Goal: Task Accomplishment & Management: Complete application form

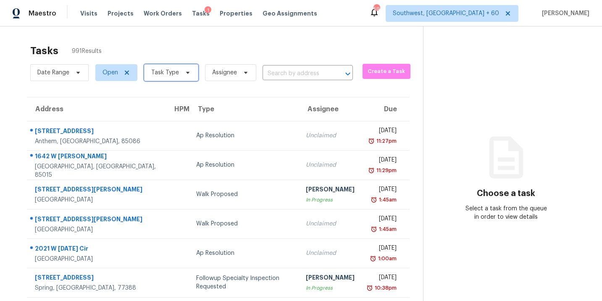
click at [171, 72] on span "Task Type" at bounding box center [165, 73] width 28 height 8
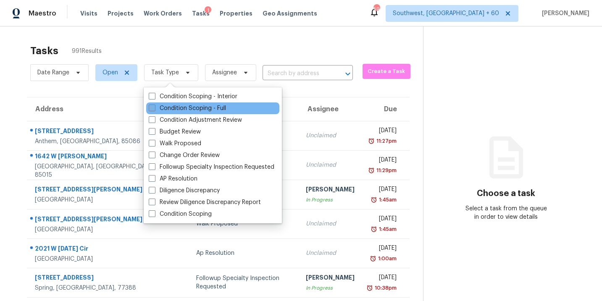
click at [178, 108] on label "Condition Scoping - Full" at bounding box center [187, 108] width 77 height 8
click at [154, 108] on input "Condition Scoping - Full" at bounding box center [151, 106] width 5 height 5
checkbox input "true"
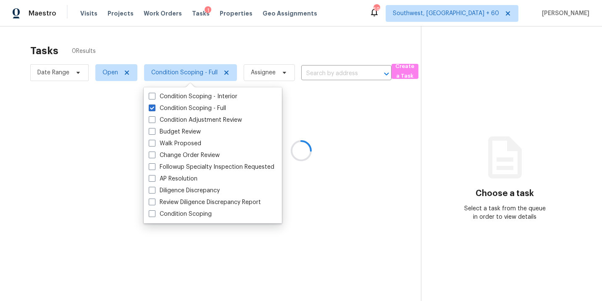
click at [179, 52] on div at bounding box center [301, 150] width 602 height 301
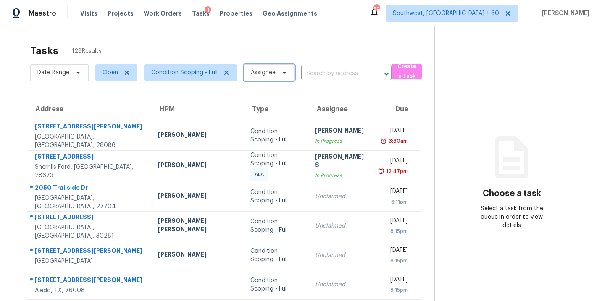
click at [275, 73] on span "Assignee" at bounding box center [263, 73] width 25 height 8
click at [246, 45] on div "Tasks 128 Results" at bounding box center [232, 51] width 404 height 22
click at [274, 70] on span "Assignee" at bounding box center [263, 73] width 25 height 8
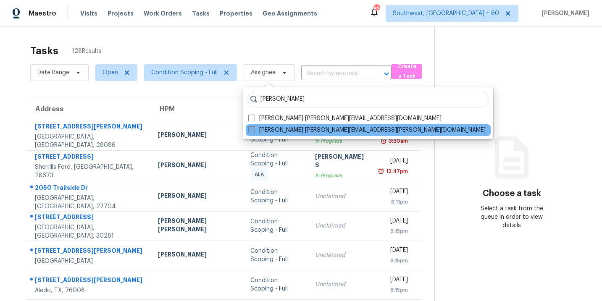
type input "sakthivel"
click at [285, 131] on label "Sakthivel Chandran sakthivel.chandran@opendoor.com" at bounding box center [366, 130] width 237 height 8
click at [254, 131] on input "Sakthivel Chandran sakthivel.chandran@opendoor.com" at bounding box center [250, 128] width 5 height 5
checkbox input "true"
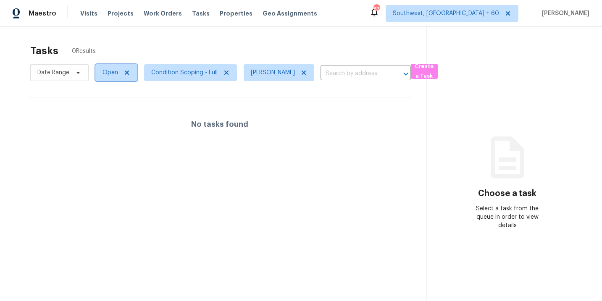
click at [105, 81] on span "Open" at bounding box center [116, 72] width 42 height 17
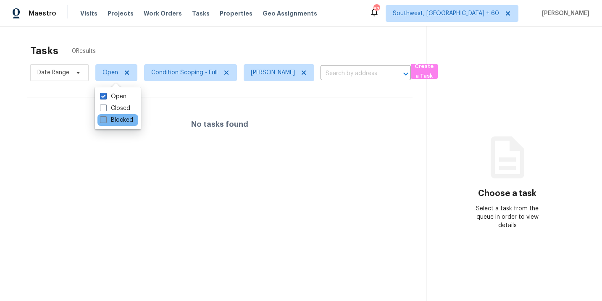
click at [113, 121] on label "Blocked" at bounding box center [116, 120] width 33 height 8
click at [105, 121] on input "Blocked" at bounding box center [102, 118] width 5 height 5
checkbox input "true"
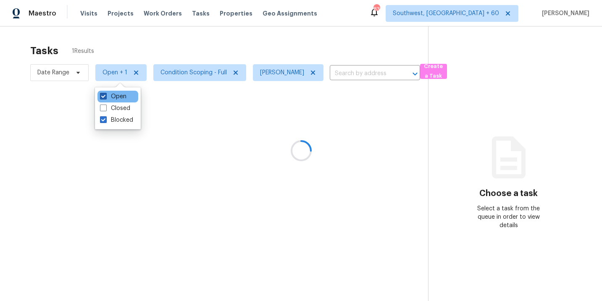
click at [120, 97] on label "Open" at bounding box center [113, 96] width 26 height 8
click at [105, 97] on input "Open" at bounding box center [102, 94] width 5 height 5
checkbox input "false"
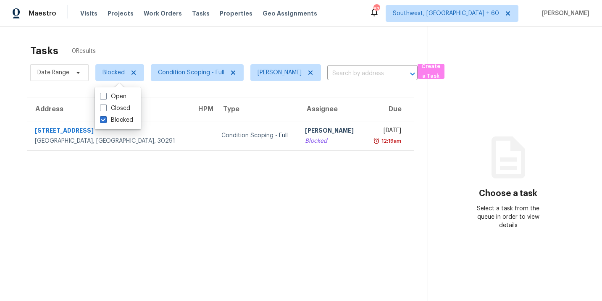
click at [236, 137] on div "Condition Scoping - Full" at bounding box center [256, 136] width 71 height 8
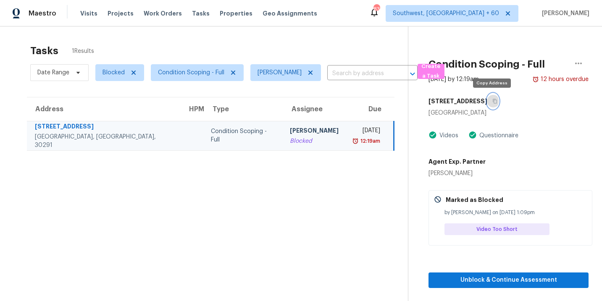
click at [493, 100] on icon "button" at bounding box center [495, 101] width 5 height 5
click at [118, 77] on span "Blocked" at bounding box center [119, 72] width 49 height 17
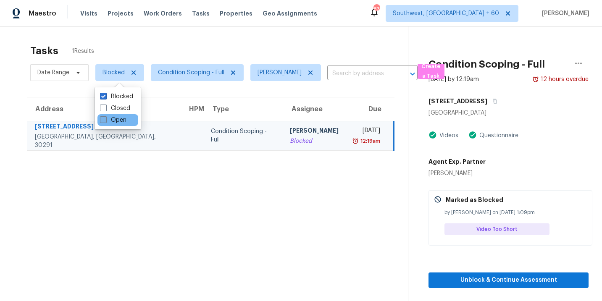
click at [118, 118] on label "Open" at bounding box center [113, 120] width 26 height 8
click at [105, 118] on input "Open" at bounding box center [102, 118] width 5 height 5
checkbox input "true"
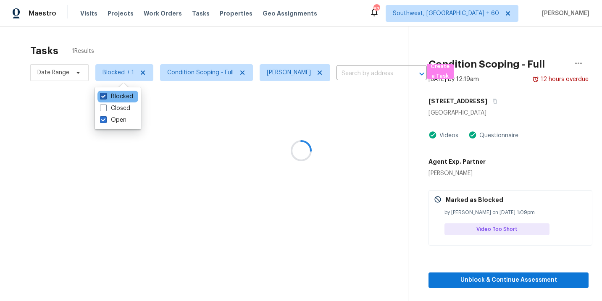
click at [124, 98] on label "Blocked" at bounding box center [116, 96] width 33 height 8
click at [105, 98] on input "Blocked" at bounding box center [102, 94] width 5 height 5
checkbox input "false"
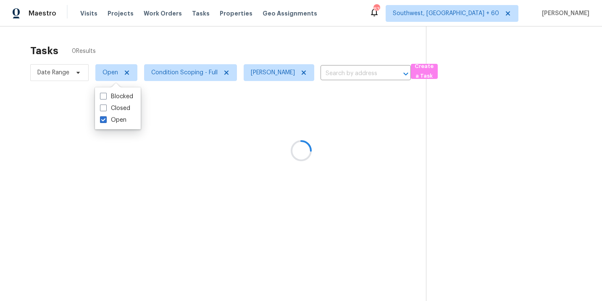
click at [229, 175] on div at bounding box center [301, 150] width 602 height 301
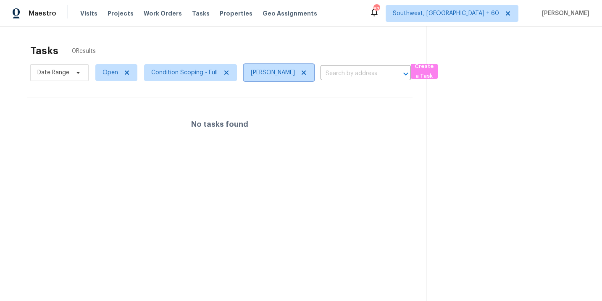
click at [307, 69] on icon at bounding box center [304, 72] width 7 height 7
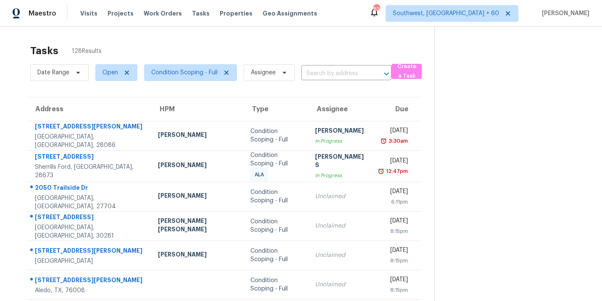
click at [327, 81] on div "Date Range Open Condition Scoping - Full Assignee ​" at bounding box center [210, 73] width 361 height 22
click at [330, 73] on input "text" at bounding box center [334, 73] width 67 height 13
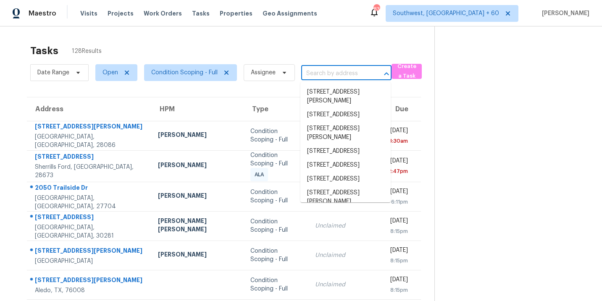
paste input "305 Woodland Pass, Canton, GA, 30114"
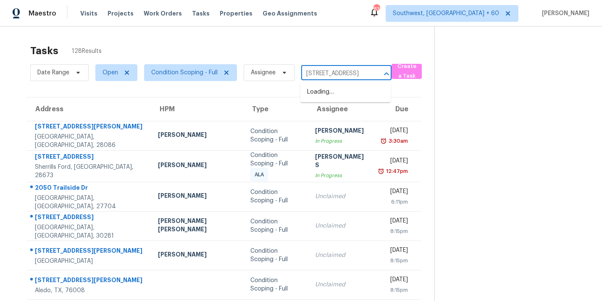
scroll to position [0, 46]
type input "305 Woodland Pass, Canton, GA, 30114"
click at [297, 39] on div "Tasks 128 Results Date Range Open Condition Scoping - Full Assignee ​ Create a …" at bounding box center [301, 233] width 602 height 414
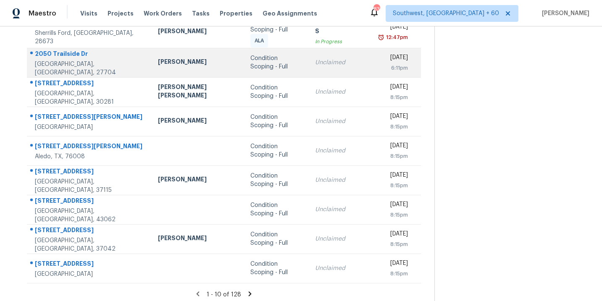
scroll to position [138, 0]
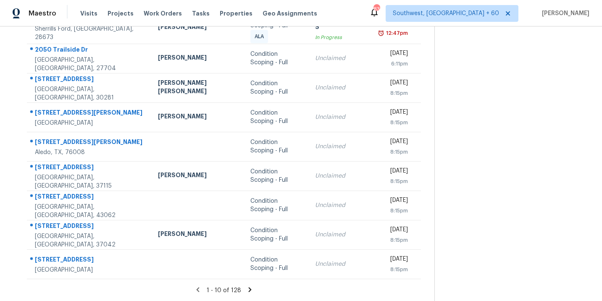
click at [249, 290] on icon at bounding box center [250, 289] width 3 height 5
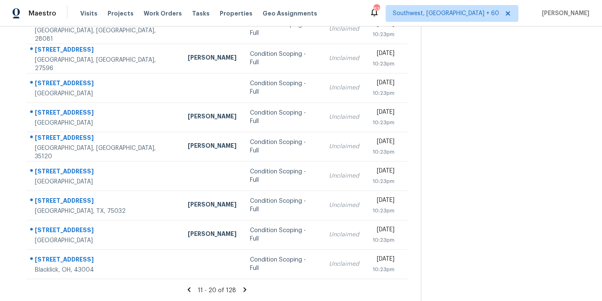
scroll to position [114, 0]
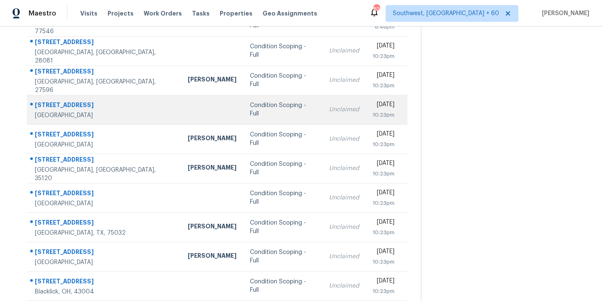
click at [250, 112] on div "Condition Scoping - Full" at bounding box center [283, 109] width 66 height 17
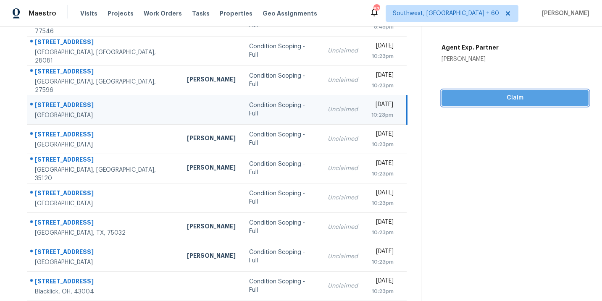
click at [519, 96] on span "Claim" at bounding box center [515, 98] width 134 height 11
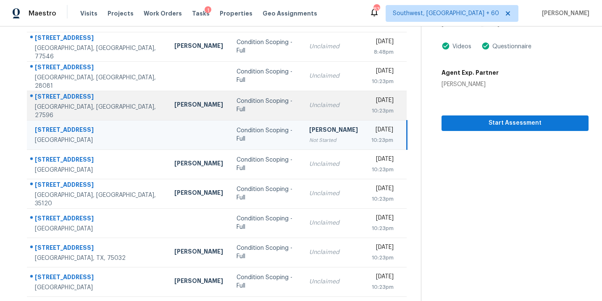
scroll to position [136, 0]
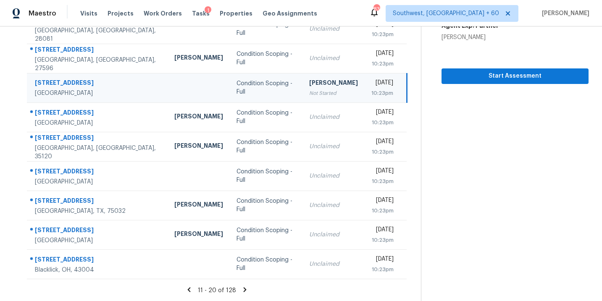
click at [244, 288] on icon at bounding box center [245, 289] width 3 height 5
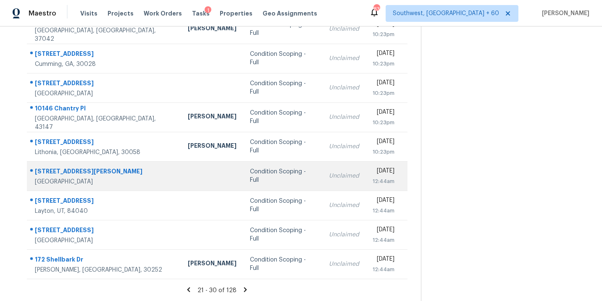
click at [243, 180] on td "Condition Scoping - Full" at bounding box center [282, 175] width 79 height 29
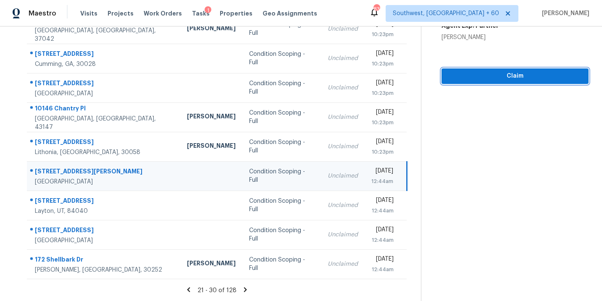
click at [510, 80] on span "Claim" at bounding box center [515, 76] width 134 height 11
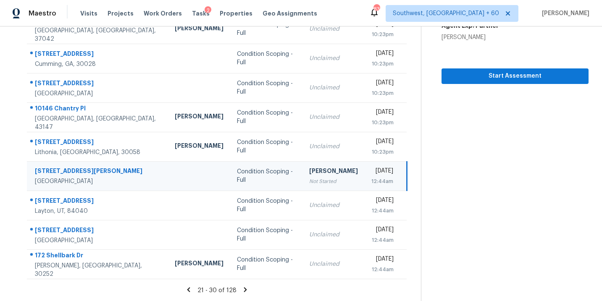
click at [244, 289] on icon at bounding box center [245, 289] width 3 height 5
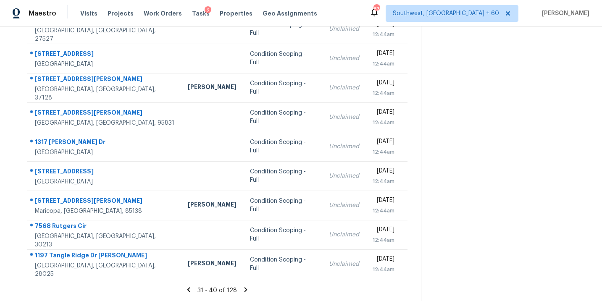
click at [245, 290] on icon at bounding box center [246, 289] width 3 height 5
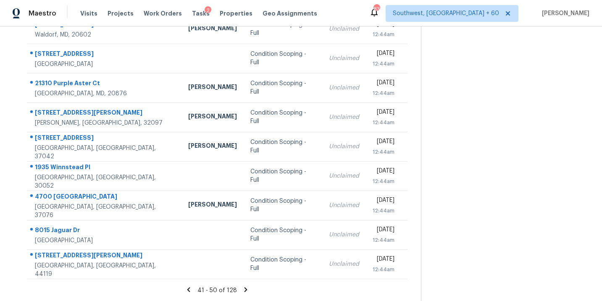
click at [245, 286] on icon at bounding box center [246, 290] width 8 height 8
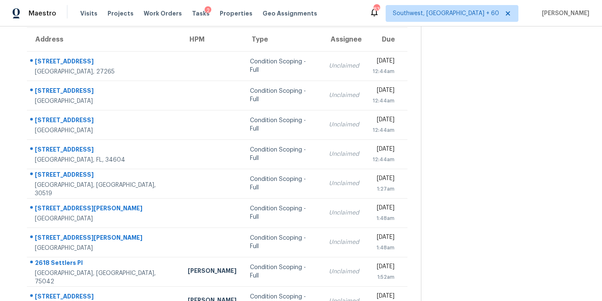
scroll to position [52, 0]
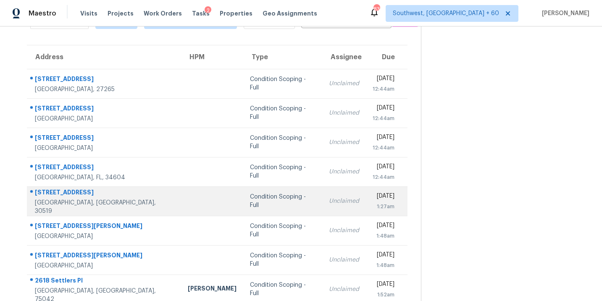
click at [243, 200] on td "Condition Scoping - Full" at bounding box center [282, 201] width 79 height 29
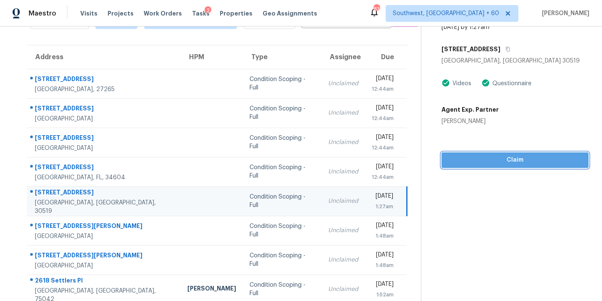
click at [527, 165] on span "Claim" at bounding box center [515, 160] width 134 height 11
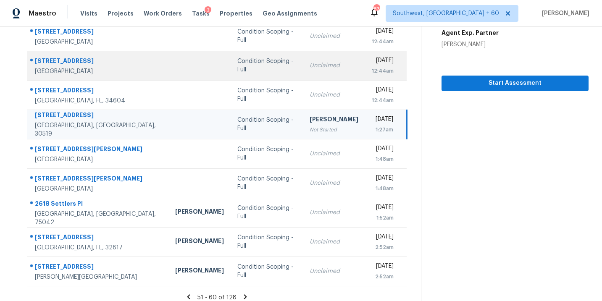
scroll to position [136, 0]
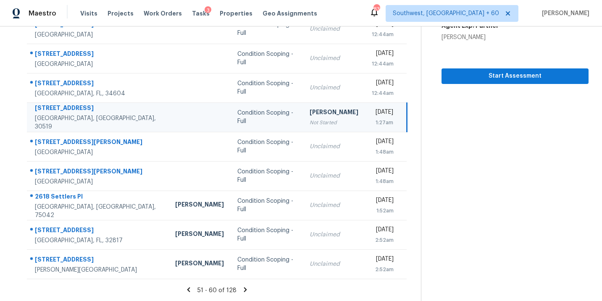
click at [244, 289] on icon at bounding box center [245, 289] width 3 height 5
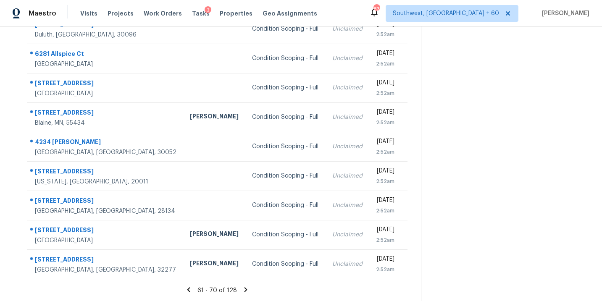
scroll to position [127, 0]
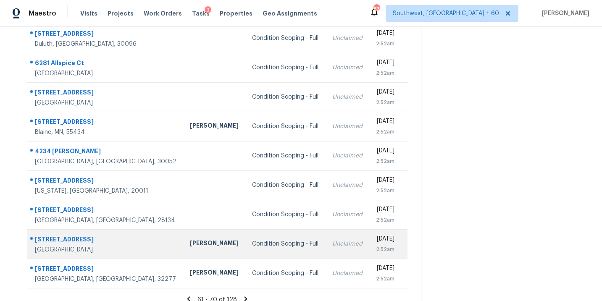
click at [245, 249] on td "Condition Scoping - Full" at bounding box center [285, 243] width 80 height 29
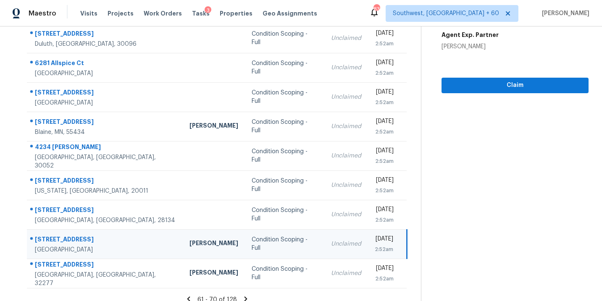
click at [324, 249] on td "Unclaimed" at bounding box center [346, 243] width 44 height 29
click at [494, 88] on span "Claim" at bounding box center [515, 85] width 134 height 11
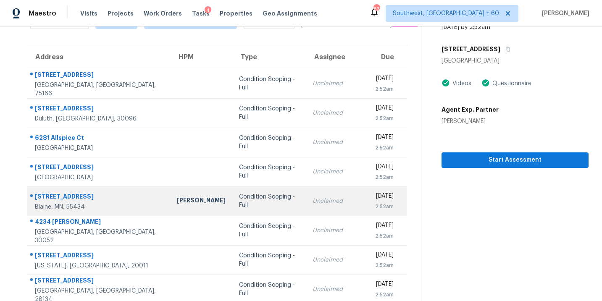
scroll to position [0, 0]
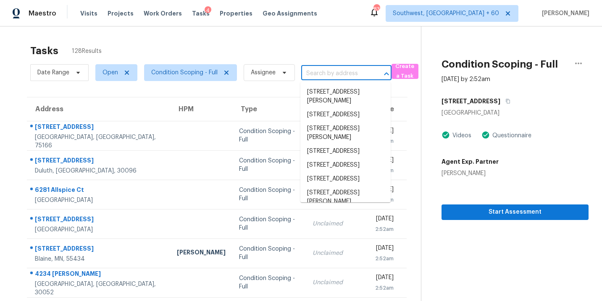
click at [320, 79] on input "text" at bounding box center [334, 73] width 67 height 13
paste input "7064 Fay Dr, Van Buren Township, MI, 48111"
type input "7064 Fay Dr, Van Buren Township, MI, 48111"
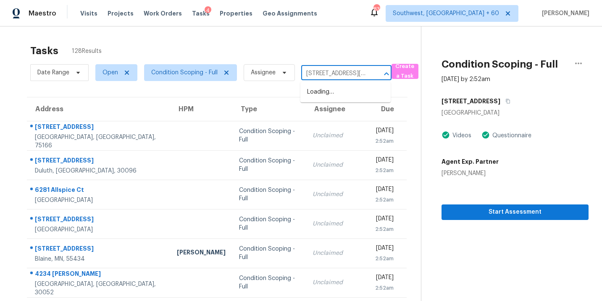
scroll to position [0, 57]
click at [328, 94] on li "7064 Fay Dr, Van Buren Township, MI 48111" at bounding box center [346, 96] width 90 height 23
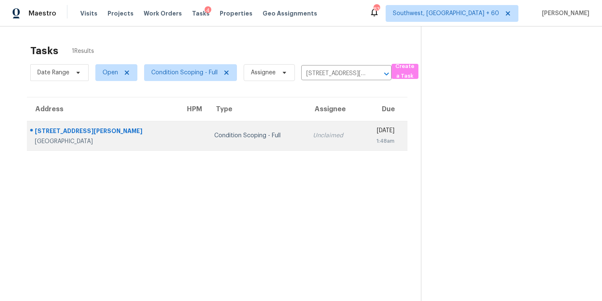
click at [306, 133] on td "Unclaimed" at bounding box center [333, 135] width 54 height 29
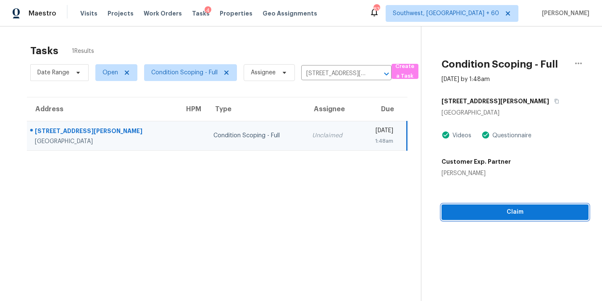
click at [517, 214] on span "Claim" at bounding box center [515, 212] width 134 height 11
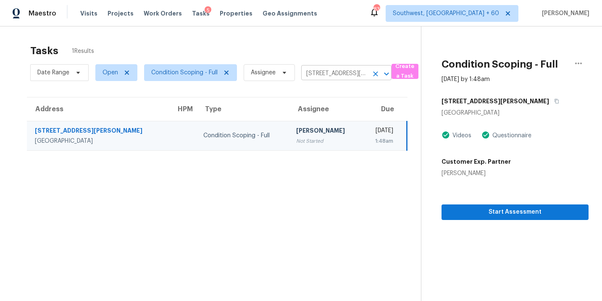
click at [377, 74] on icon "Clear" at bounding box center [376, 74] width 8 height 8
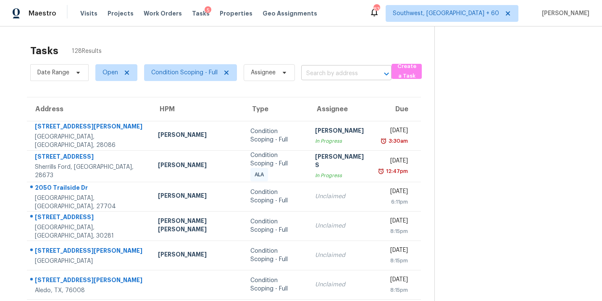
click at [331, 69] on input "text" at bounding box center [334, 73] width 67 height 13
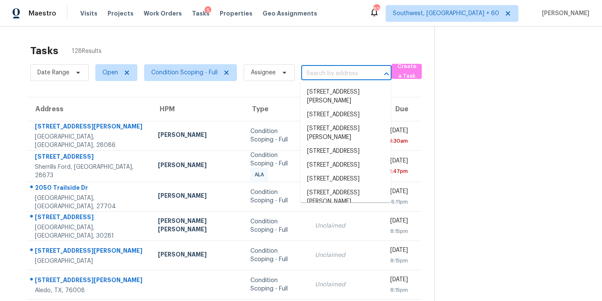
paste input "8931 Blind Pass Rd Apt 360, St Pete Beach, FL, 33706"
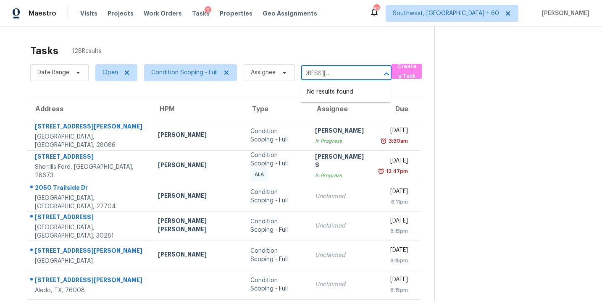
type input "8931 Blind Pass Rd Apt 360, St Pete Beach, FL, 33706"
click at [285, 34] on div "Tasks 128 Results Date Range Open Condition Scoping - Full Assignee ​ Create a …" at bounding box center [301, 233] width 602 height 414
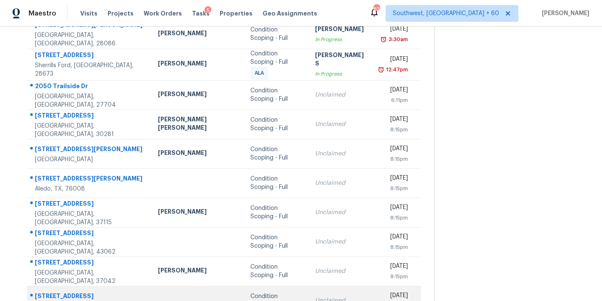
scroll to position [138, 0]
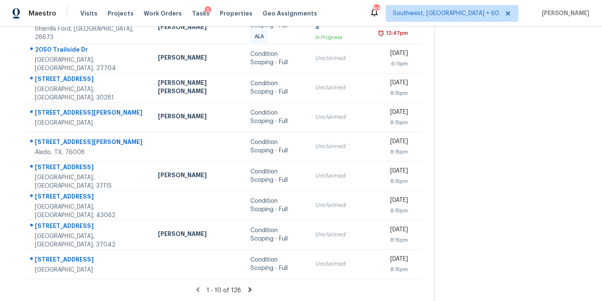
click at [246, 290] on icon at bounding box center [250, 290] width 8 height 8
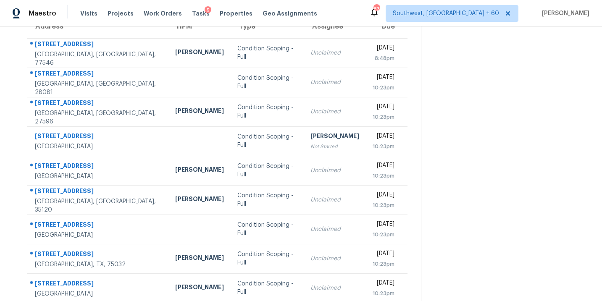
scroll to position [136, 0]
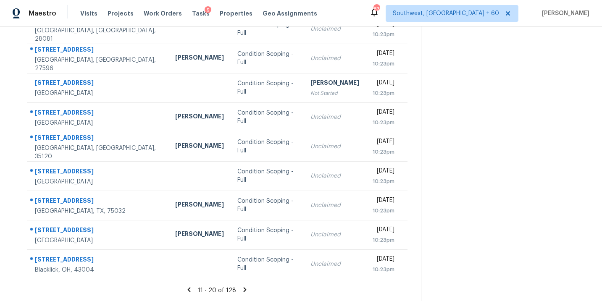
click at [242, 290] on icon at bounding box center [245, 290] width 8 height 8
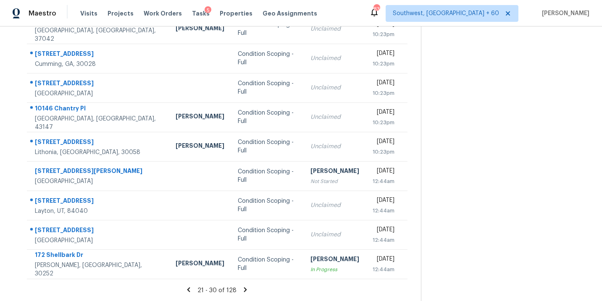
click at [244, 290] on icon at bounding box center [245, 289] width 3 height 5
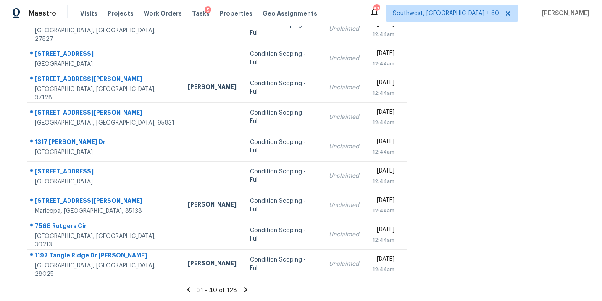
click at [245, 290] on icon at bounding box center [246, 290] width 8 height 8
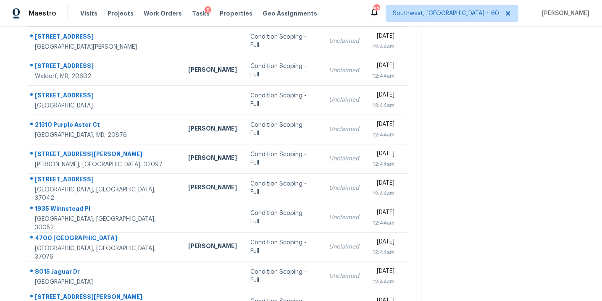
scroll to position [76, 0]
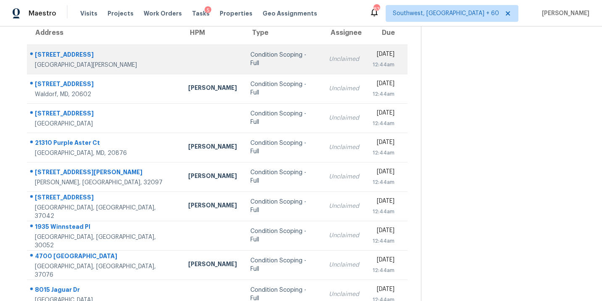
click at [244, 61] on td "Condition Scoping - Full" at bounding box center [283, 59] width 79 height 29
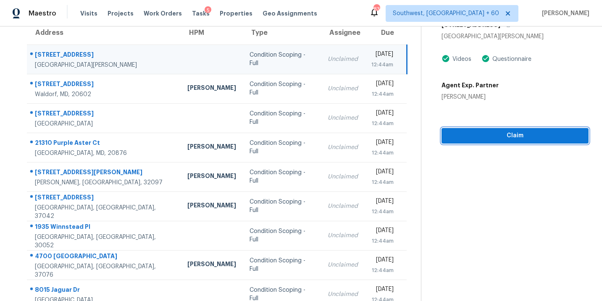
click at [490, 135] on span "Claim" at bounding box center [515, 136] width 134 height 11
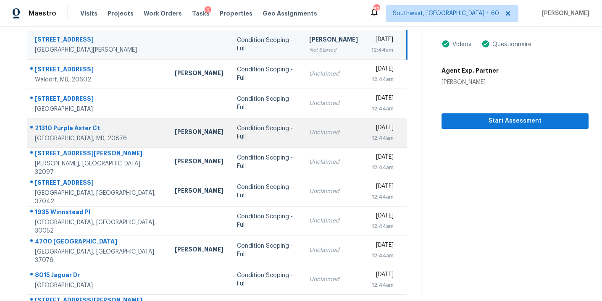
scroll to position [136, 0]
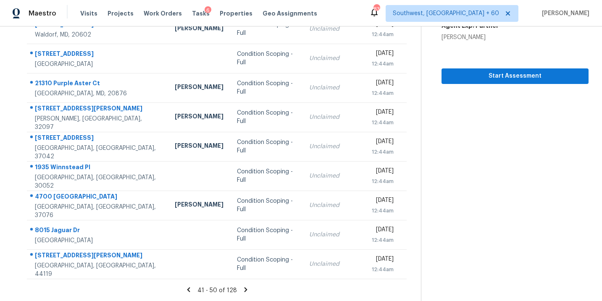
click at [247, 289] on icon at bounding box center [246, 290] width 8 height 8
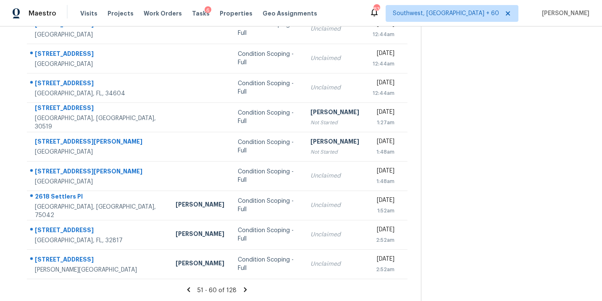
click at [246, 291] on icon at bounding box center [246, 290] width 8 height 8
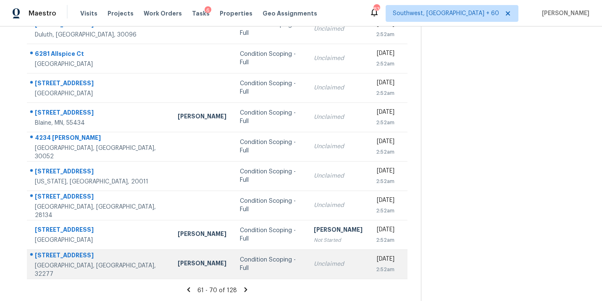
click at [240, 268] on div "Condition Scoping - Full" at bounding box center [270, 264] width 61 height 17
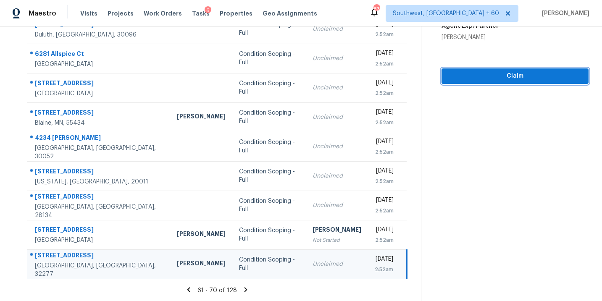
click at [506, 82] on button "Claim" at bounding box center [515, 77] width 147 height 16
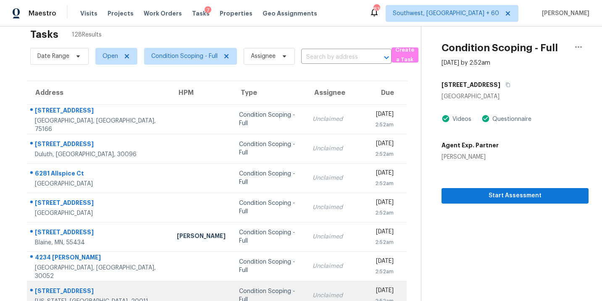
scroll to position [0, 0]
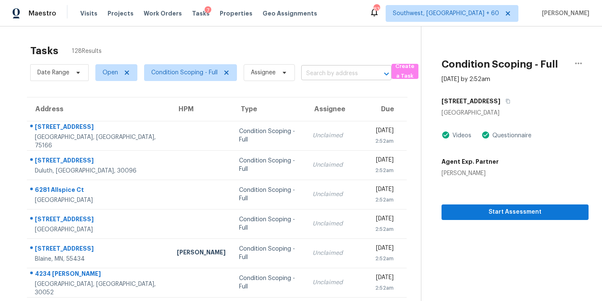
click at [316, 72] on input "text" at bounding box center [334, 73] width 67 height 13
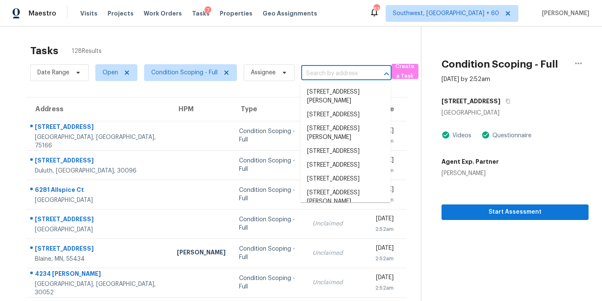
paste input "104 Harvest Ridge Cv, Rockwall, TX, 75032"
type input "104 Harvest Ridge Cv, Rockwall, TX, 75032"
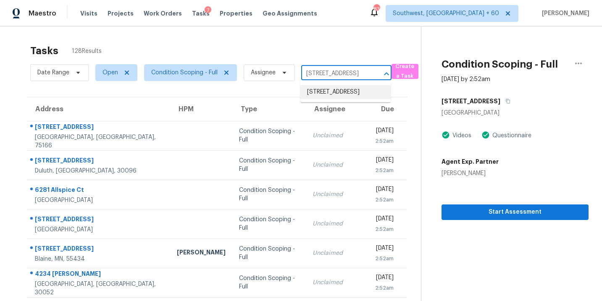
click at [327, 97] on li "104 Harvest Ridge Cv, Rockwall, TX 75032" at bounding box center [346, 92] width 90 height 14
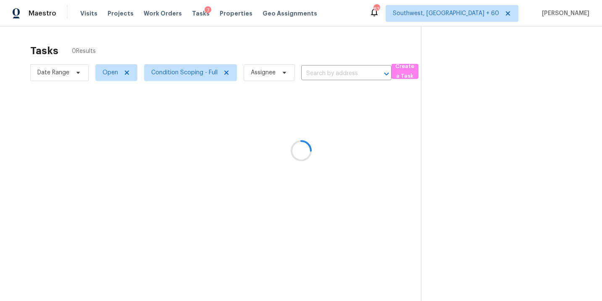
type input "104 Harvest Ridge Cv, Rockwall, TX 75032"
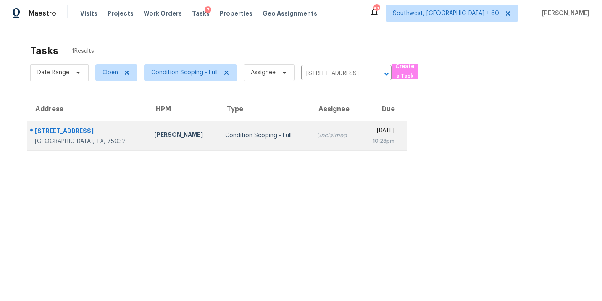
click at [266, 135] on td "Condition Scoping - Full" at bounding box center [264, 135] width 91 height 29
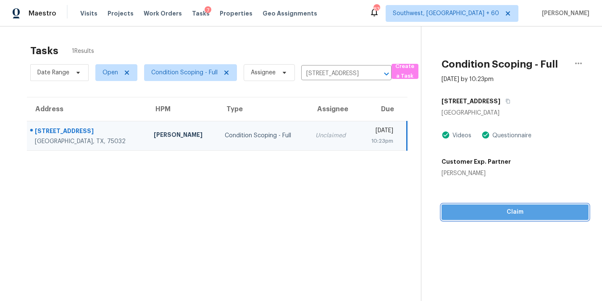
click at [507, 213] on span "Claim" at bounding box center [515, 212] width 134 height 11
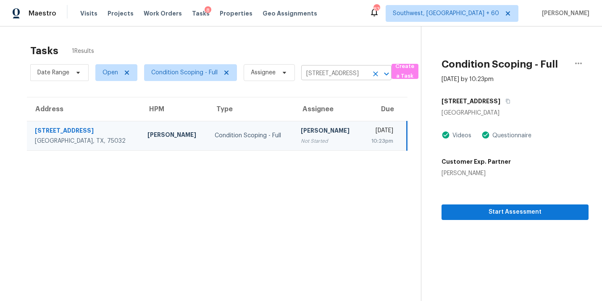
click at [377, 75] on icon "Clear" at bounding box center [375, 73] width 5 height 5
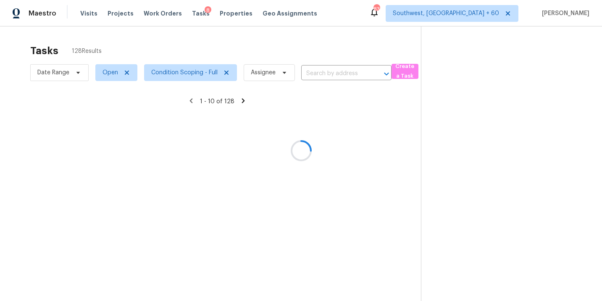
click at [315, 73] on div at bounding box center [301, 150] width 602 height 301
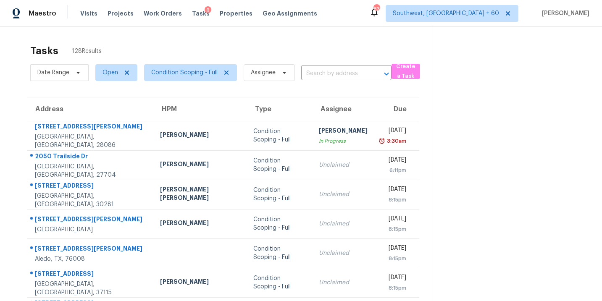
click at [315, 73] on input "text" at bounding box center [334, 73] width 67 height 13
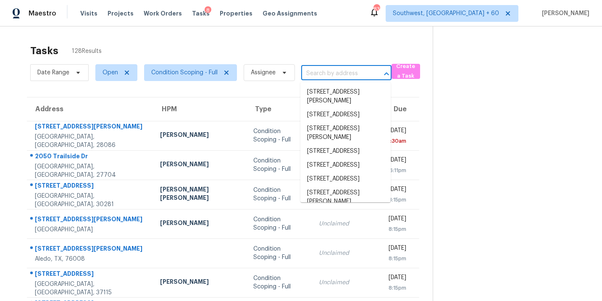
paste input "6721 Cherrytree Dr, Arlington, TX, 76001"
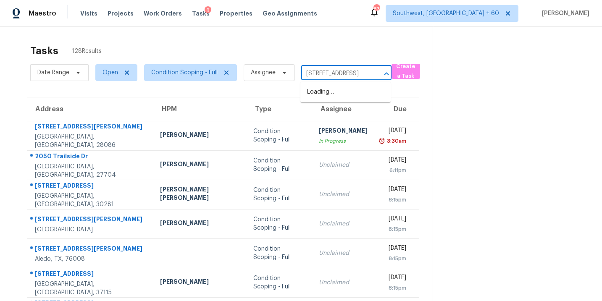
scroll to position [0, 48]
type input "6721 Cherrytree Dr, Arlington, TX, 76001"
click at [326, 31] on div "Tasks 128 Results Date Range Open Condition Scoping - Full Assignee ​ Create a …" at bounding box center [301, 231] width 602 height 411
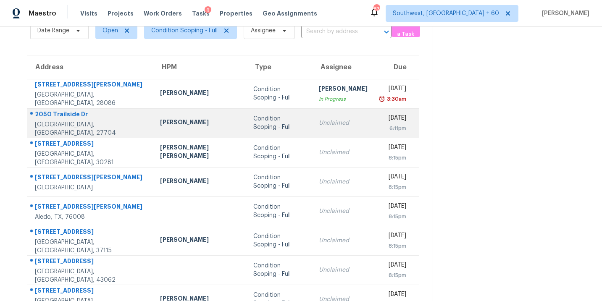
scroll to position [136, 0]
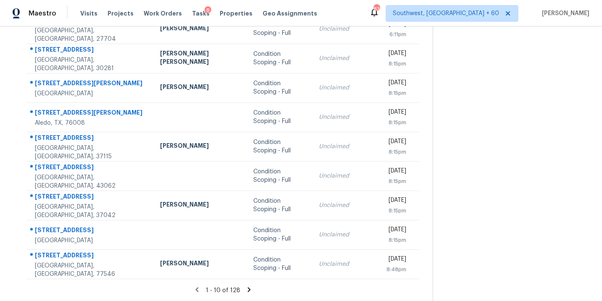
click at [245, 289] on icon at bounding box center [249, 290] width 8 height 8
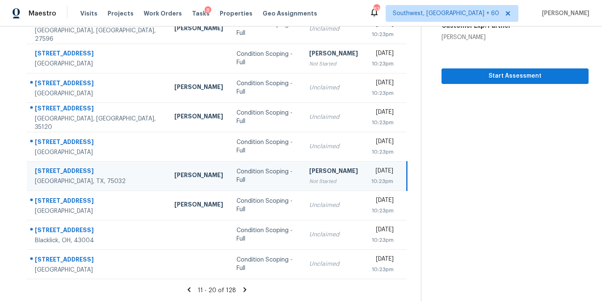
click at [241, 290] on icon at bounding box center [245, 290] width 8 height 8
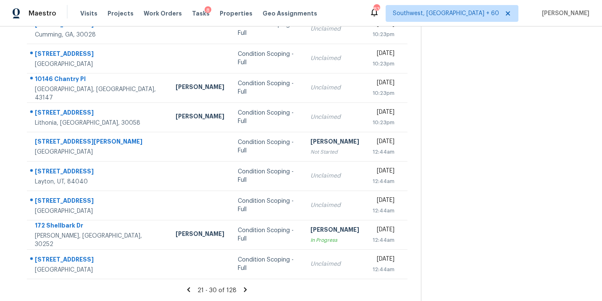
click at [245, 290] on icon at bounding box center [245, 289] width 3 height 5
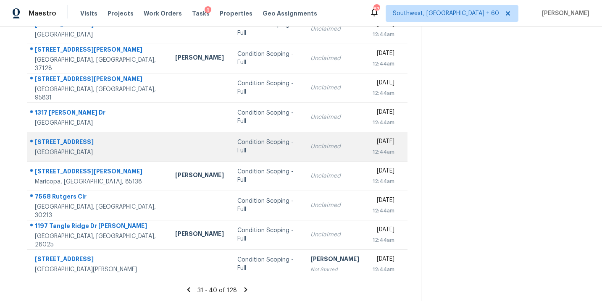
click at [237, 153] on div "Condition Scoping - Full" at bounding box center [266, 146] width 59 height 17
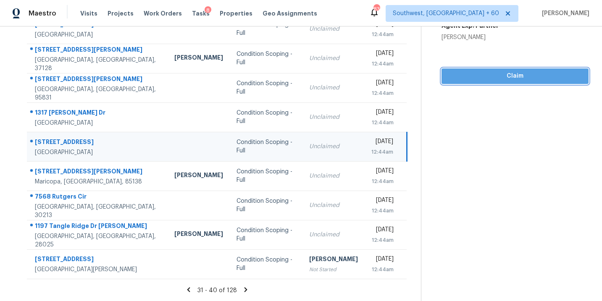
click at [505, 77] on span "Claim" at bounding box center [515, 76] width 134 height 11
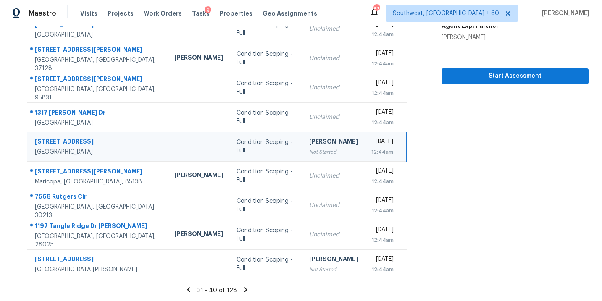
click at [245, 291] on icon at bounding box center [246, 290] width 8 height 8
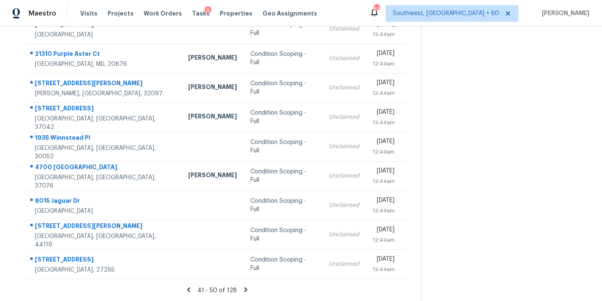
click at [248, 288] on icon at bounding box center [246, 290] width 8 height 8
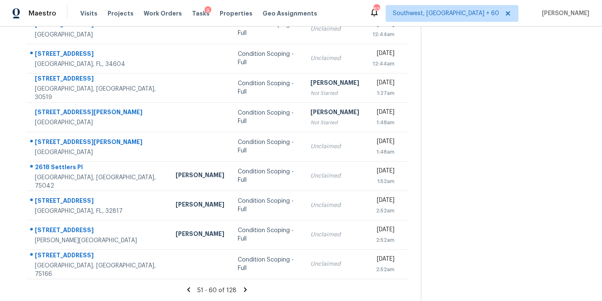
click at [246, 288] on icon at bounding box center [246, 290] width 8 height 8
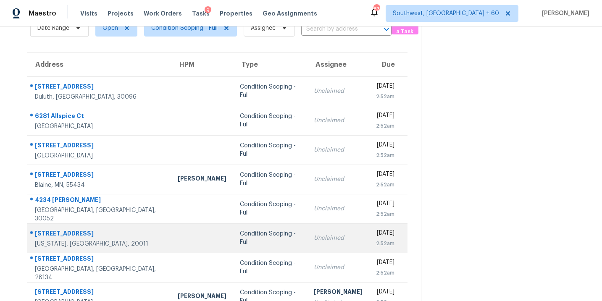
scroll to position [0, 0]
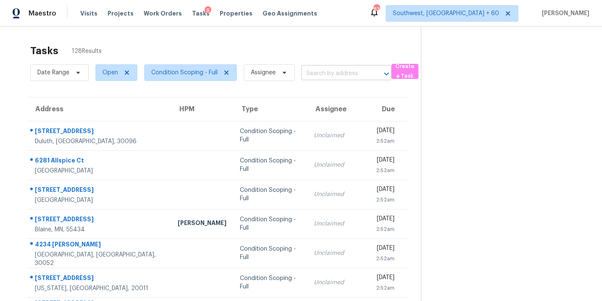
click at [350, 69] on input "text" at bounding box center [334, 73] width 67 height 13
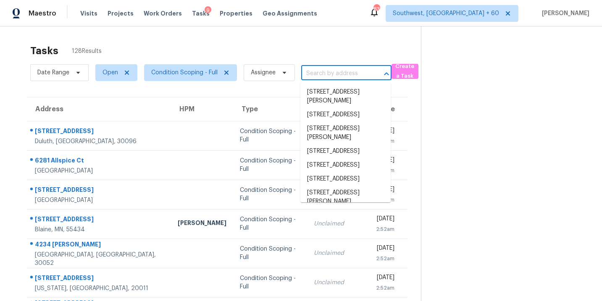
paste input "400 Waterlily Ln, Pataskala, OH, 43062"
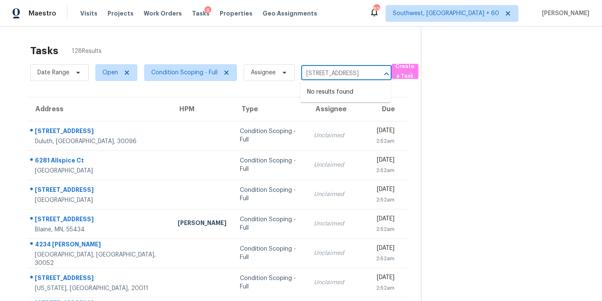
type input "400 Waterlily Ln, Pataskala, OH, 43062"
click at [343, 44] on div "Tasks 128 Results" at bounding box center [225, 51] width 391 height 22
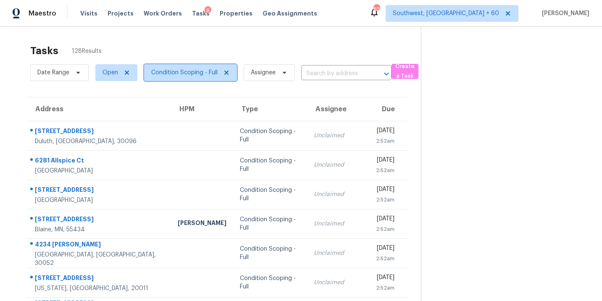
click at [179, 77] on span "Condition Scoping - Full" at bounding box center [190, 72] width 93 height 17
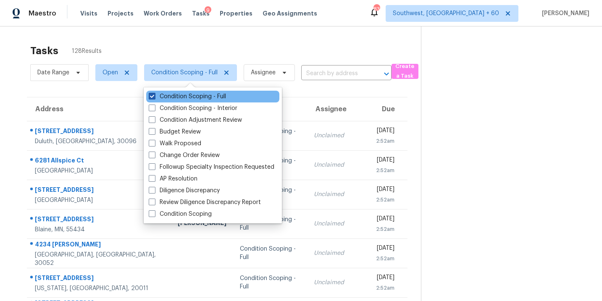
click at [179, 95] on label "Condition Scoping - Full" at bounding box center [187, 96] width 77 height 8
click at [154, 95] on input "Condition Scoping - Full" at bounding box center [151, 94] width 5 height 5
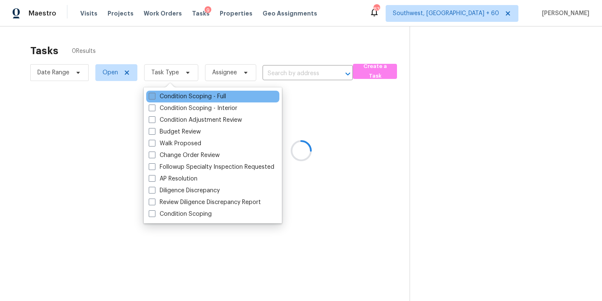
click at [179, 95] on label "Condition Scoping - Full" at bounding box center [187, 96] width 77 height 8
click at [154, 95] on input "Condition Scoping - Full" at bounding box center [151, 94] width 5 height 5
checkbox input "true"
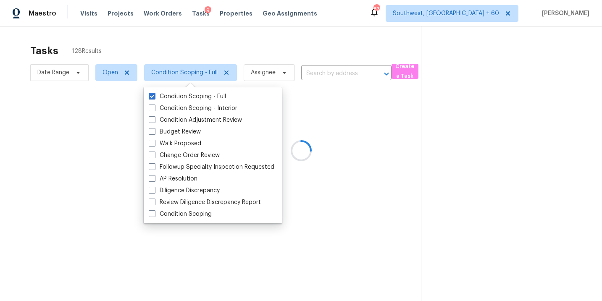
click at [438, 117] on div at bounding box center [301, 150] width 602 height 301
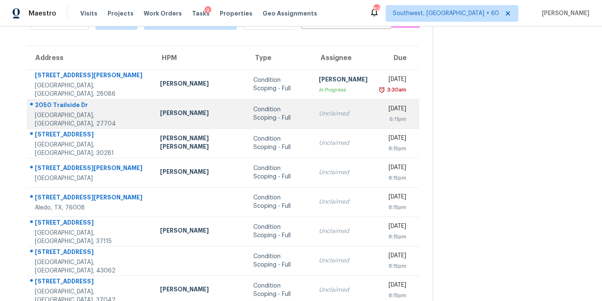
scroll to position [116, 0]
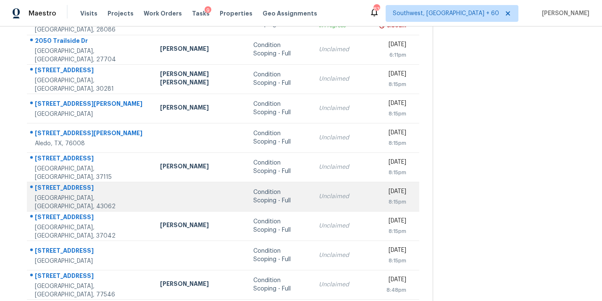
click at [258, 194] on div "Condition Scoping - Full" at bounding box center [279, 196] width 52 height 17
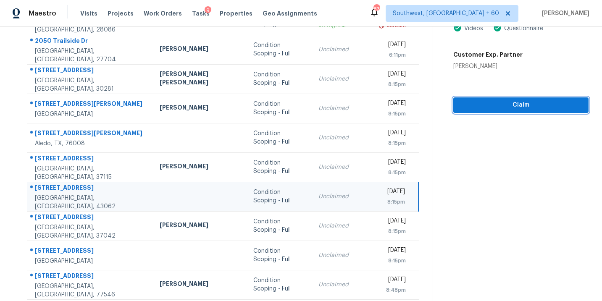
click at [513, 100] on span "Claim" at bounding box center [521, 105] width 122 height 11
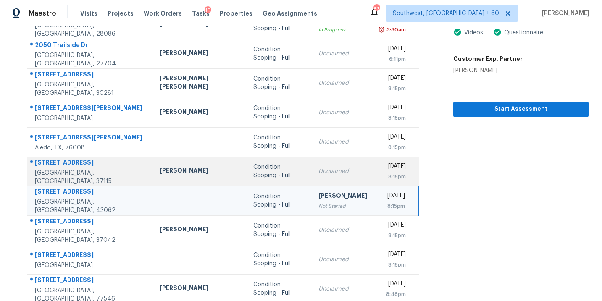
scroll to position [136, 0]
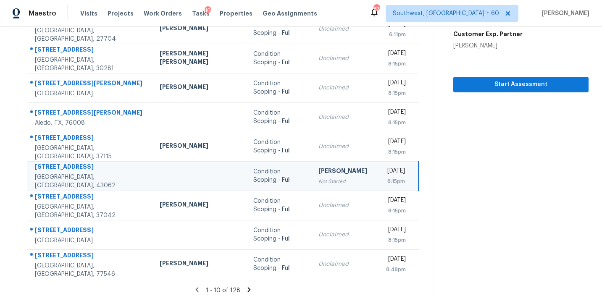
click at [248, 290] on icon at bounding box center [249, 289] width 3 height 5
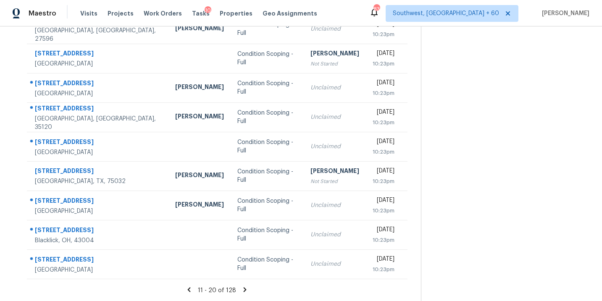
scroll to position [117, 0]
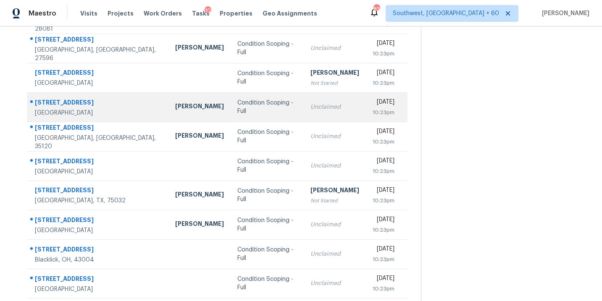
click at [245, 105] on div "Condition Scoping - Full" at bounding box center [267, 107] width 60 height 17
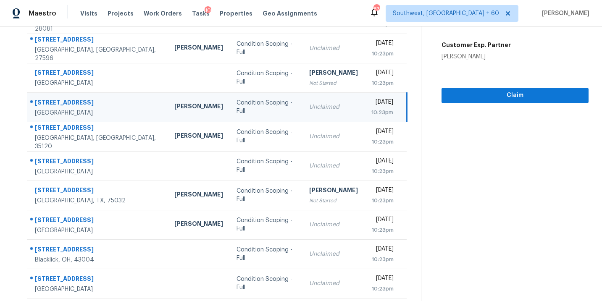
click at [303, 111] on td "Unclaimed" at bounding box center [334, 106] width 62 height 29
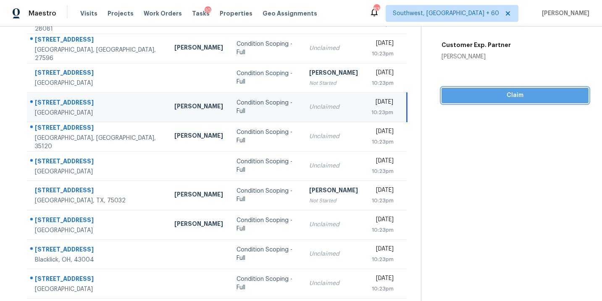
click at [496, 95] on span "Claim" at bounding box center [515, 95] width 134 height 11
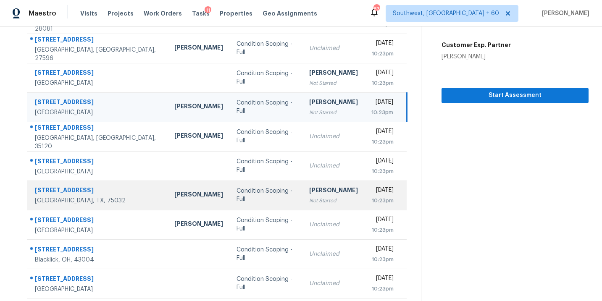
scroll to position [136, 0]
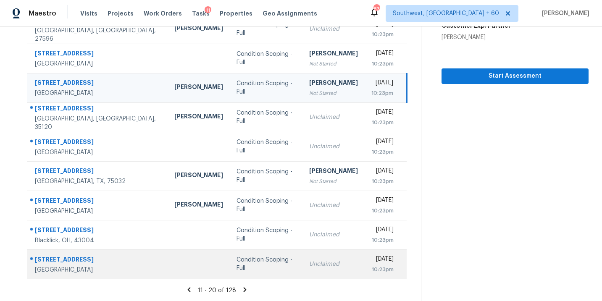
click at [303, 271] on td "Unclaimed" at bounding box center [334, 264] width 62 height 29
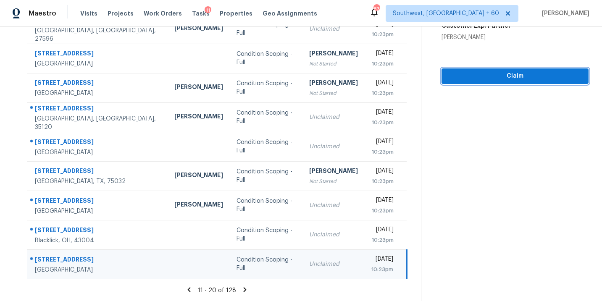
click at [483, 79] on span "Claim" at bounding box center [515, 76] width 134 height 11
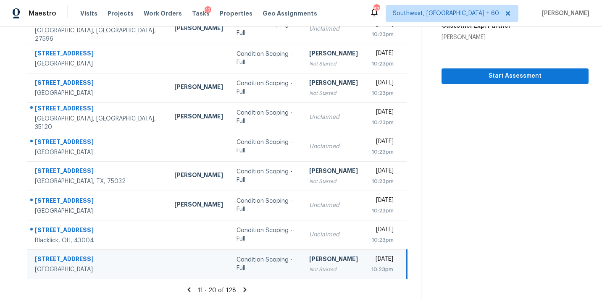
click at [244, 288] on icon at bounding box center [245, 290] width 8 height 8
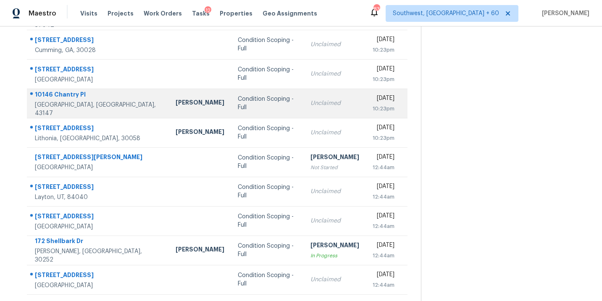
scroll to position [120, 0]
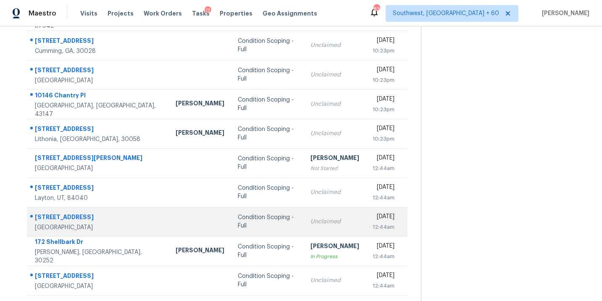
click at [238, 224] on div "Condition Scoping - Full" at bounding box center [267, 222] width 59 height 17
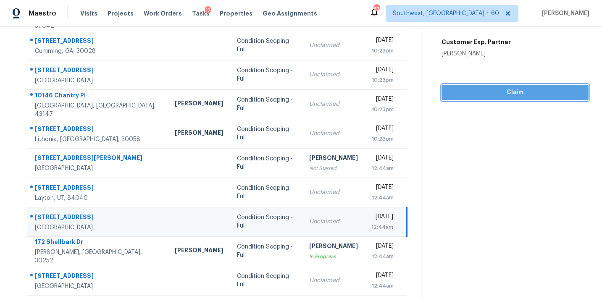
click at [499, 90] on span "Claim" at bounding box center [515, 92] width 134 height 11
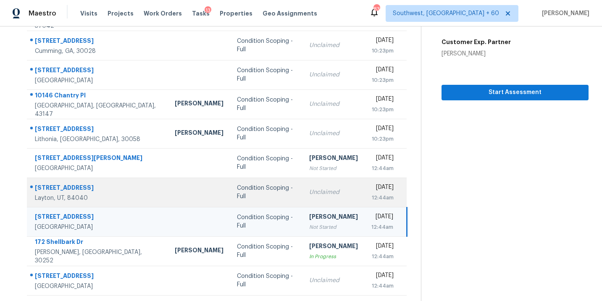
scroll to position [136, 0]
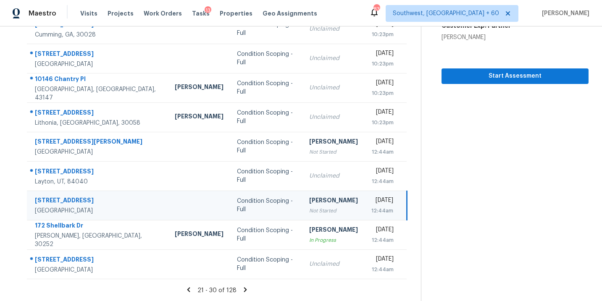
click at [243, 290] on icon at bounding box center [246, 290] width 8 height 8
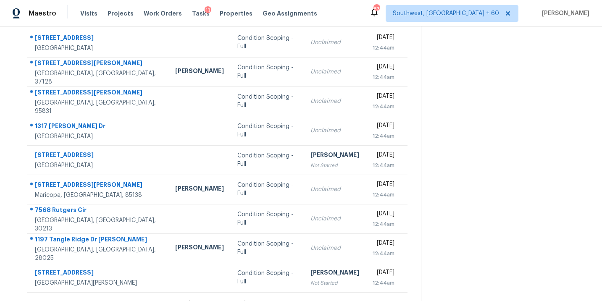
scroll to position [115, 0]
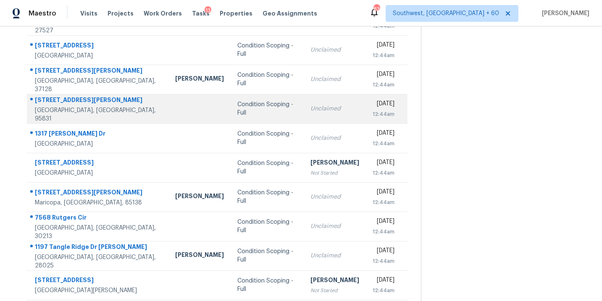
click at [237, 108] on div "Condition Scoping - Full" at bounding box center [266, 108] width 59 height 17
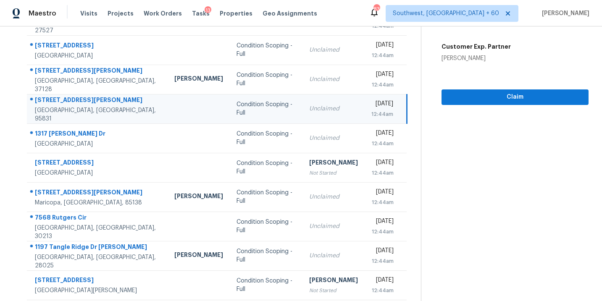
click at [303, 113] on td "Unclaimed" at bounding box center [334, 108] width 62 height 29
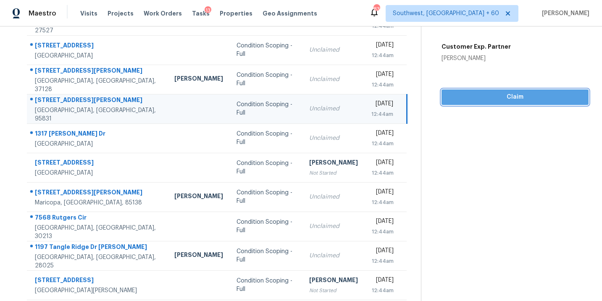
click at [466, 96] on span "Claim" at bounding box center [515, 97] width 134 height 11
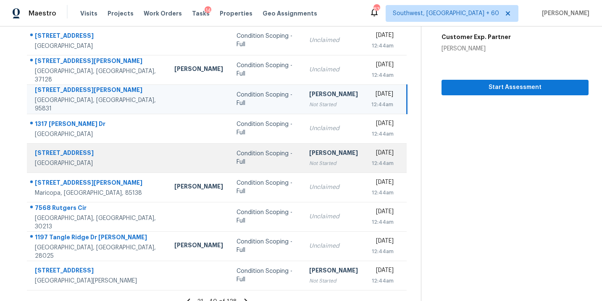
scroll to position [136, 0]
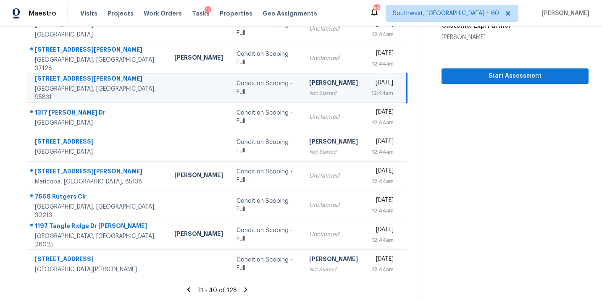
click at [245, 289] on icon at bounding box center [246, 289] width 3 height 5
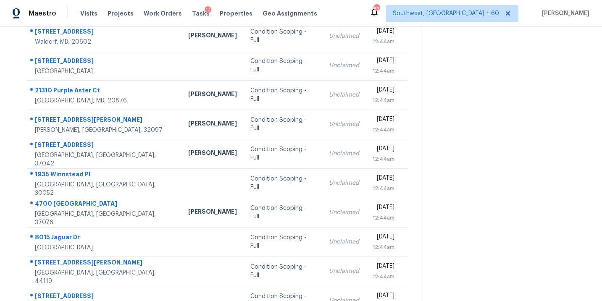
scroll to position [79, 0]
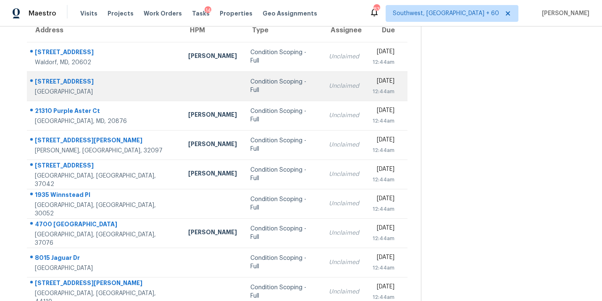
click at [244, 81] on td "Condition Scoping - Full" at bounding box center [283, 85] width 79 height 29
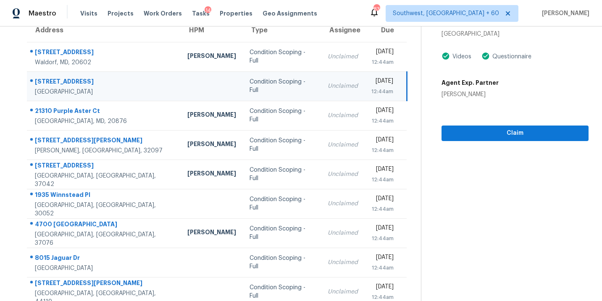
click at [328, 85] on div "Unclaimed" at bounding box center [343, 86] width 30 height 8
click at [501, 135] on span "Claim" at bounding box center [515, 133] width 134 height 11
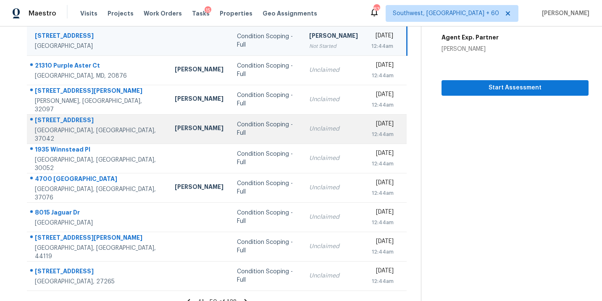
scroll to position [136, 0]
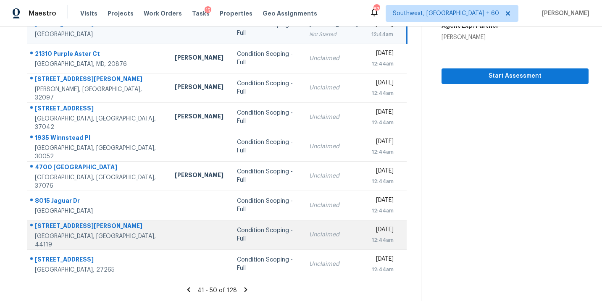
click at [250, 237] on div "Condition Scoping - Full" at bounding box center [266, 235] width 59 height 17
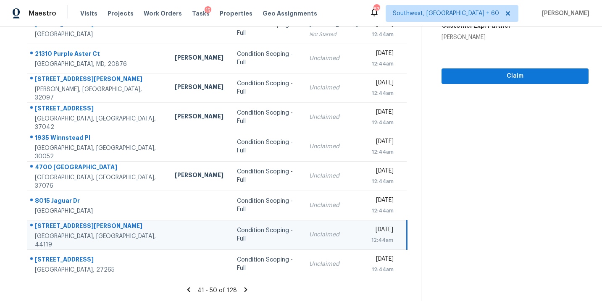
click at [316, 239] on td "Unclaimed" at bounding box center [334, 234] width 62 height 29
click at [514, 84] on section "Condition Scoping - Full Aug 27th 2025 by 12:44am 19400 Meredith Ave Cleveland,…" at bounding box center [505, 95] width 168 height 411
click at [488, 84] on section "Condition Scoping - Full Aug 27th 2025 by 12:44am 19400 Meredith Ave Cleveland,…" at bounding box center [505, 95] width 168 height 411
click at [493, 81] on span "Claim" at bounding box center [515, 76] width 134 height 11
click at [245, 288] on icon at bounding box center [246, 289] width 3 height 5
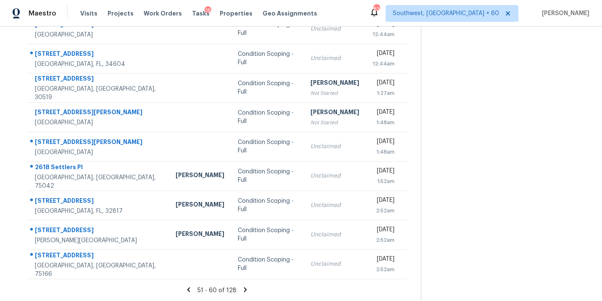
click at [245, 289] on icon at bounding box center [245, 289] width 3 height 5
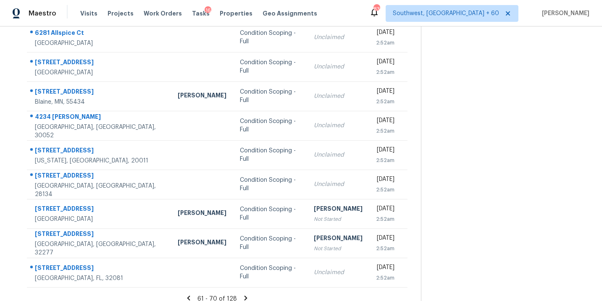
scroll to position [127, 0]
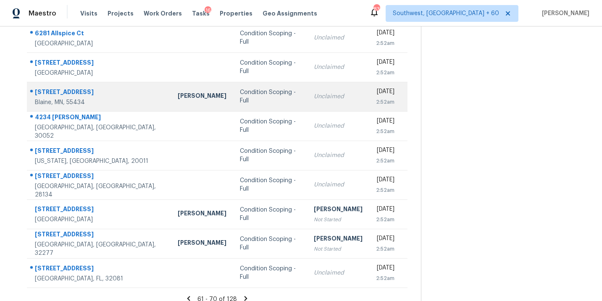
click at [244, 97] on div "Condition Scoping - Full" at bounding box center [270, 96] width 61 height 17
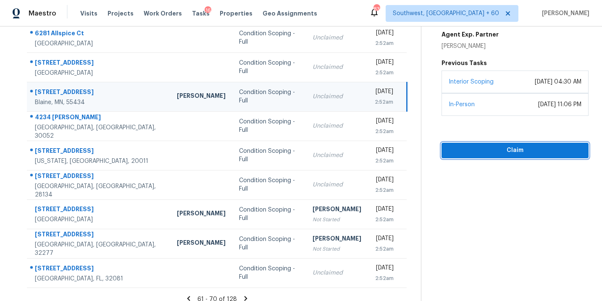
click at [506, 147] on span "Claim" at bounding box center [515, 150] width 134 height 11
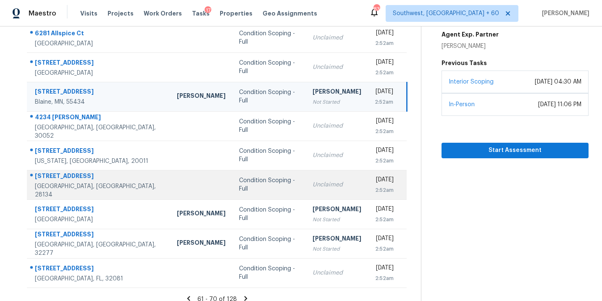
click at [253, 185] on div "Condition Scoping - Full" at bounding box center [269, 185] width 60 height 17
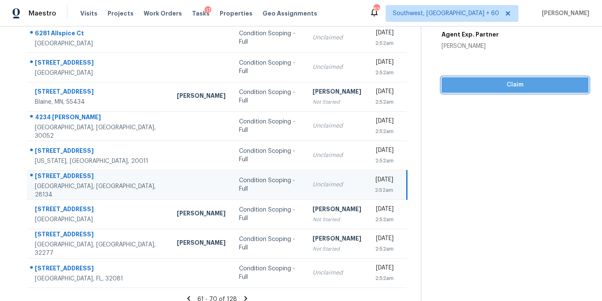
click at [492, 90] on span "Claim" at bounding box center [515, 85] width 134 height 11
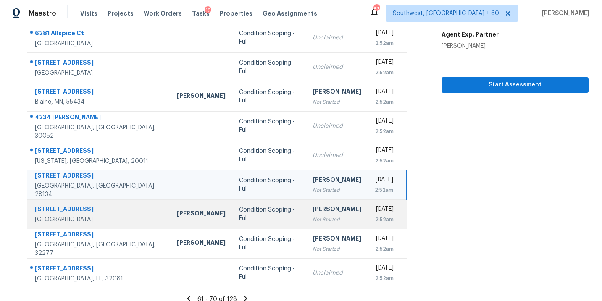
scroll to position [136, 0]
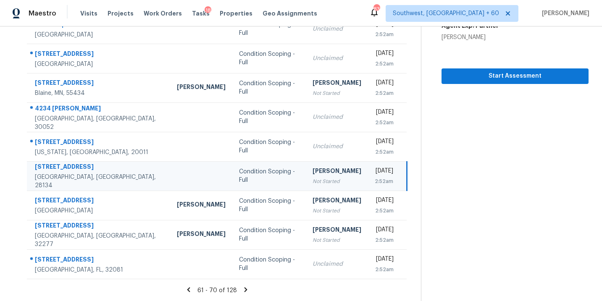
click at [243, 289] on icon at bounding box center [246, 290] width 8 height 8
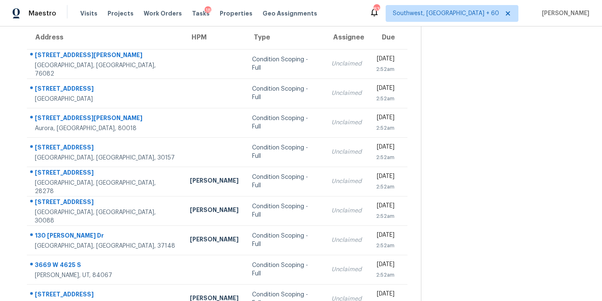
scroll to position [71, 0]
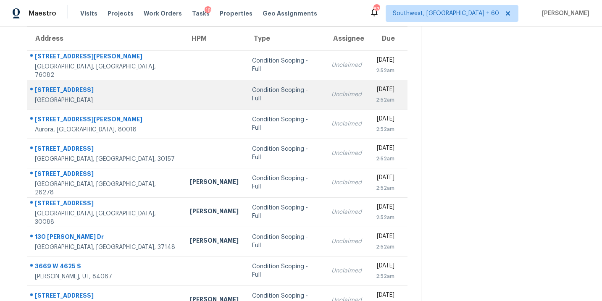
click at [252, 92] on div "Condition Scoping - Full" at bounding box center [285, 94] width 66 height 17
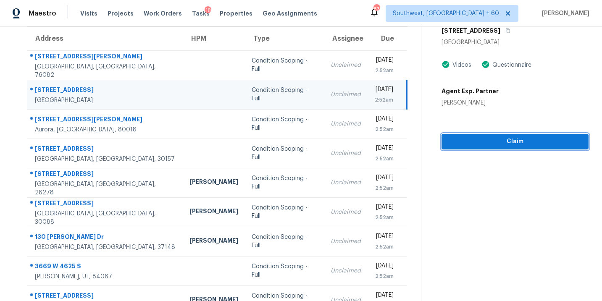
click at [496, 144] on span "Claim" at bounding box center [515, 142] width 134 height 11
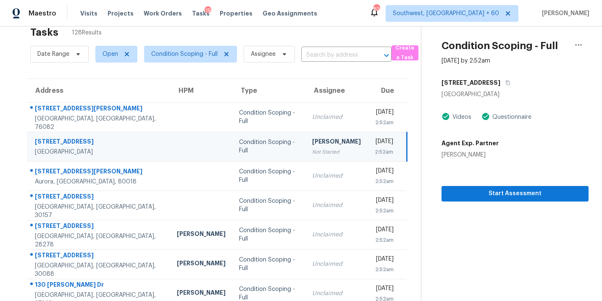
scroll to position [0, 0]
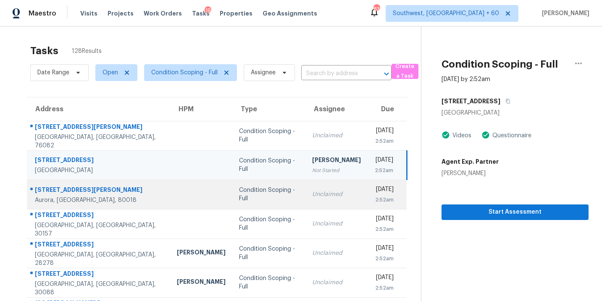
click at [312, 198] on div "Unclaimed" at bounding box center [336, 194] width 49 height 8
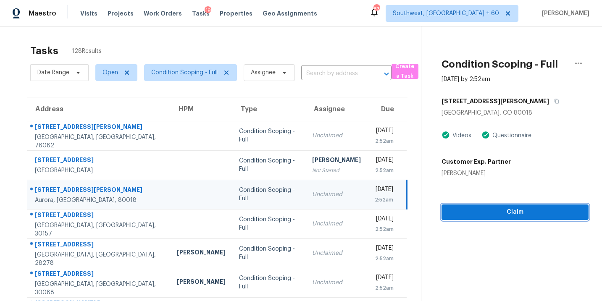
click at [496, 211] on span "Claim" at bounding box center [515, 212] width 134 height 11
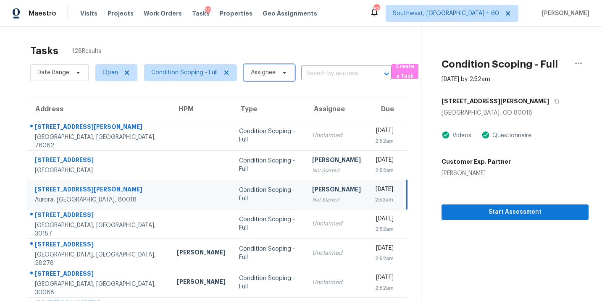
click at [250, 79] on span "Assignee" at bounding box center [269, 72] width 51 height 17
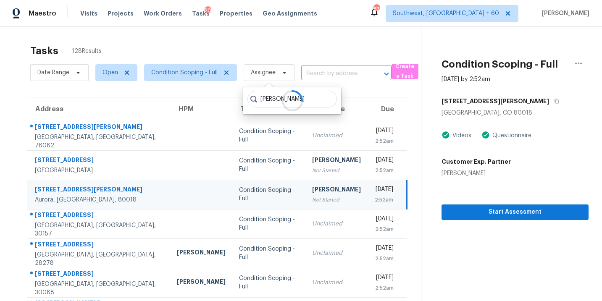
type input "sakthivel"
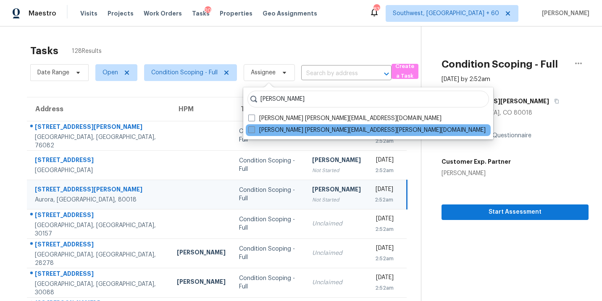
click at [286, 133] on label "Sakthivel Chandran sakthivel.chandran@opendoor.com" at bounding box center [366, 130] width 237 height 8
click at [254, 132] on input "Sakthivel Chandran sakthivel.chandran@opendoor.com" at bounding box center [250, 128] width 5 height 5
checkbox input "true"
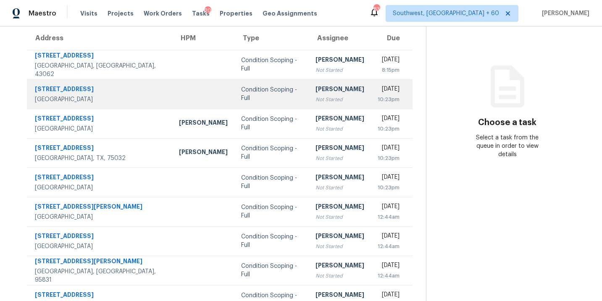
scroll to position [17, 0]
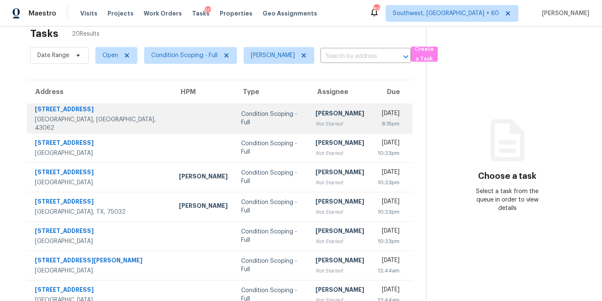
click at [309, 123] on td "Sakthivel Chandran Not Started" at bounding box center [340, 118] width 62 height 29
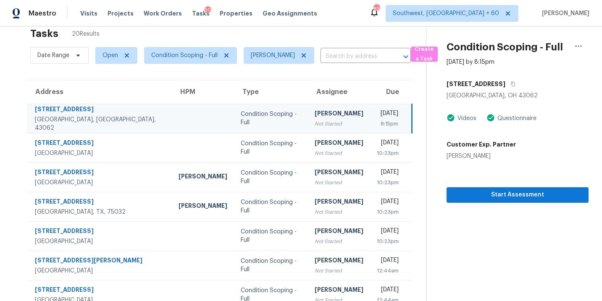
click at [332, 119] on td "Sakthivel Chandran Not Started" at bounding box center [339, 118] width 62 height 29
click at [497, 197] on span "Start Assessment" at bounding box center [517, 195] width 129 height 11
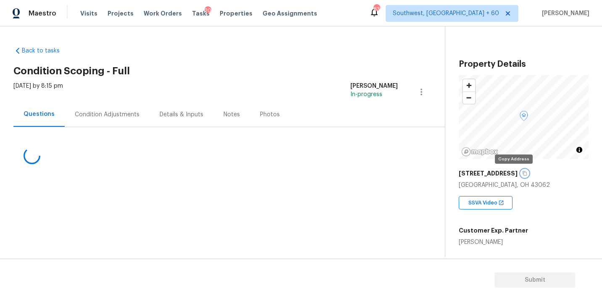
click at [523, 172] on icon "button" at bounding box center [525, 173] width 4 height 5
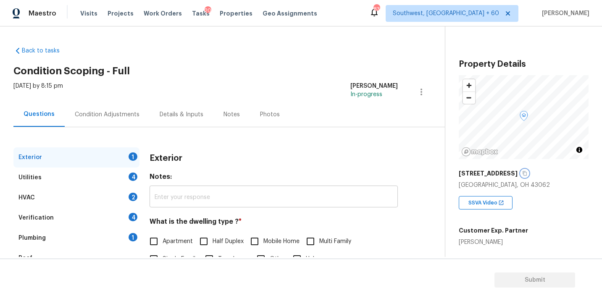
scroll to position [49, 0]
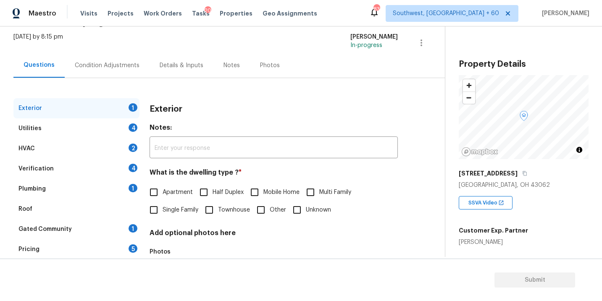
click at [170, 214] on span "Single Family" at bounding box center [181, 210] width 36 height 9
click at [163, 214] on input "Single Family" at bounding box center [154, 210] width 18 height 18
checkbox input "true"
click at [86, 128] on div "Utilities 4" at bounding box center [76, 129] width 126 height 20
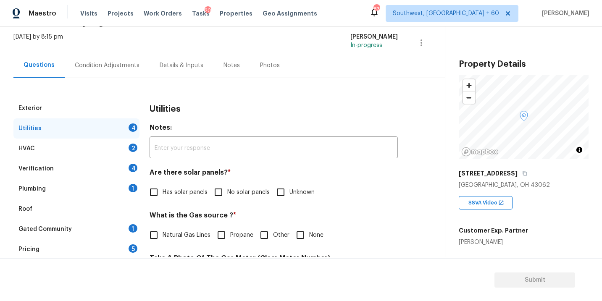
click at [230, 194] on span "No solar panels" at bounding box center [248, 192] width 42 height 9
click at [227, 194] on input "No solar panels" at bounding box center [219, 193] width 18 height 18
checkbox input "true"
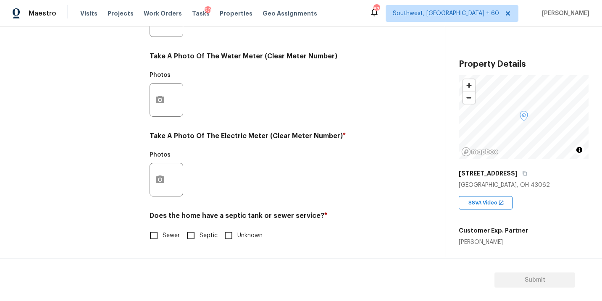
click at [175, 238] on span "Sewer" at bounding box center [171, 236] width 17 height 9
click at [163, 238] on input "Sewer" at bounding box center [154, 236] width 18 height 18
checkbox input "true"
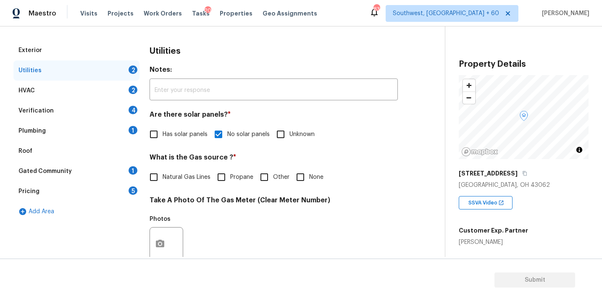
click at [44, 133] on div "Plumbing" at bounding box center [31, 131] width 27 height 8
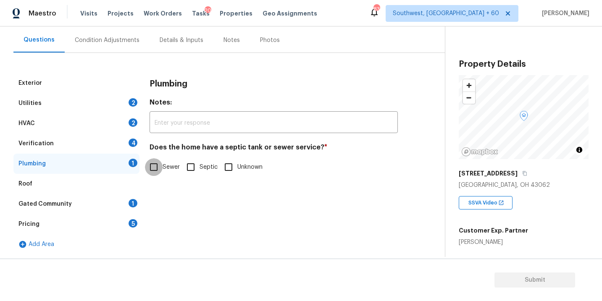
click at [158, 171] on input "Sewer" at bounding box center [154, 167] width 18 height 18
checkbox input "true"
click at [92, 203] on div "Gated Community 1" at bounding box center [76, 204] width 126 height 20
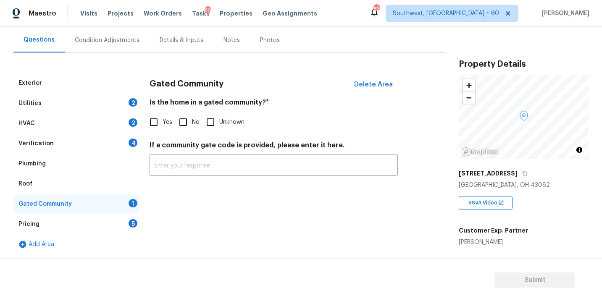
click at [185, 125] on input "No" at bounding box center [183, 122] width 18 height 18
checkbox input "true"
click at [113, 47] on div "Condition Adjustments" at bounding box center [107, 40] width 85 height 25
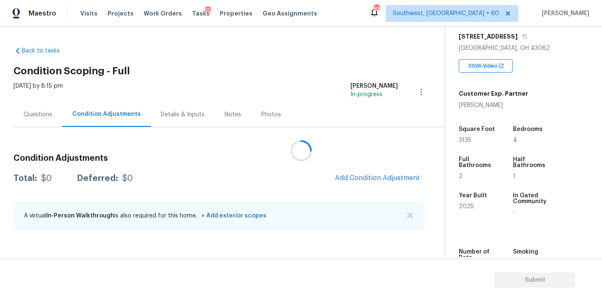
scroll to position [154, 0]
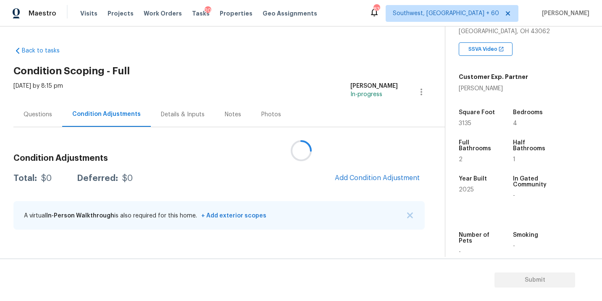
click at [328, 77] on div at bounding box center [301, 150] width 602 height 301
click at [235, 175] on div "Total: $0 Deferred: $0 Add Condition Adjustment" at bounding box center [218, 178] width 411 height 18
click at [39, 118] on div "Questions" at bounding box center [38, 115] width 29 height 8
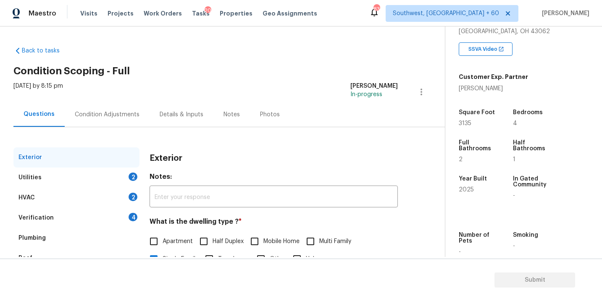
click at [117, 118] on div "Condition Adjustments" at bounding box center [107, 115] width 65 height 8
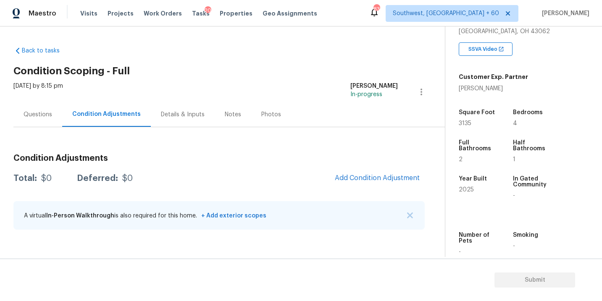
click at [226, 165] on div "Condition Adjustments Total: $0 Deferred: $0 Add Condition Adjustment A virtual…" at bounding box center [218, 193] width 411 height 90
click at [47, 115] on div "Questions" at bounding box center [38, 115] width 29 height 8
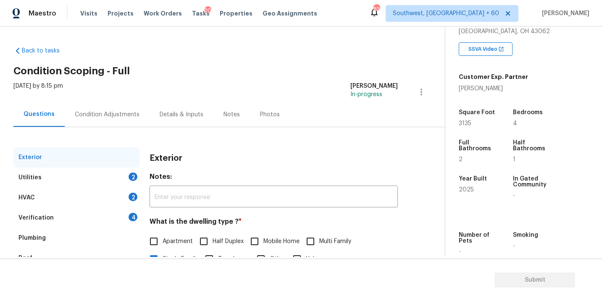
click at [121, 117] on div "Condition Adjustments" at bounding box center [107, 115] width 65 height 8
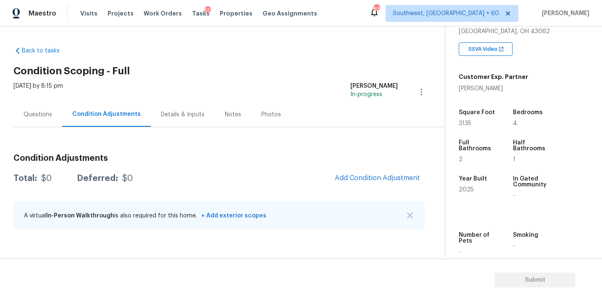
click at [327, 47] on div "Back to tasks Condition Scoping - Full Tue, Aug 26 2025 by 8:15 pm Sakthivel Ch…" at bounding box center [229, 140] width 432 height 200
click at [49, 119] on div "Questions" at bounding box center [38, 115] width 29 height 8
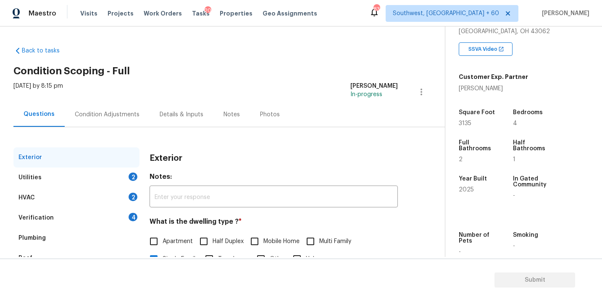
click at [120, 117] on div "Condition Adjustments" at bounding box center [107, 115] width 65 height 8
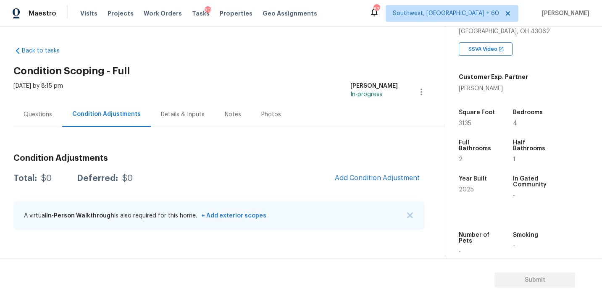
click at [362, 168] on div "Condition Adjustments Total: $0 Deferred: $0 Add Condition Adjustment A virtual…" at bounding box center [218, 193] width 411 height 90
click at [352, 177] on span "Add Condition Adjustment" at bounding box center [377, 178] width 85 height 8
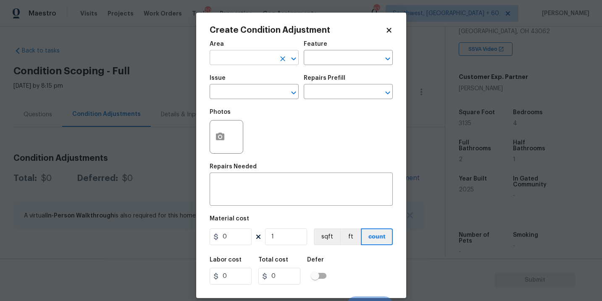
click at [236, 57] on input "text" at bounding box center [243, 58] width 66 height 13
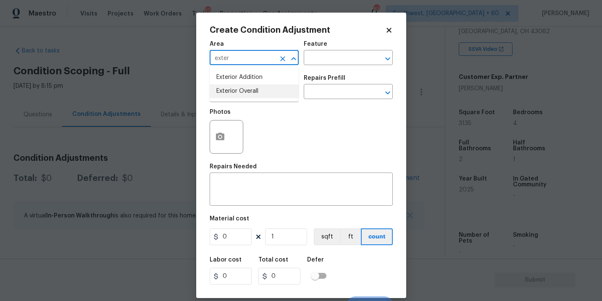
click at [244, 89] on li "Exterior Overall" at bounding box center [254, 91] width 89 height 14
type input "Exterior Overall"
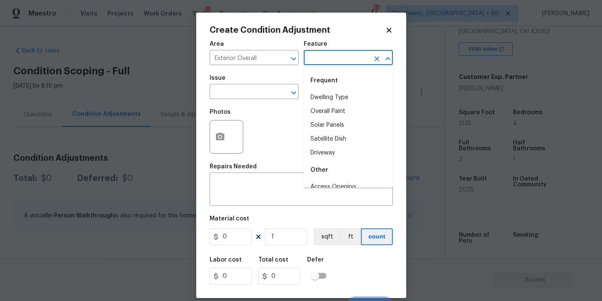
click at [326, 59] on input "text" at bounding box center [337, 58] width 66 height 13
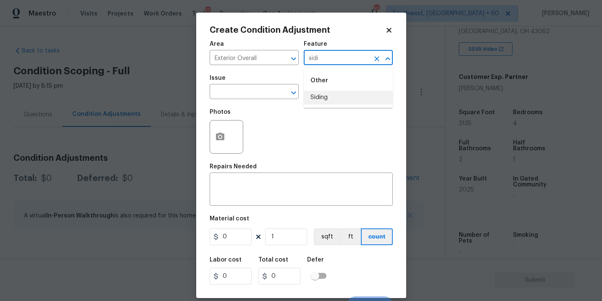
click at [331, 92] on li "Siding" at bounding box center [348, 98] width 89 height 14
type input "Siding"
click at [250, 96] on input "text" at bounding box center [243, 92] width 66 height 13
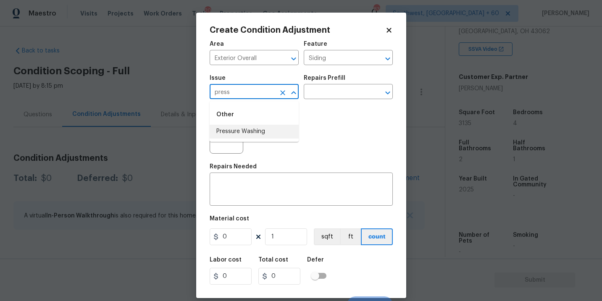
click at [255, 129] on li "Pressure Washing" at bounding box center [254, 132] width 89 height 14
type input "Pressure Washing"
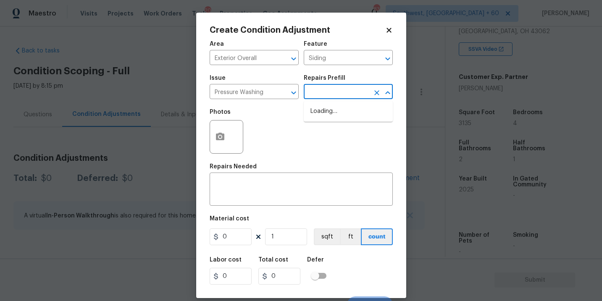
click at [325, 94] on input "text" at bounding box center [337, 92] width 66 height 13
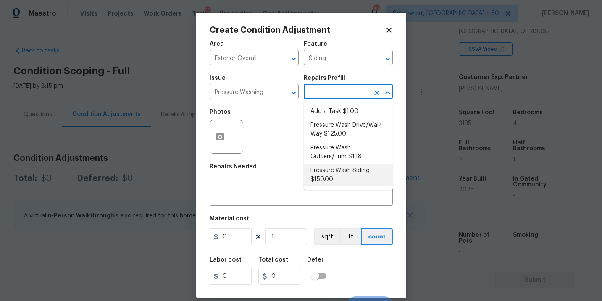
click at [332, 179] on li "Pressure Wash Siding $150.00" at bounding box center [348, 175] width 89 height 23
type textarea "Protect areas as needed for pressure washing. Pressure wash the siding on the h…"
type input "150"
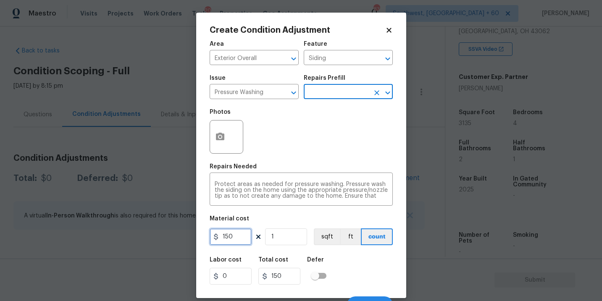
drag, startPoint x: 221, startPoint y: 237, endPoint x: 162, endPoint y: 239, distance: 58.9
click at [162, 239] on div "Create Condition Adjustment Area Exterior Overall ​ Feature Siding ​ Issue Pres…" at bounding box center [301, 150] width 602 height 301
type input "200"
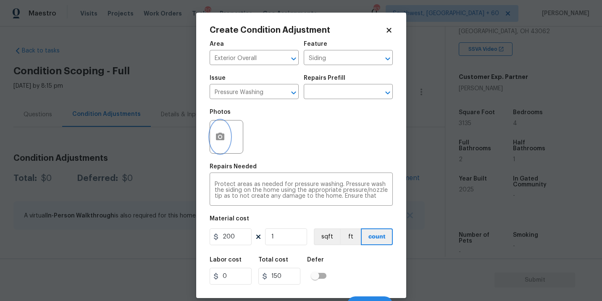
type input "200"
click at [224, 136] on icon "button" at bounding box center [220, 137] width 10 height 10
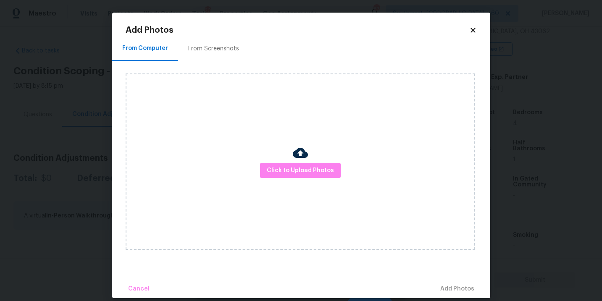
click at [306, 178] on div "Click to Upload Photos" at bounding box center [301, 162] width 350 height 177
click at [311, 158] on div "Click to Upload Photos" at bounding box center [301, 162] width 350 height 177
click at [305, 169] on span "Click to Upload Photos" at bounding box center [300, 171] width 67 height 11
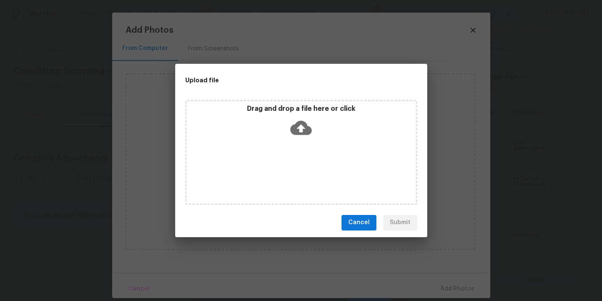
click at [305, 143] on div "Drag and drop a file here or click" at bounding box center [301, 152] width 232 height 105
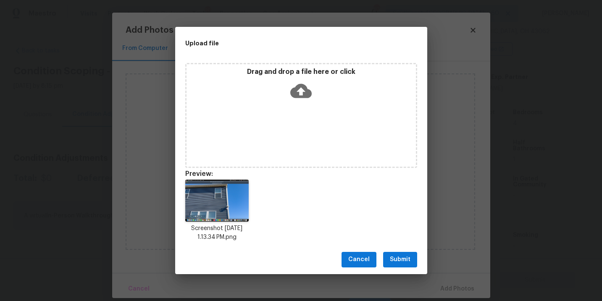
click at [393, 256] on span "Submit" at bounding box center [400, 260] width 21 height 11
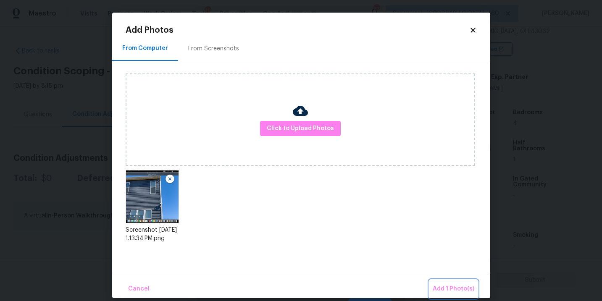
click at [445, 288] on span "Add 1 Photo(s)" at bounding box center [454, 289] width 42 height 11
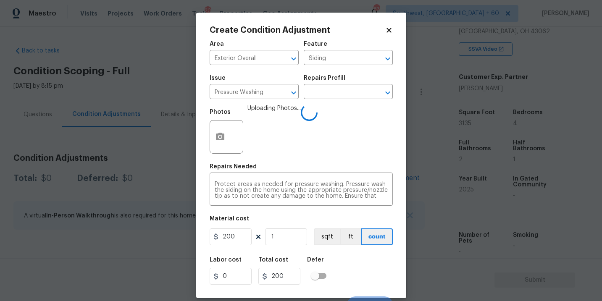
click at [361, 269] on div "Labor cost 0 Total cost 200 Defer" at bounding box center [301, 271] width 183 height 38
click at [361, 267] on div "Labor cost 0 Total cost 200 Defer" at bounding box center [301, 271] width 183 height 38
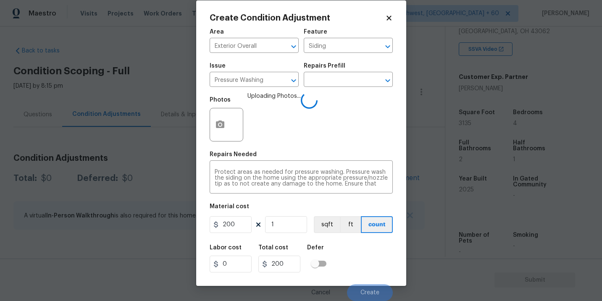
click at [361, 258] on div "Labor cost 0 Total cost 200 Defer" at bounding box center [301, 259] width 183 height 38
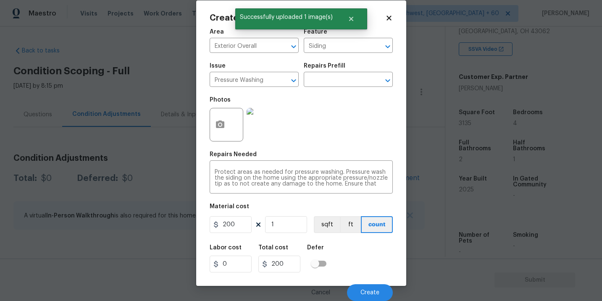
click at [361, 258] on div "Labor cost 0 Total cost 200 Defer" at bounding box center [301, 259] width 183 height 38
click at [372, 293] on span "Create" at bounding box center [370, 293] width 19 height 6
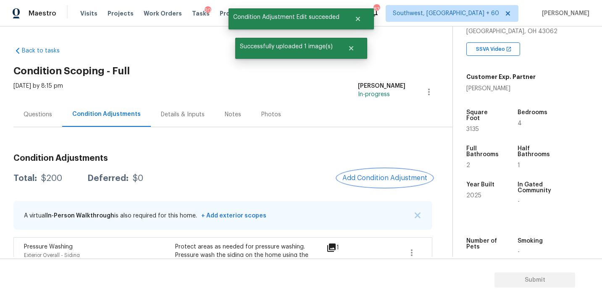
scroll to position [28, 0]
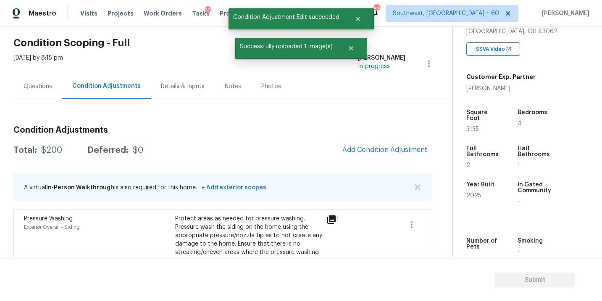
click at [362, 160] on div "Condition Adjustments Total: $200 Deferred: $0 Add Condition Adjustment A virtu…" at bounding box center [222, 203] width 419 height 168
click at [365, 150] on span "Add Condition Adjustment" at bounding box center [385, 150] width 85 height 8
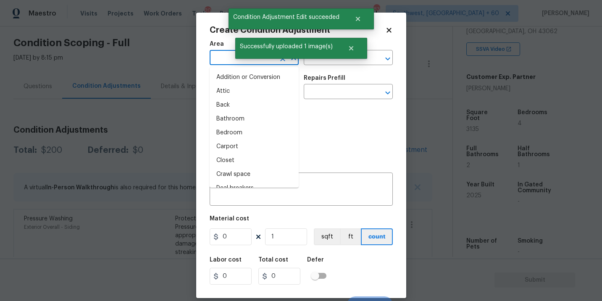
click at [218, 58] on input "text" at bounding box center [243, 58] width 66 height 13
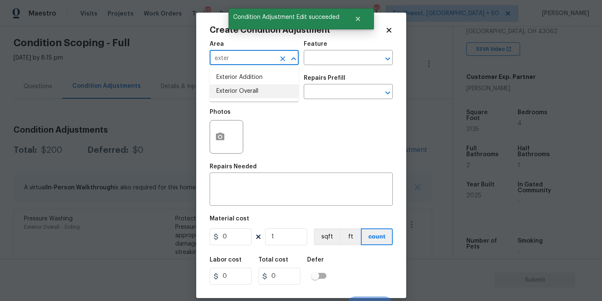
click at [239, 90] on li "Exterior Overall" at bounding box center [254, 91] width 89 height 14
type input "Exterior Overall"
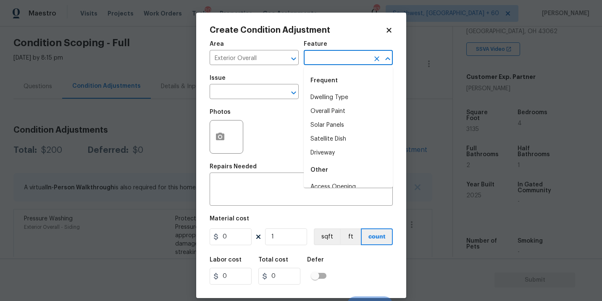
click at [308, 61] on input "text" at bounding box center [337, 58] width 66 height 13
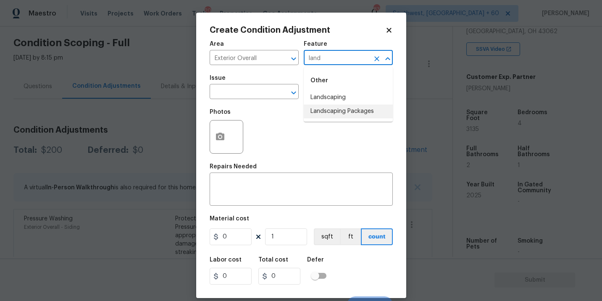
click at [319, 111] on li "Landscaping Packages" at bounding box center [348, 112] width 89 height 14
type input "Landscaping Packages"
click at [253, 100] on span "Issue ​" at bounding box center [254, 87] width 89 height 34
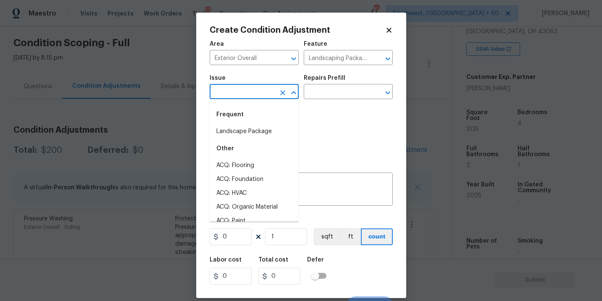
click at [248, 96] on input "text" at bounding box center [243, 92] width 66 height 13
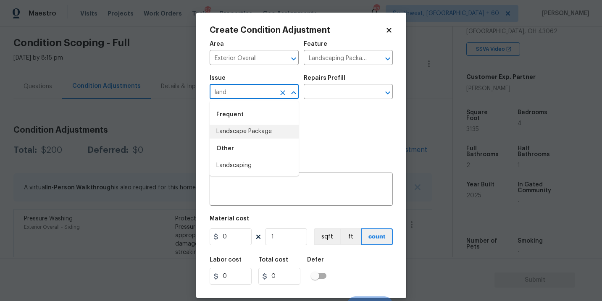
click at [250, 132] on li "Landscape Package" at bounding box center [254, 132] width 89 height 14
type input "Landscape Package"
click at [326, 92] on input "text" at bounding box center [337, 92] width 66 height 13
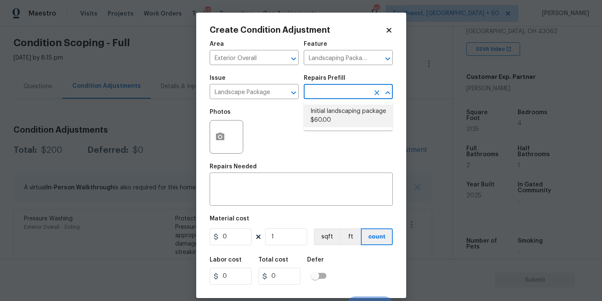
click at [326, 113] on li "Initial landscaping package $60.00" at bounding box center [348, 116] width 89 height 23
type input "Home Readiness Packages"
type textarea "Mowing of grass up to 6" in height. Mow, edge along driveways & sidewalks, trim…"
type input "60"
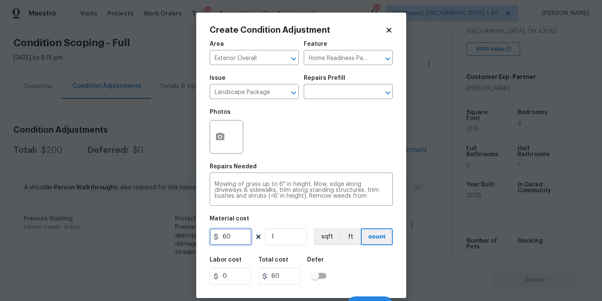
drag, startPoint x: 236, startPoint y: 240, endPoint x: 163, endPoint y: 244, distance: 72.8
click at [163, 244] on div "Create Condition Adjustment Area Exterior Overall ​ Feature Home Readiness Pack…" at bounding box center [301, 150] width 602 height 301
type input "300"
click at [216, 136] on icon "button" at bounding box center [220, 137] width 8 height 8
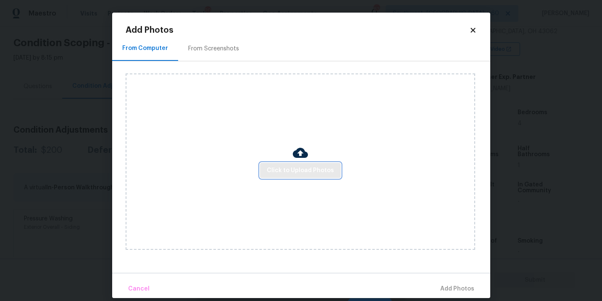
click at [314, 174] on span "Click to Upload Photos" at bounding box center [300, 171] width 67 height 11
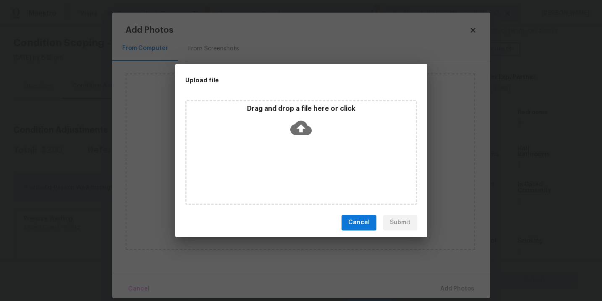
click at [312, 147] on div "Drag and drop a file here or click" at bounding box center [301, 152] width 232 height 105
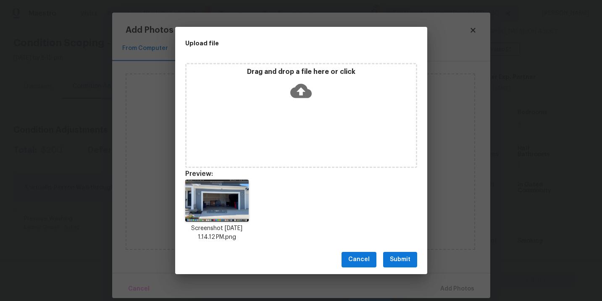
click at [404, 259] on span "Submit" at bounding box center [400, 260] width 21 height 11
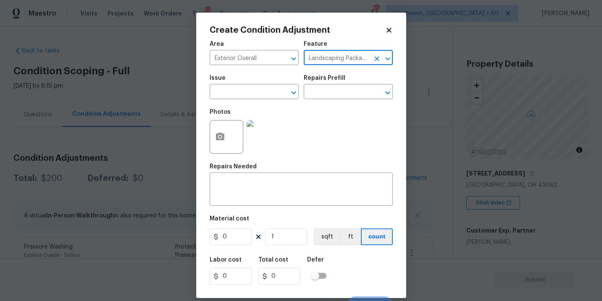
scroll to position [154, 0]
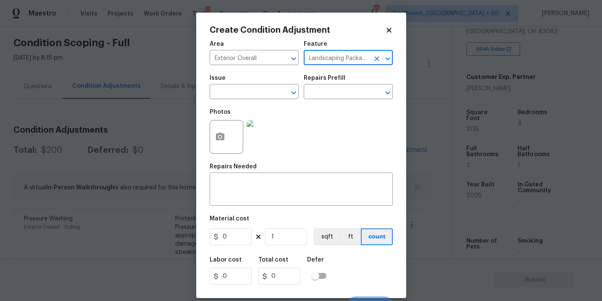
type input "Landscaping Packages"
click at [266, 104] on div "Photos" at bounding box center [246, 131] width 72 height 55
click at [252, 93] on input "text" at bounding box center [243, 92] width 66 height 13
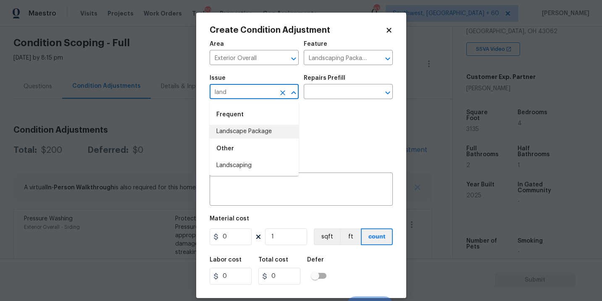
click at [256, 129] on li "Landscape Package" at bounding box center [254, 132] width 89 height 14
type input "Landscape Package"
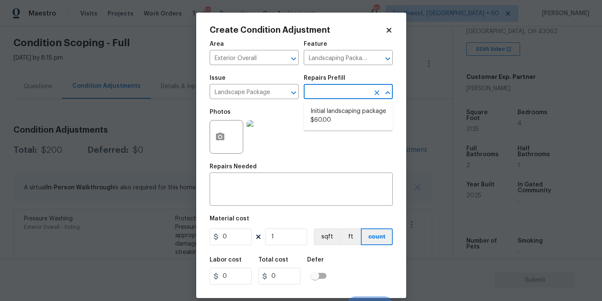
click at [318, 94] on input "text" at bounding box center [337, 92] width 66 height 13
click at [326, 115] on li "Initial landscaping package $60.00" at bounding box center [348, 116] width 89 height 23
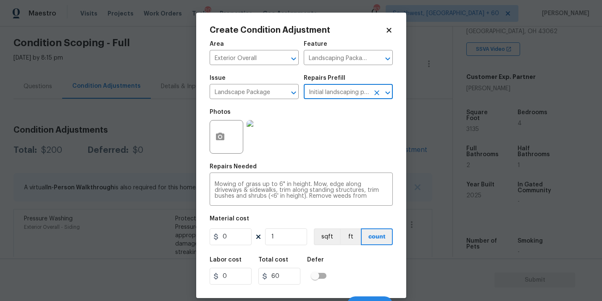
type input "Home Readiness Packages"
type input "60"
drag, startPoint x: 241, startPoint y: 240, endPoint x: 158, endPoint y: 237, distance: 82.9
click at [158, 237] on div "Create Condition Adjustment Area Exterior Overall ​ Feature Home Readiness Pack…" at bounding box center [301, 150] width 602 height 301
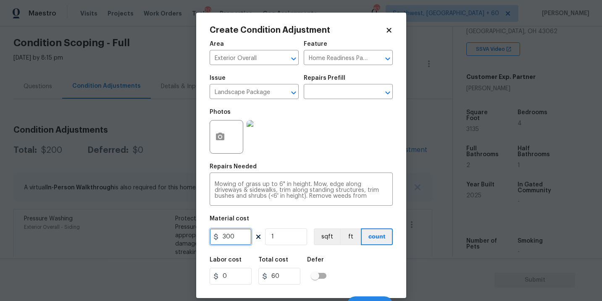
type input "300"
click at [371, 266] on div "Labor cost 0 Total cost 300 Defer" at bounding box center [301, 271] width 183 height 38
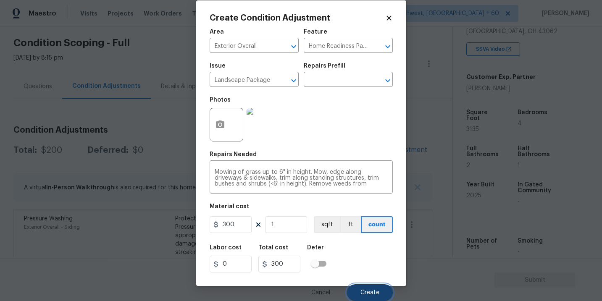
click at [364, 288] on button "Create" at bounding box center [370, 293] width 46 height 17
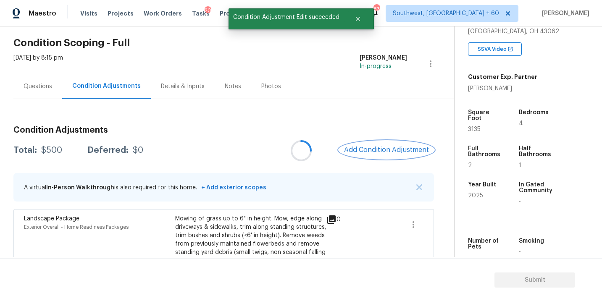
scroll to position [0, 0]
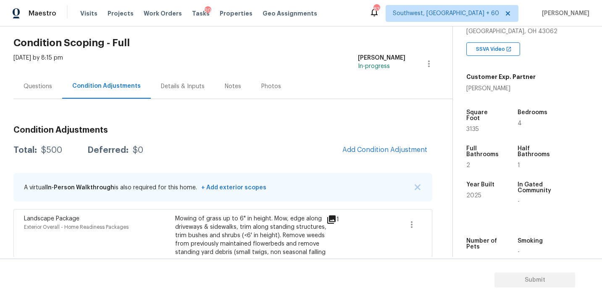
click at [306, 139] on div "Condition Adjustments Total: $500 Deferred: $0 Add Condition Adjustment A virtu…" at bounding box center [222, 242] width 419 height 246
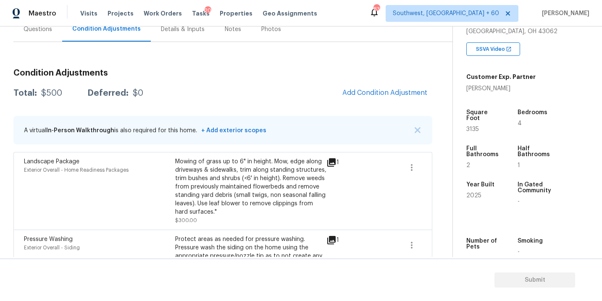
scroll to position [86, 0]
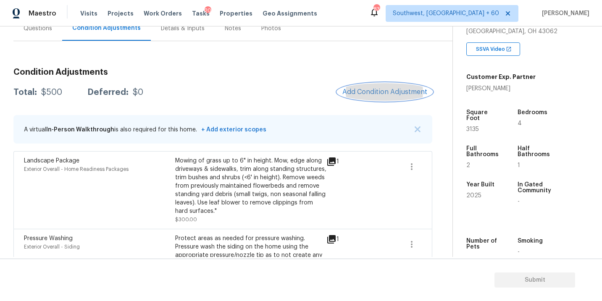
click at [374, 92] on span "Add Condition Adjustment" at bounding box center [385, 92] width 85 height 8
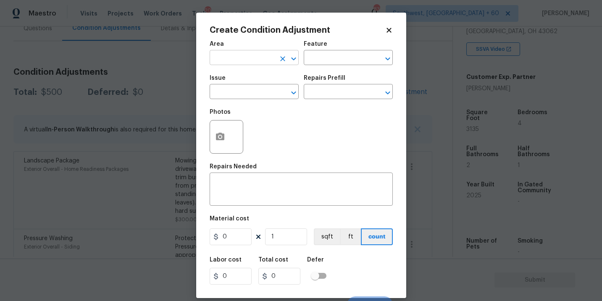
click at [248, 61] on input "text" at bounding box center [243, 58] width 66 height 13
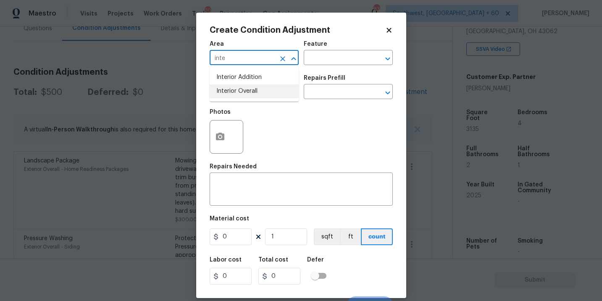
click at [249, 90] on li "Interior Overall" at bounding box center [254, 91] width 89 height 14
type input "Interior Overall"
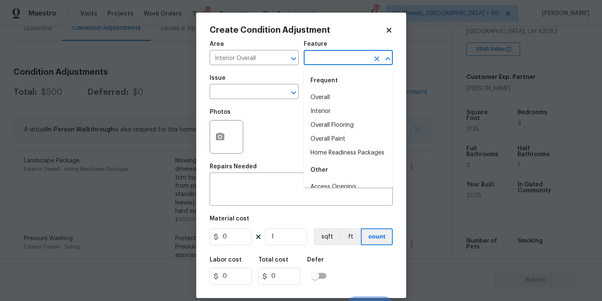
click at [308, 59] on input "text" at bounding box center [337, 58] width 66 height 13
click at [332, 135] on li "Overall Paint" at bounding box center [348, 139] width 89 height 14
type input "Overall Paint"
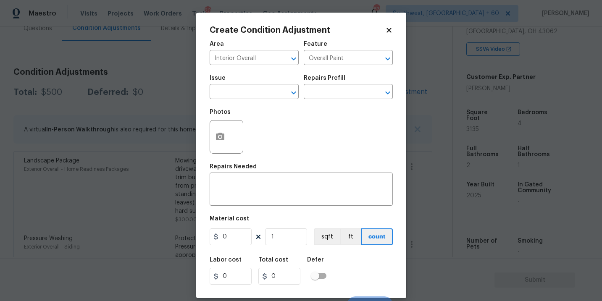
click at [278, 100] on span "Issue ​" at bounding box center [254, 87] width 89 height 34
click at [261, 92] on input "text" at bounding box center [243, 92] width 66 height 13
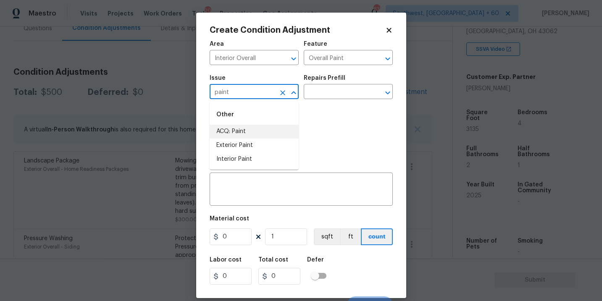
click at [258, 129] on li "ACQ: Paint" at bounding box center [254, 132] width 89 height 14
type input "ACQ: Paint"
click at [327, 95] on input "text" at bounding box center [337, 92] width 66 height 13
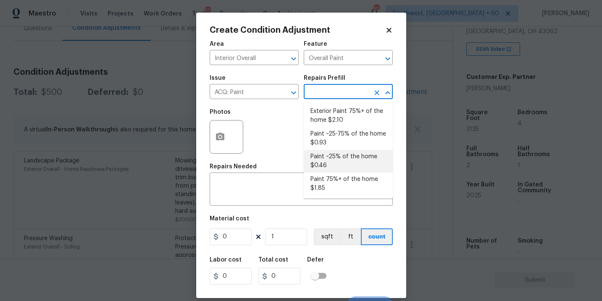
click at [337, 162] on li "Paint ~25% of the home $0.46" at bounding box center [348, 161] width 89 height 23
type input "Acquisition"
type textarea "Acquisition Scope: ~25% of the home needs interior paint"
type input "0.46"
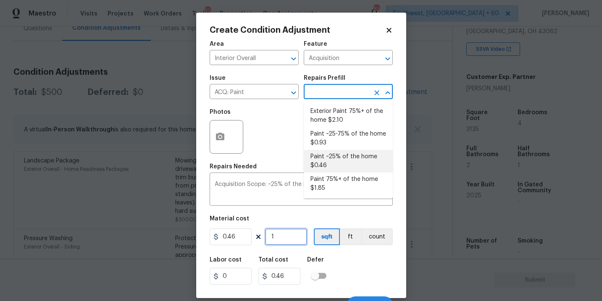
click at [282, 243] on input "1" at bounding box center [286, 237] width 42 height 17
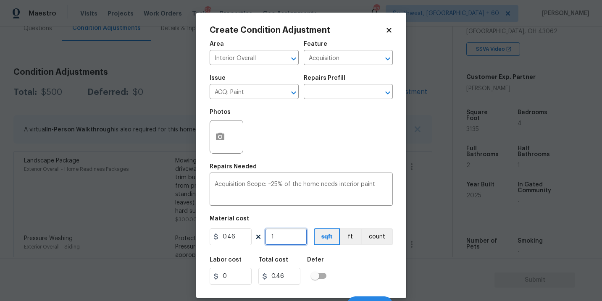
type input "0"
type input "3"
type input "1.38"
type input "31"
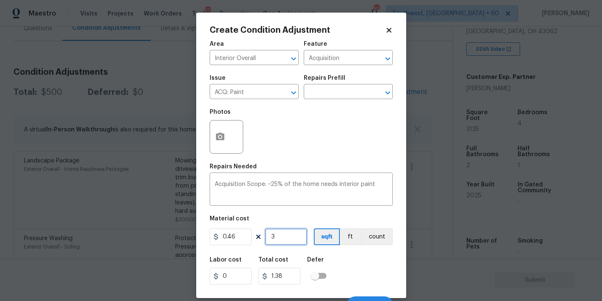
type input "14.26"
type input "313"
type input "143.98"
type input "3135"
type input "1442.1"
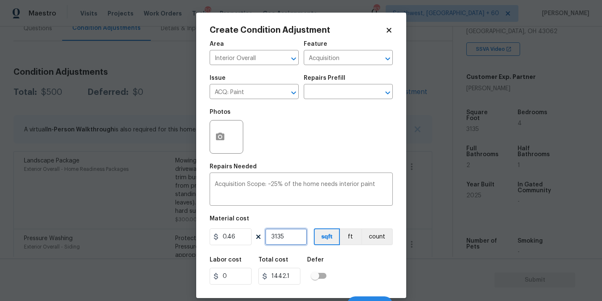
type input "3135"
click at [347, 273] on div "Labor cost 0 Total cost 1442.1 Defer" at bounding box center [301, 271] width 183 height 38
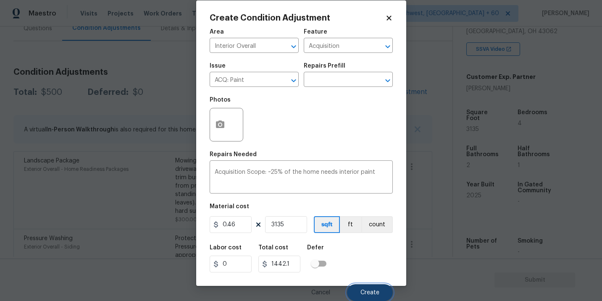
click at [358, 294] on button "Create" at bounding box center [370, 293] width 46 height 17
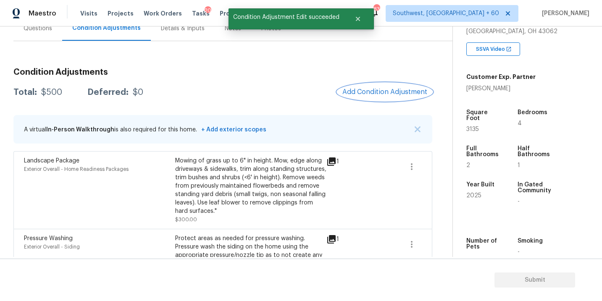
scroll to position [0, 0]
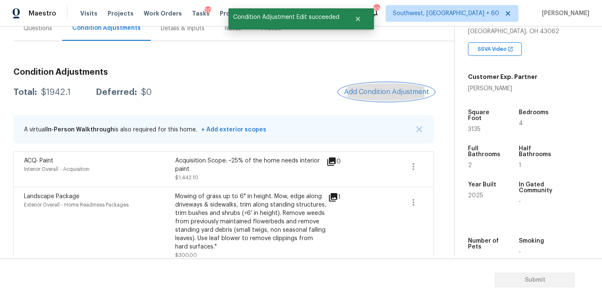
click at [388, 95] on span "Add Condition Adjustment" at bounding box center [386, 92] width 85 height 8
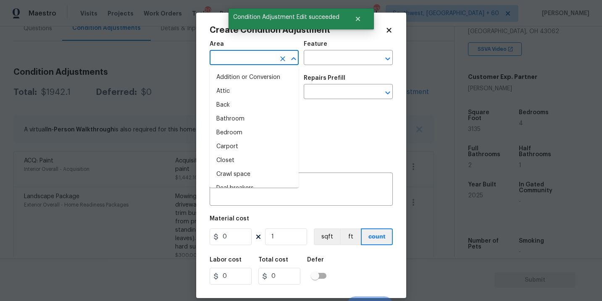
click at [248, 61] on input "text" at bounding box center [243, 58] width 66 height 13
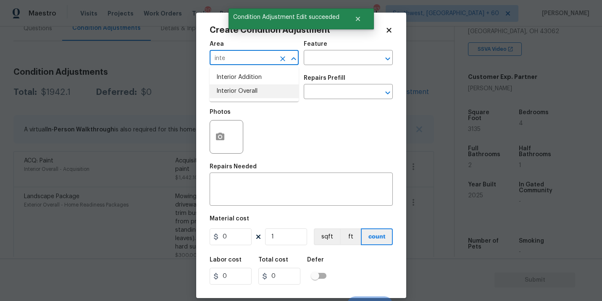
click at [260, 95] on li "Interior Overall" at bounding box center [254, 91] width 89 height 14
type input "Interior Overall"
click at [340, 50] on div "Feature" at bounding box center [348, 46] width 89 height 11
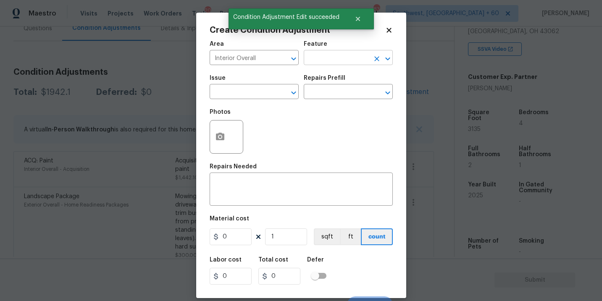
click at [340, 62] on input "text" at bounding box center [337, 58] width 66 height 13
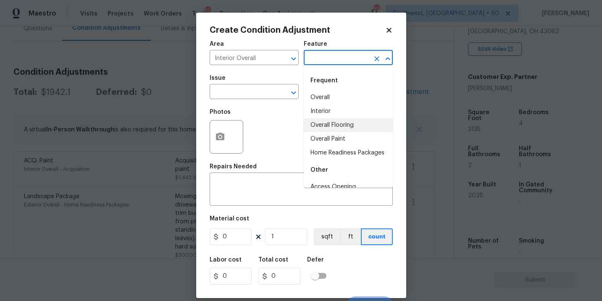
click at [351, 128] on li "Overall Flooring" at bounding box center [348, 126] width 89 height 14
type input "Overall Flooring"
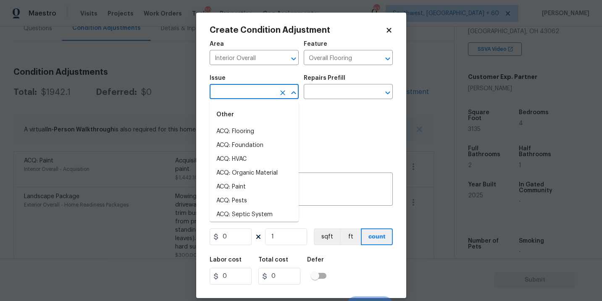
click at [253, 92] on input "text" at bounding box center [243, 92] width 66 height 13
click at [250, 136] on li "ACQ: Flooring" at bounding box center [254, 132] width 89 height 14
type input "ACQ: Flooring"
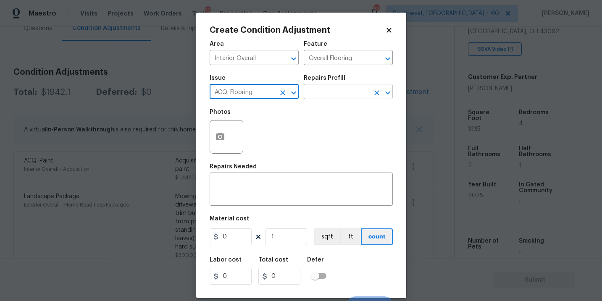
click at [330, 95] on input "text" at bounding box center [337, 92] width 66 height 13
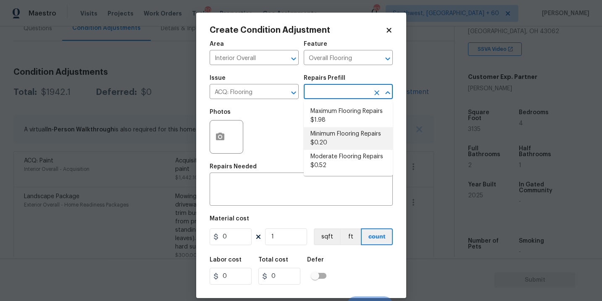
click at [334, 134] on li "Minimum Flooring Repairs $0.20" at bounding box center [348, 138] width 89 height 23
type input "Acquisition"
type textarea "Acquisition Scope: Minimum flooring repairs"
type input "0.2"
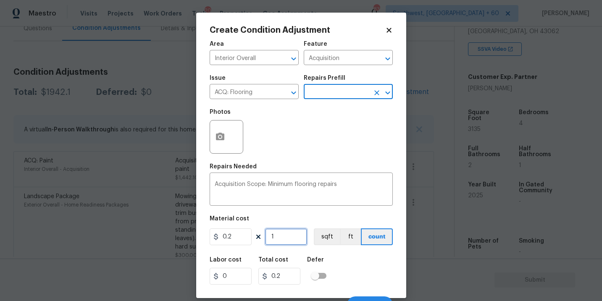
click at [287, 238] on input "1" at bounding box center [286, 237] width 42 height 17
type input "0"
type input "3"
type input "0.6"
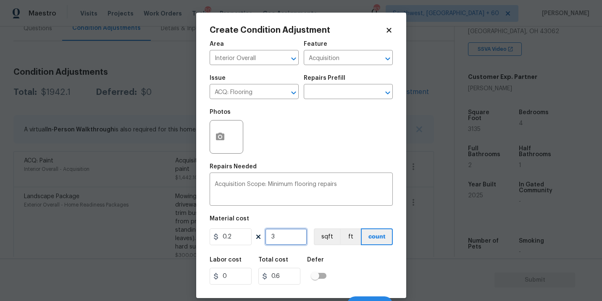
type input "31"
type input "6.2"
type input "313"
type input "62.6"
type input "3135"
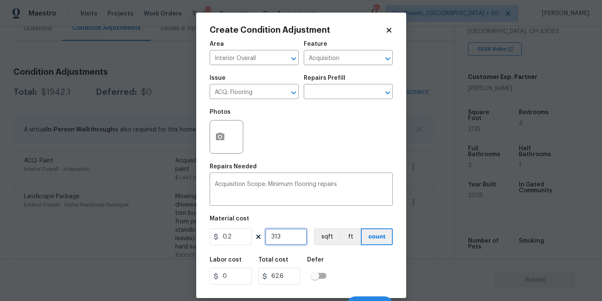
type input "627"
type input "3135"
click at [349, 255] on div "Labor cost 0 Total cost 627 Defer" at bounding box center [301, 271] width 183 height 38
click at [354, 263] on div "Labor cost 0 Total cost 627 Defer" at bounding box center [301, 271] width 183 height 38
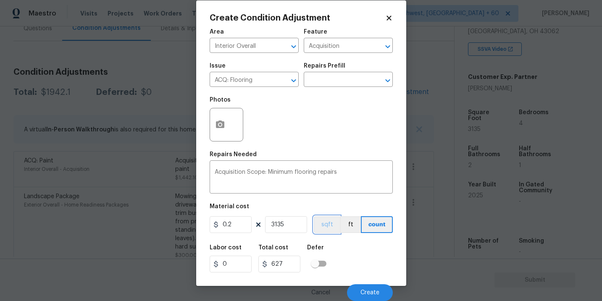
click at [326, 226] on button "sqft" at bounding box center [327, 224] width 26 height 17
click at [351, 244] on div "Labor cost 0 Total cost 627 Defer" at bounding box center [301, 259] width 183 height 38
click at [356, 248] on div "Labor cost 0 Total cost 627 Defer" at bounding box center [301, 259] width 183 height 38
click at [367, 290] on span "Create" at bounding box center [370, 293] width 19 height 6
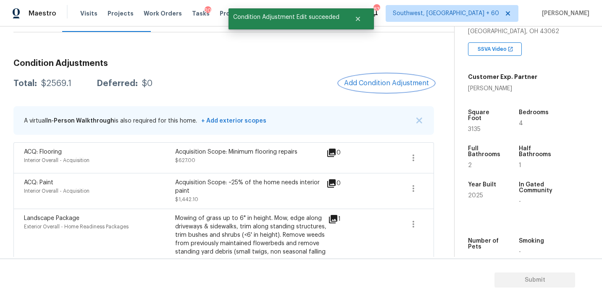
scroll to position [105, 0]
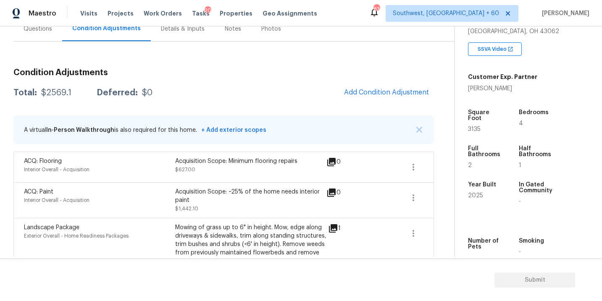
click at [35, 34] on div "Questions" at bounding box center [37, 28] width 49 height 25
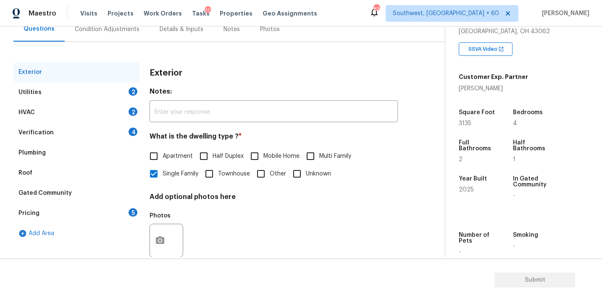
click at [107, 93] on div "Utilities 2" at bounding box center [76, 92] width 126 height 20
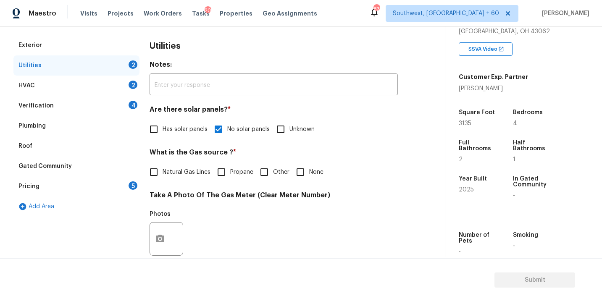
scroll to position [117, 0]
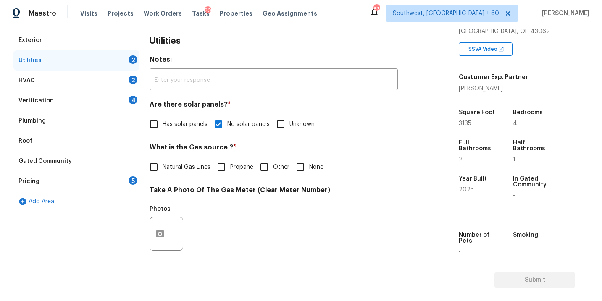
click at [176, 166] on span "Natural Gas Lines" at bounding box center [187, 167] width 48 height 9
click at [163, 166] on input "Natural Gas Lines" at bounding box center [154, 167] width 18 height 18
checkbox input "true"
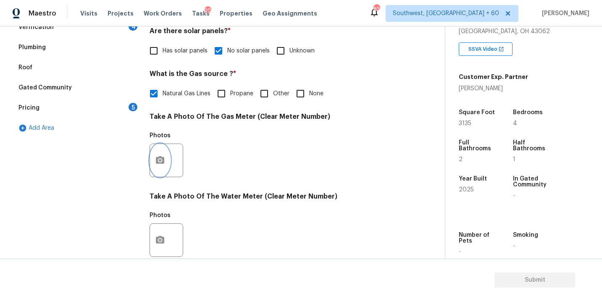
click at [160, 164] on icon "button" at bounding box center [160, 161] width 10 height 10
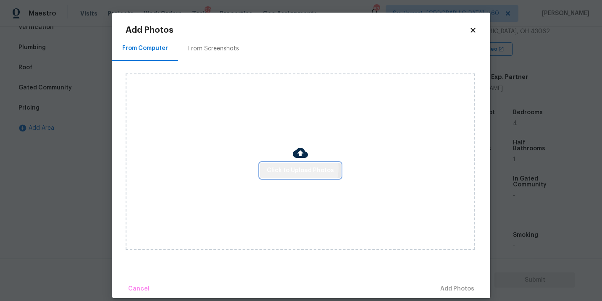
click at [295, 168] on span "Click to Upload Photos" at bounding box center [300, 171] width 67 height 11
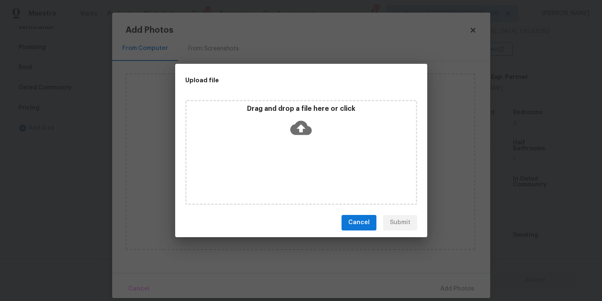
click at [297, 146] on div "Drag and drop a file here or click" at bounding box center [301, 152] width 232 height 105
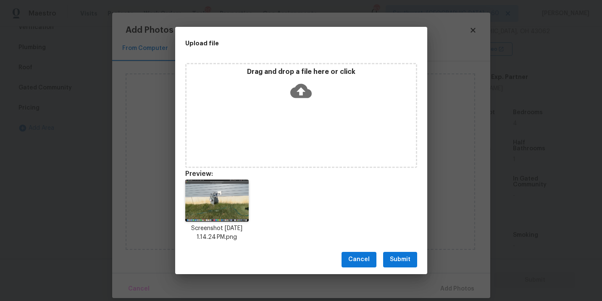
click at [400, 264] on span "Submit" at bounding box center [400, 260] width 21 height 11
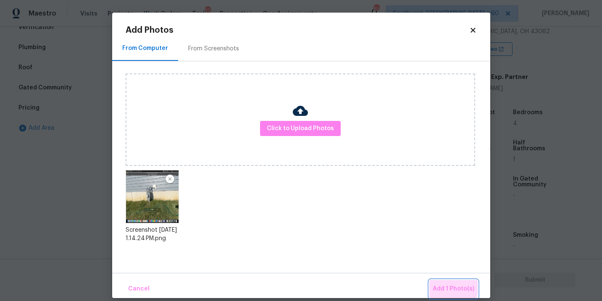
click at [440, 285] on span "Add 1 Photo(s)" at bounding box center [454, 289] width 42 height 11
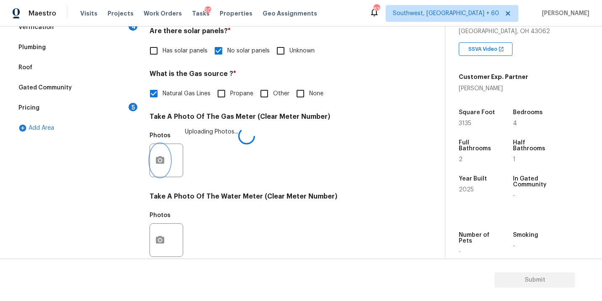
scroll to position [300, 0]
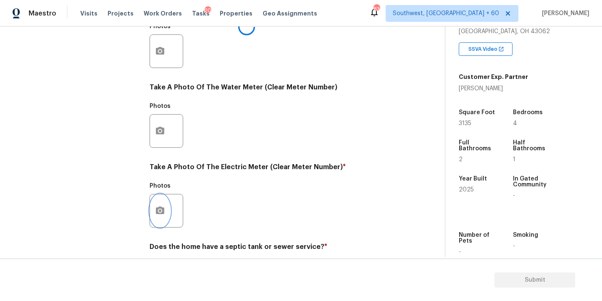
click at [165, 211] on button "button" at bounding box center [160, 211] width 20 height 33
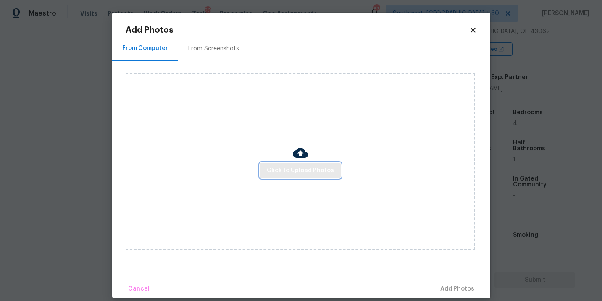
click at [282, 173] on span "Click to Upload Photos" at bounding box center [300, 171] width 67 height 11
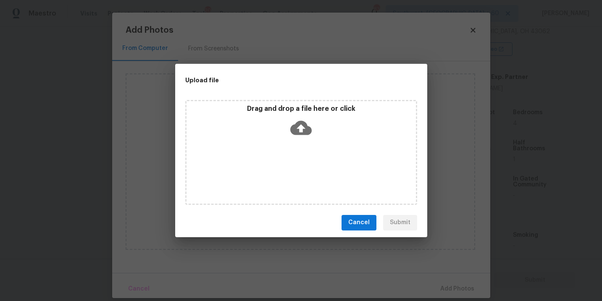
click at [306, 148] on div "Drag and drop a file here or click" at bounding box center [301, 152] width 232 height 105
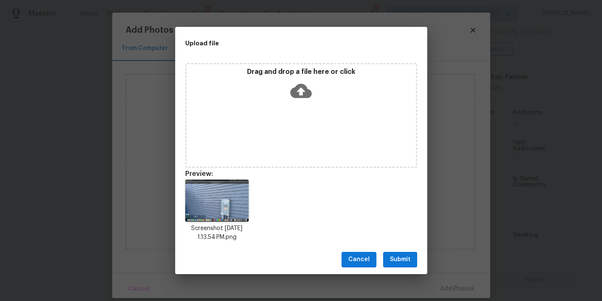
click at [399, 259] on span "Submit" at bounding box center [400, 260] width 21 height 11
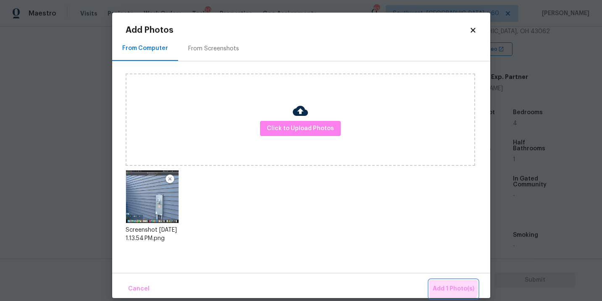
click at [441, 285] on span "Add 1 Photo(s)" at bounding box center [454, 289] width 42 height 11
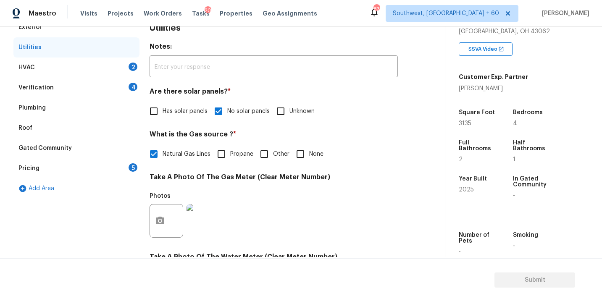
scroll to position [82, 0]
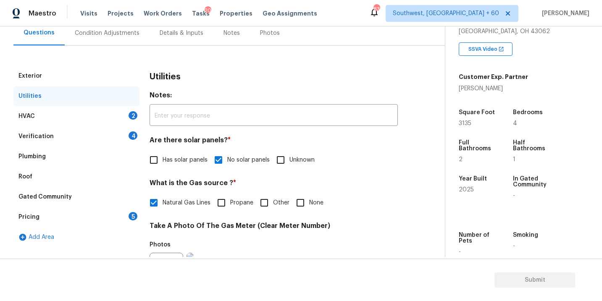
click at [107, 113] on div "HVAC 2" at bounding box center [76, 116] width 126 height 20
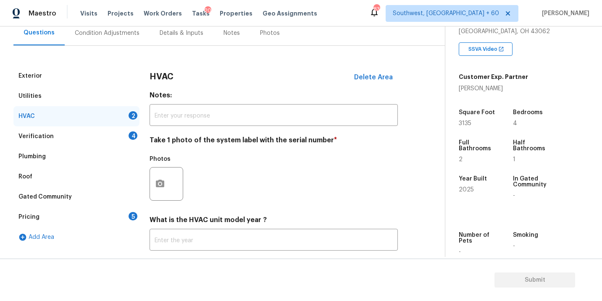
scroll to position [113, 0]
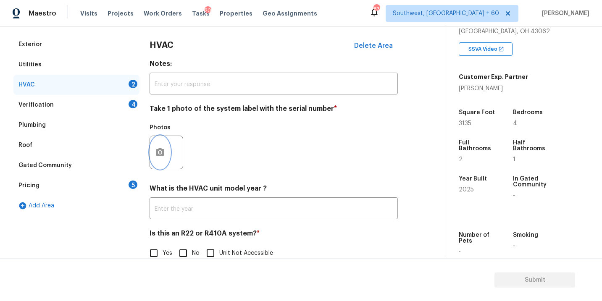
click at [161, 151] on icon "button" at bounding box center [160, 153] width 10 height 10
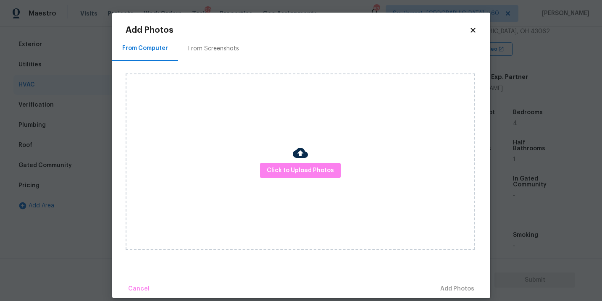
click at [304, 161] on div at bounding box center [300, 154] width 15 height 18
click at [297, 171] on span "Click to Upload Photos" at bounding box center [300, 171] width 67 height 11
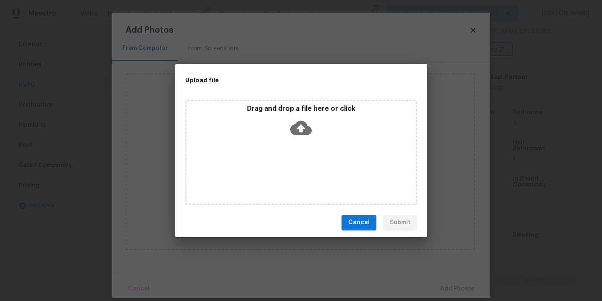
click at [302, 145] on div "Drag and drop a file here or click" at bounding box center [301, 152] width 232 height 105
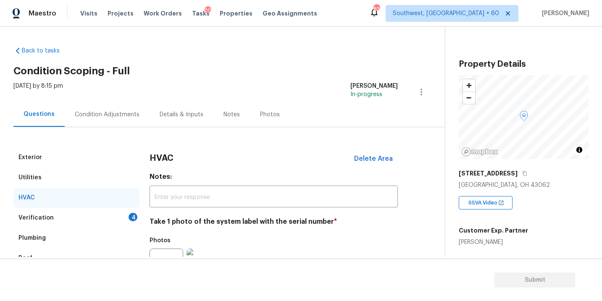
scroll to position [154, 0]
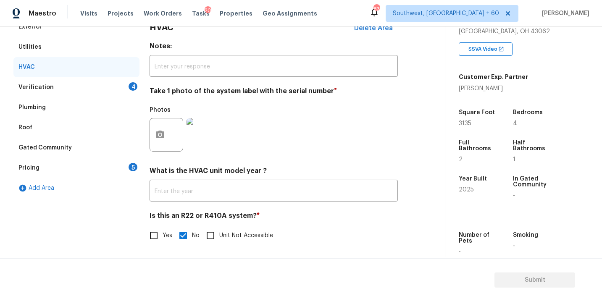
click at [91, 94] on div "Verification 4" at bounding box center [76, 87] width 126 height 20
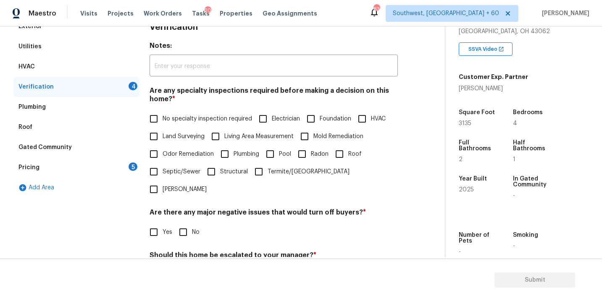
click at [173, 124] on label "No specialty inspection required" at bounding box center [198, 119] width 107 height 18
click at [163, 124] on input "No specialty inspection required" at bounding box center [154, 119] width 18 height 18
checkbox input "true"
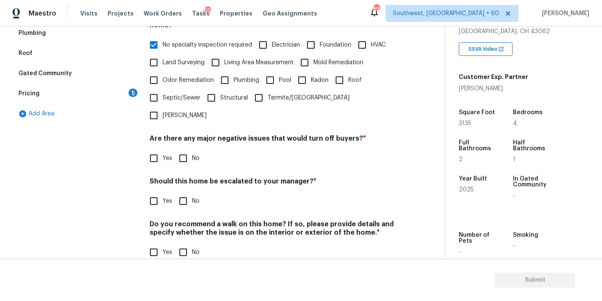
scroll to position [204, 0]
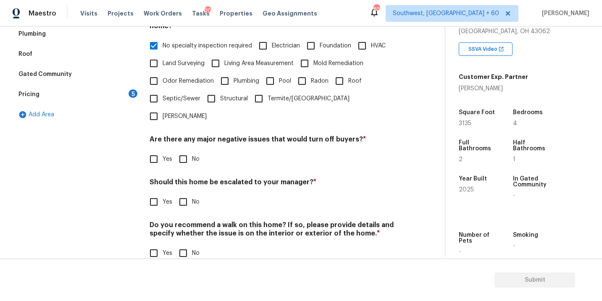
click at [182, 150] on input "No" at bounding box center [183, 159] width 18 height 18
checkbox input "true"
click at [182, 179] on div "Should this home be escalated to your manager? * Yes No" at bounding box center [274, 195] width 248 height 33
click at [182, 195] on div "Verification Notes: ​ Are any specialty inspections required before making a de…" at bounding box center [274, 107] width 248 height 329
click at [182, 193] on input "No" at bounding box center [183, 202] width 18 height 18
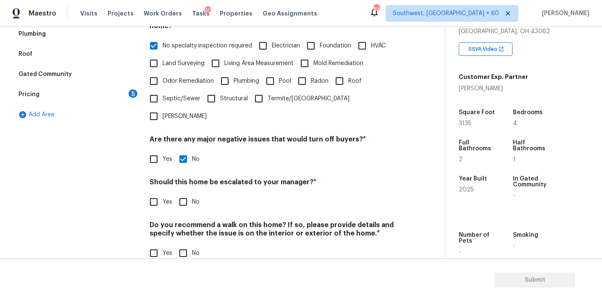
checkbox input "true"
click at [184, 245] on input "No" at bounding box center [183, 254] width 18 height 18
checkbox input "true"
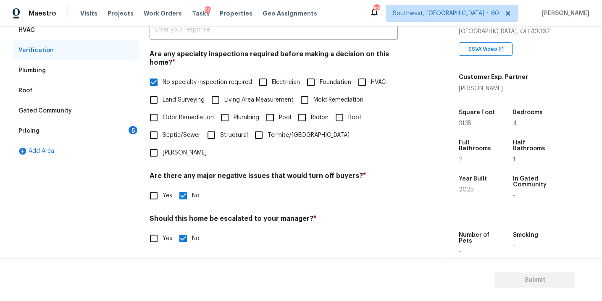
scroll to position [118, 0]
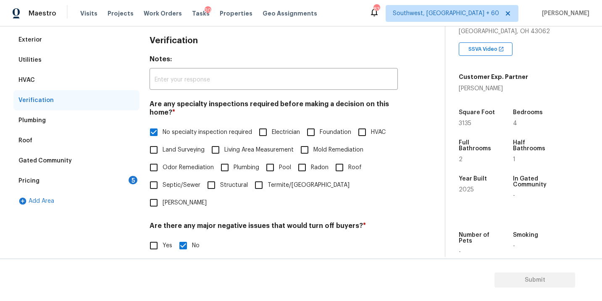
click at [99, 182] on div "Pricing 5" at bounding box center [76, 181] width 126 height 20
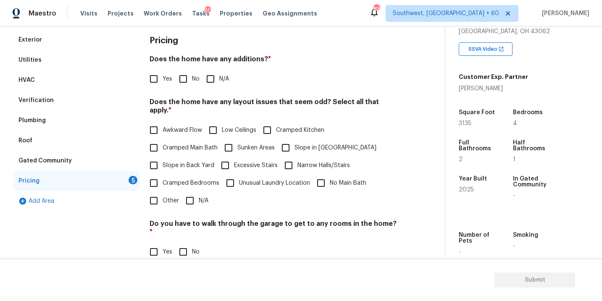
click at [209, 79] on input "N/A" at bounding box center [211, 79] width 18 height 18
checkbox input "true"
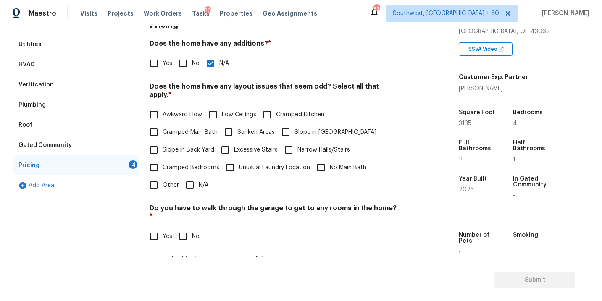
click at [290, 129] on input "Slope in [GEOGRAPHIC_DATA]" at bounding box center [286, 133] width 18 height 18
checkbox input "true"
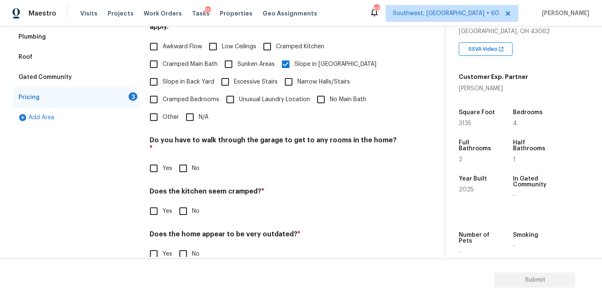
scroll to position [203, 0]
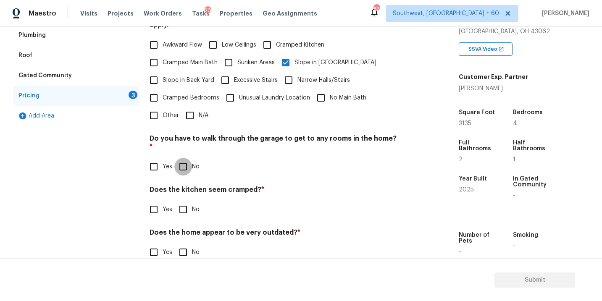
click at [184, 158] on input "No" at bounding box center [183, 167] width 18 height 18
checkbox input "true"
click at [180, 202] on input "No" at bounding box center [183, 211] width 18 height 18
checkbox input "true"
click at [186, 245] on input "No" at bounding box center [183, 254] width 18 height 18
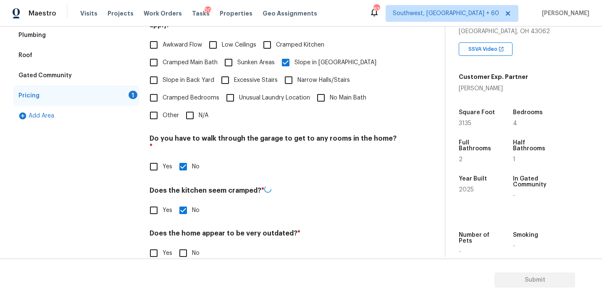
checkbox input "true"
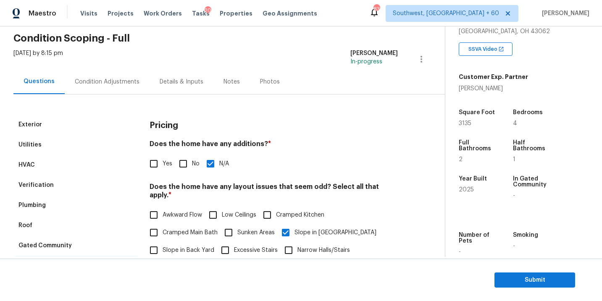
scroll to position [0, 0]
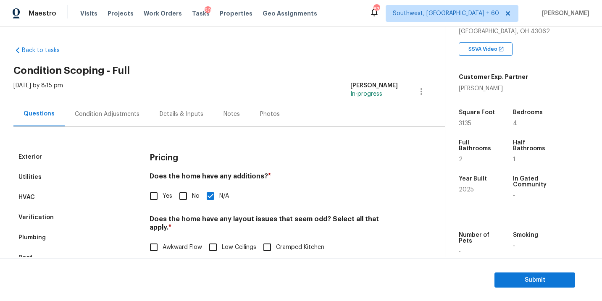
click at [113, 108] on div "Condition Adjustments" at bounding box center [107, 114] width 85 height 25
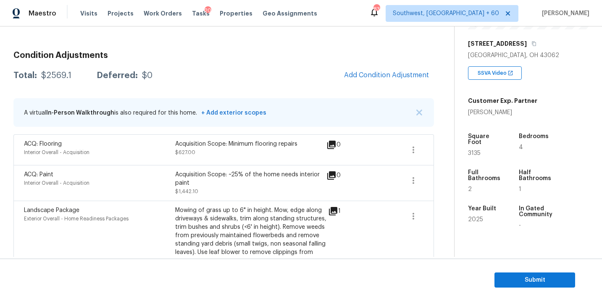
scroll to position [110, 0]
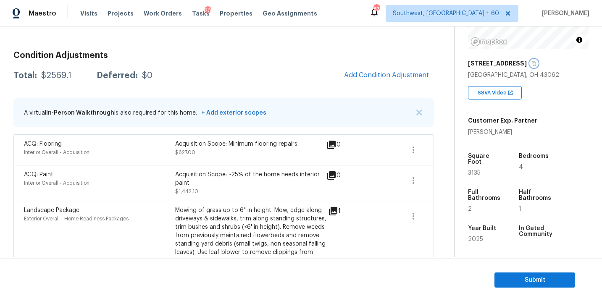
click at [530, 62] on button "button" at bounding box center [534, 64] width 8 height 8
click at [196, 47] on div "Condition Adjustments Total: $2569.1 Deferred: $0 Add Condition Adjustment A vi…" at bounding box center [223, 201] width 421 height 312
click at [178, 75] on div "Total: $2569.1 Deferred: $0 Add Condition Adjustment" at bounding box center [223, 75] width 421 height 18
click at [56, 74] on div "$2569.1" at bounding box center [56, 75] width 30 height 8
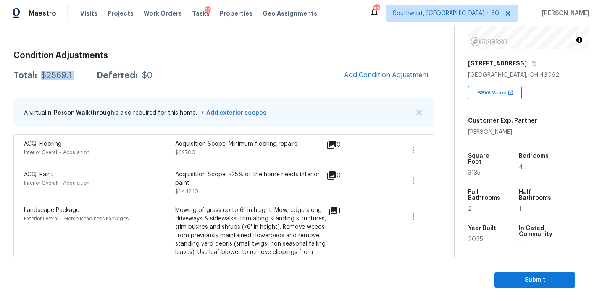
click at [56, 74] on div "$2569.1" at bounding box center [56, 75] width 30 height 8
copy div "$2569.1"
click at [224, 58] on h3 "Condition Adjustments" at bounding box center [223, 55] width 421 height 8
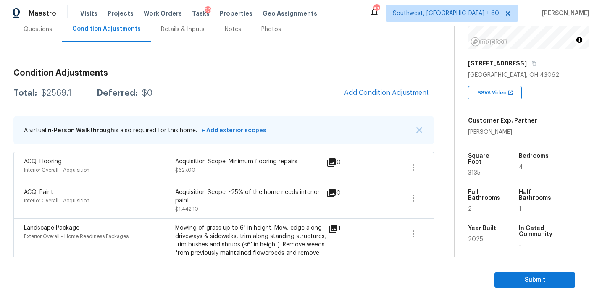
scroll to position [70, 0]
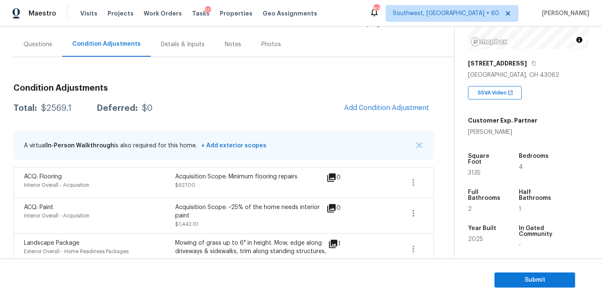
click at [47, 42] on div "Questions" at bounding box center [38, 44] width 29 height 8
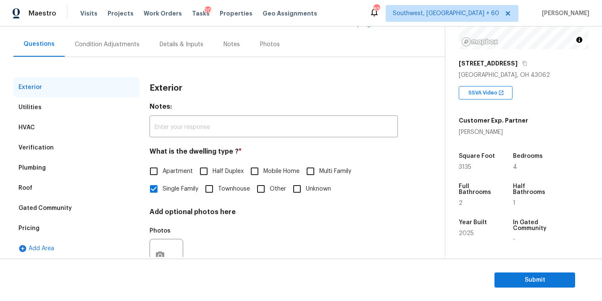
click at [113, 47] on div "Condition Adjustments" at bounding box center [107, 44] width 65 height 8
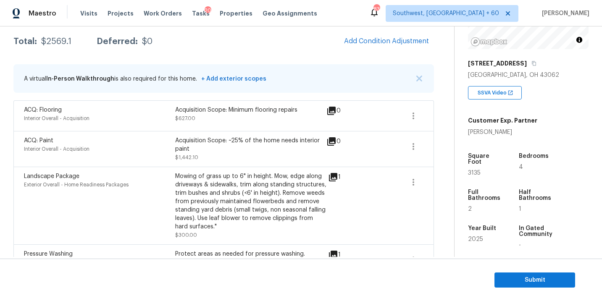
scroll to position [105, 0]
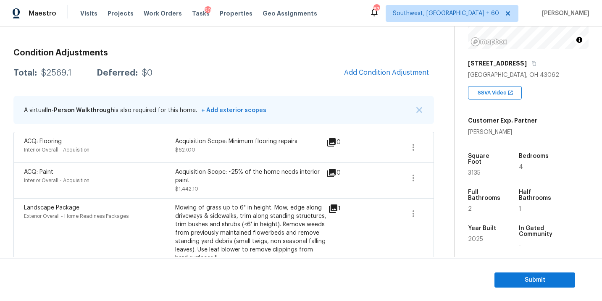
click at [269, 70] on div "Total: $2569.1 Deferred: $0 Add Condition Adjustment" at bounding box center [223, 73] width 421 height 18
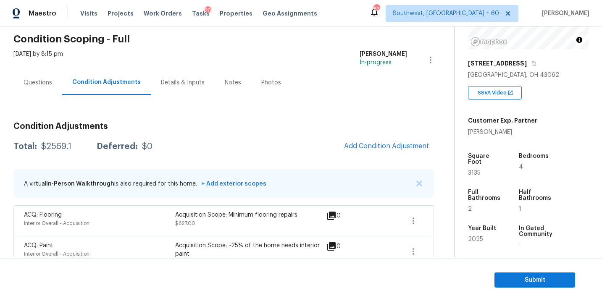
scroll to position [0, 0]
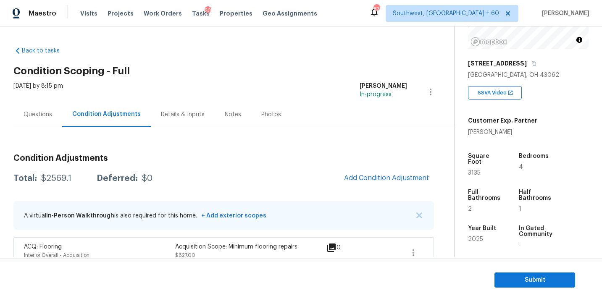
click at [522, 288] on section "Submit" at bounding box center [301, 280] width 602 height 43
click at [517, 281] on span "Submit" at bounding box center [534, 280] width 67 height 11
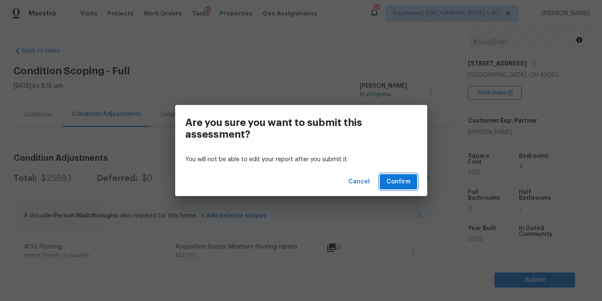
click at [398, 179] on span "Confirm" at bounding box center [399, 182] width 24 height 11
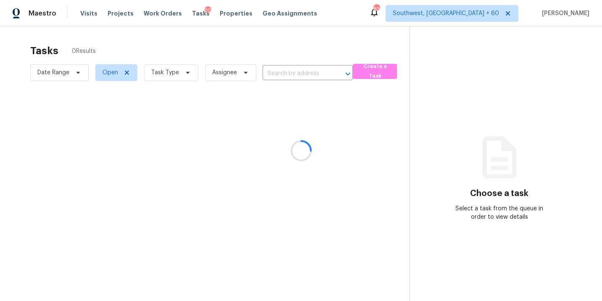
click at [170, 71] on div at bounding box center [301, 150] width 602 height 301
click at [170, 72] on div at bounding box center [301, 150] width 602 height 301
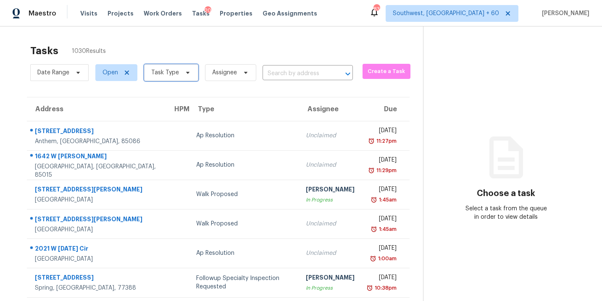
click at [170, 72] on span "Task Type" at bounding box center [165, 73] width 28 height 8
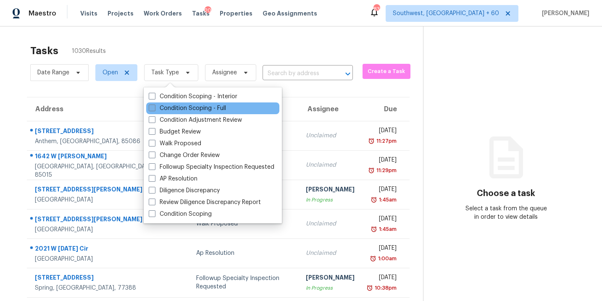
click at [172, 106] on label "Condition Scoping - Full" at bounding box center [187, 108] width 77 height 8
click at [154, 106] on input "Condition Scoping - Full" at bounding box center [151, 106] width 5 height 5
checkbox input "true"
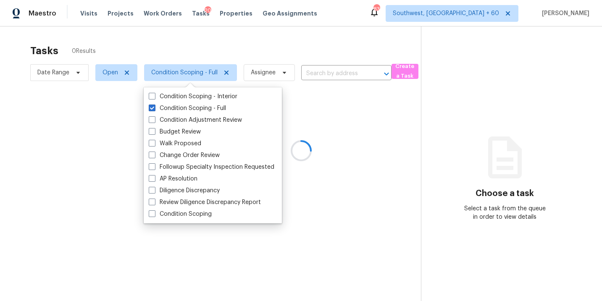
click at [284, 69] on div at bounding box center [301, 150] width 602 height 301
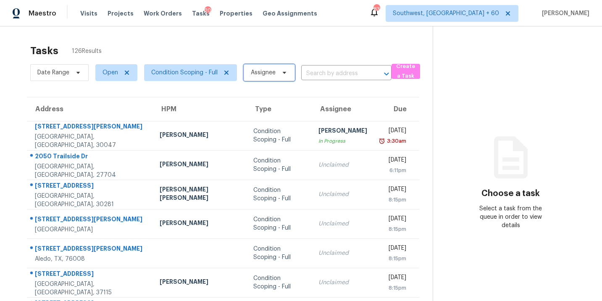
click at [266, 74] on span "Assignee" at bounding box center [263, 73] width 25 height 8
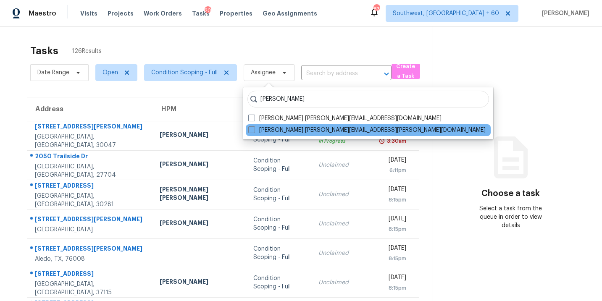
type input "[PERSON_NAME]"
click at [258, 134] on div "[PERSON_NAME] [PERSON_NAME][EMAIL_ADDRESS][PERSON_NAME][DOMAIN_NAME]" at bounding box center [368, 130] width 245 height 12
click at [265, 130] on label "[PERSON_NAME] [PERSON_NAME][EMAIL_ADDRESS][PERSON_NAME][DOMAIN_NAME]" at bounding box center [366, 130] width 237 height 8
click at [254, 130] on input "[PERSON_NAME] [PERSON_NAME][EMAIL_ADDRESS][PERSON_NAME][DOMAIN_NAME]" at bounding box center [250, 128] width 5 height 5
checkbox input "true"
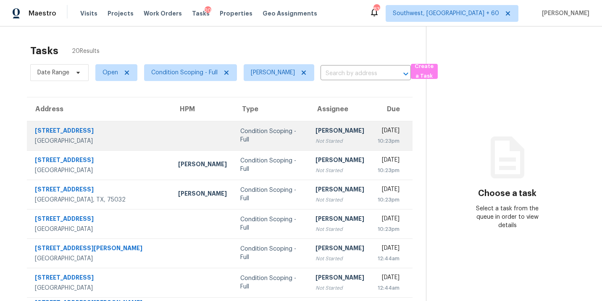
click at [309, 137] on td "[PERSON_NAME] Not Started" at bounding box center [340, 135] width 62 height 29
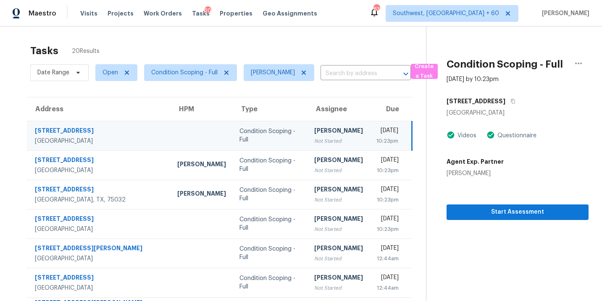
click at [377, 134] on div "[DATE]" at bounding box center [388, 132] width 22 height 11
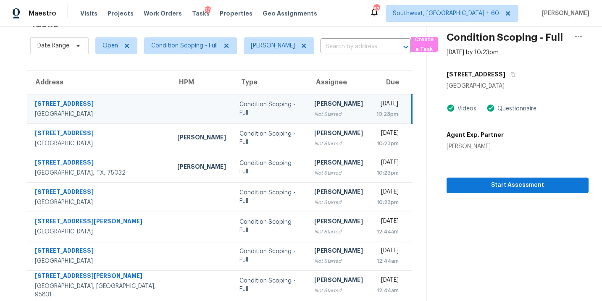
scroll to position [37, 0]
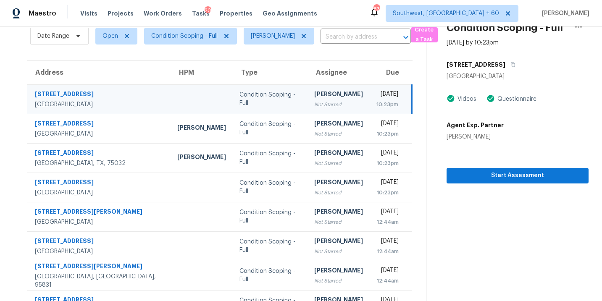
click at [317, 99] on div "[PERSON_NAME]" at bounding box center [338, 95] width 49 height 11
click at [484, 171] on span "Start Assessment" at bounding box center [517, 176] width 129 height 11
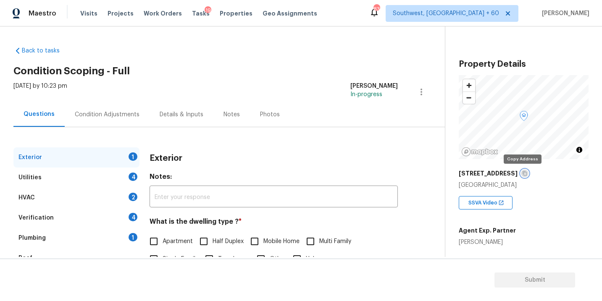
click at [523, 173] on icon "button" at bounding box center [524, 173] width 5 height 5
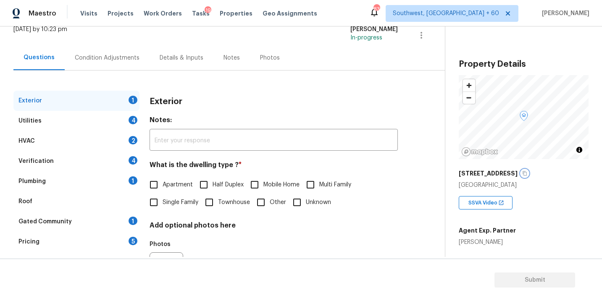
scroll to position [78, 0]
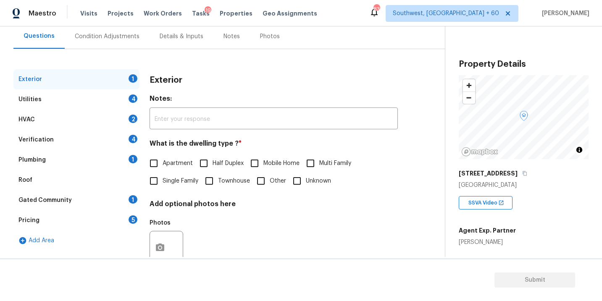
click at [179, 186] on label "Single Family" at bounding box center [171, 181] width 53 height 18
click at [163, 186] on input "Single Family" at bounding box center [154, 181] width 18 height 18
checkbox input "true"
click at [97, 96] on div "Utilities 4" at bounding box center [76, 100] width 126 height 20
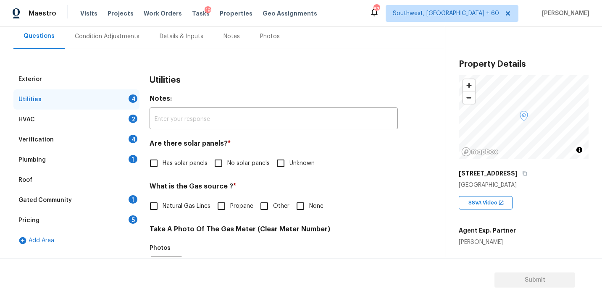
click at [230, 161] on span "No solar panels" at bounding box center [248, 163] width 42 height 9
click at [227, 161] on input "No solar panels" at bounding box center [219, 164] width 18 height 18
checkbox input "true"
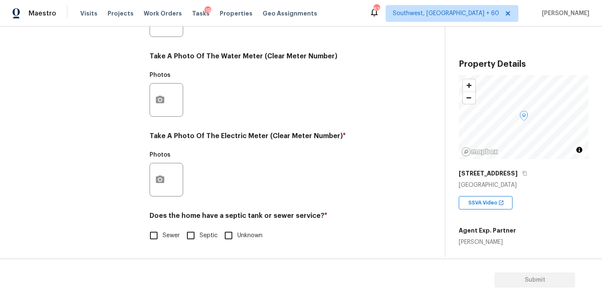
click at [164, 240] on span "Sewer" at bounding box center [171, 236] width 17 height 9
click at [163, 240] on input "Sewer" at bounding box center [154, 236] width 18 height 18
checkbox input "true"
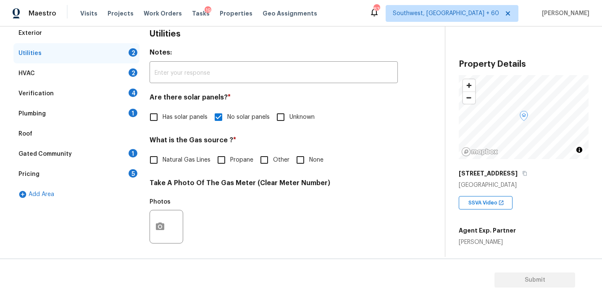
click at [66, 118] on div "Plumbing 1" at bounding box center [76, 114] width 126 height 20
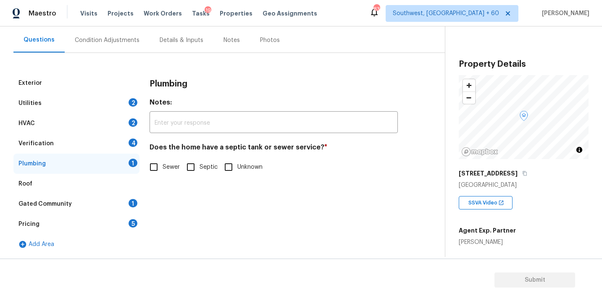
scroll to position [74, 0]
click at [158, 168] on input "Sewer" at bounding box center [154, 167] width 18 height 18
checkbox input "true"
click at [89, 202] on div "Gated Community 1" at bounding box center [76, 204] width 126 height 20
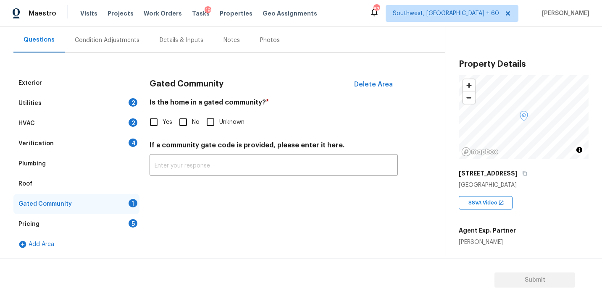
click at [179, 120] on input "No" at bounding box center [183, 122] width 18 height 18
checkbox input "true"
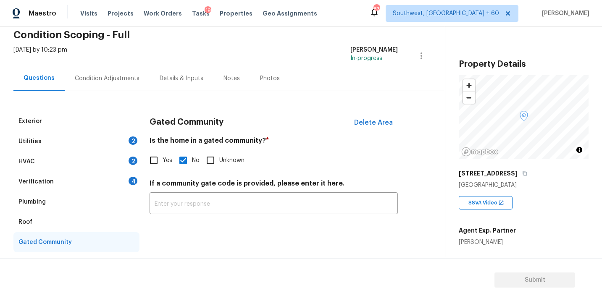
click at [114, 74] on div "Condition Adjustments" at bounding box center [107, 78] width 65 height 8
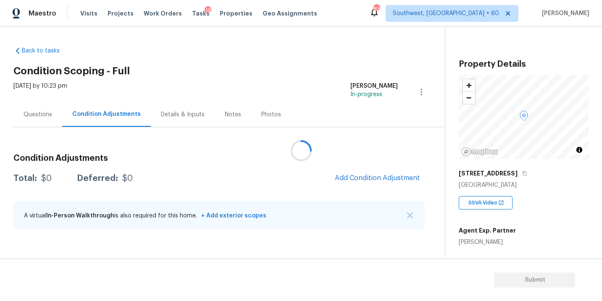
click at [315, 89] on div at bounding box center [301, 150] width 602 height 301
click at [286, 69] on div at bounding box center [301, 150] width 602 height 301
click at [523, 174] on icon "button" at bounding box center [524, 173] width 5 height 5
click at [34, 120] on div "Questions" at bounding box center [37, 114] width 49 height 25
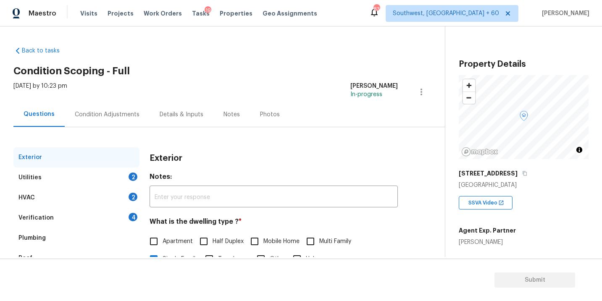
click at [115, 121] on div "Condition Adjustments" at bounding box center [107, 114] width 85 height 25
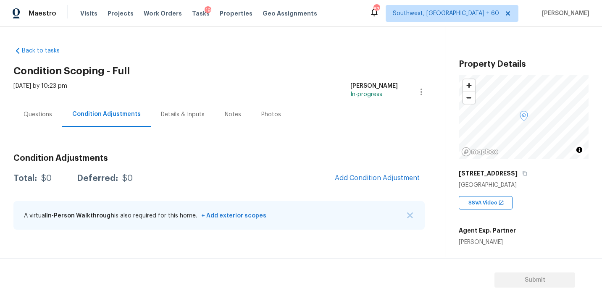
click at [42, 112] on div "Questions" at bounding box center [38, 115] width 29 height 8
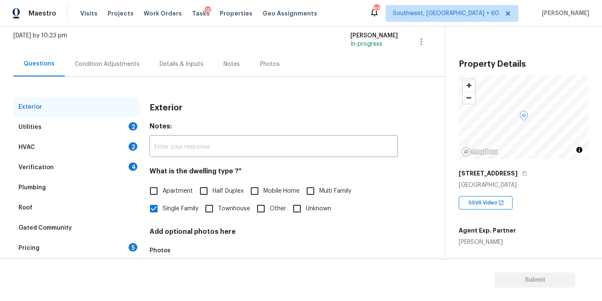
click at [55, 128] on div "Utilities 2" at bounding box center [76, 127] width 126 height 20
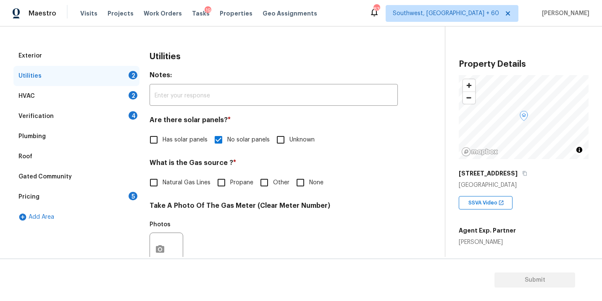
click at [165, 187] on span "Natural Gas Lines" at bounding box center [187, 183] width 48 height 9
click at [163, 187] on input "Natural Gas Lines" at bounding box center [154, 183] width 18 height 18
checkbox input "true"
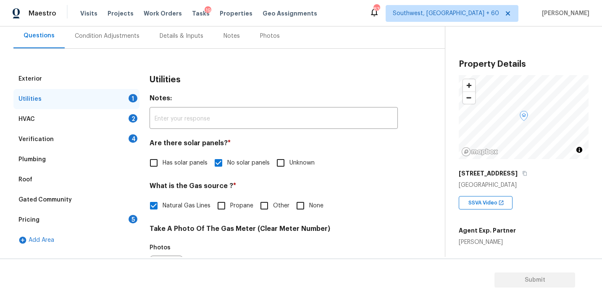
scroll to position [63, 0]
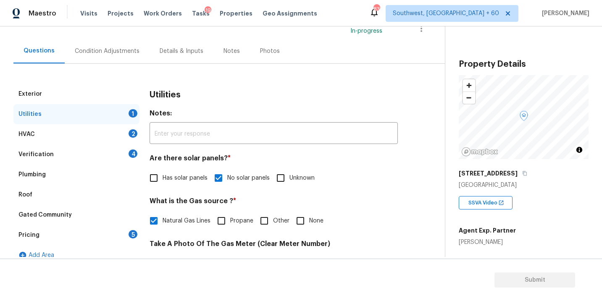
click at [119, 45] on div "Condition Adjustments" at bounding box center [107, 51] width 85 height 25
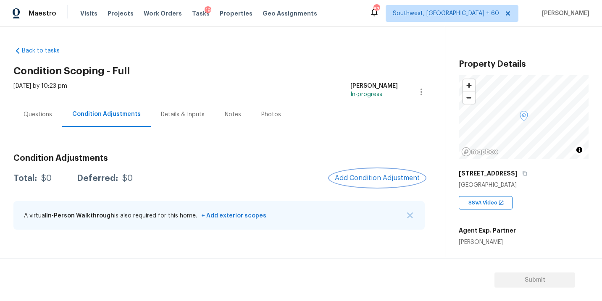
click at [356, 186] on button "Add Condition Adjustment" at bounding box center [377, 178] width 95 height 18
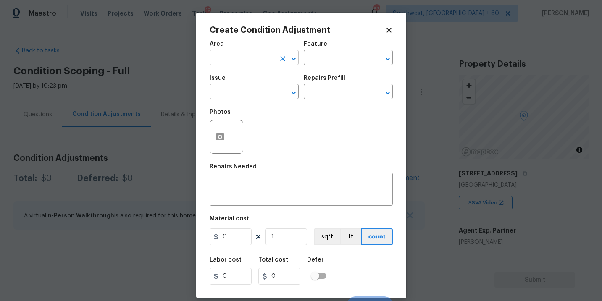
click at [254, 58] on input "text" at bounding box center [243, 58] width 66 height 13
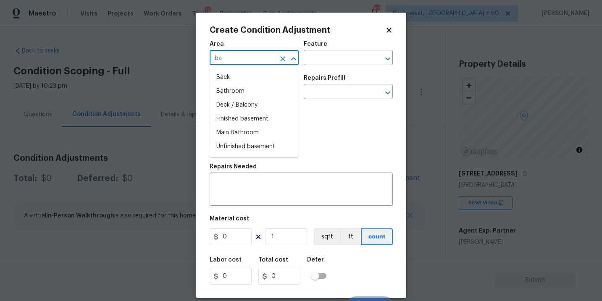
type input "bat"
type input "h"
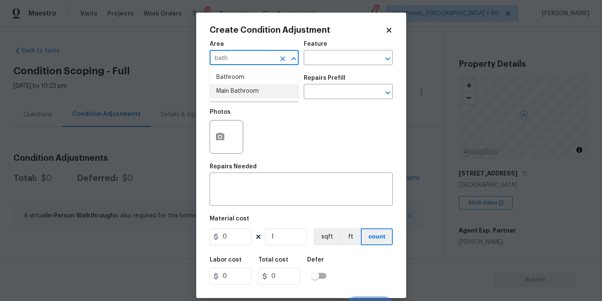
click at [268, 76] on li "Bathroom" at bounding box center [254, 78] width 89 height 14
type input "Bathroom"
click at [327, 69] on div "Area Bathroom ​ Feature ​" at bounding box center [301, 53] width 183 height 34
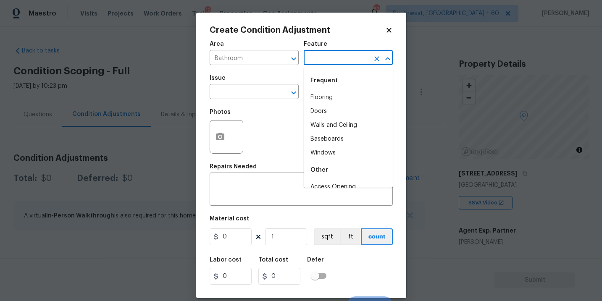
click at [335, 59] on input "text" at bounding box center [337, 58] width 66 height 13
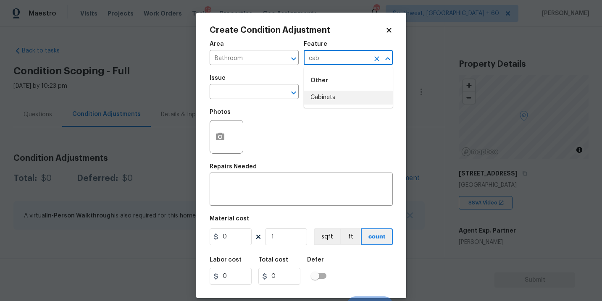
click at [336, 95] on li "Cabinets" at bounding box center [348, 98] width 89 height 14
click at [272, 95] on div "​" at bounding box center [254, 92] width 89 height 13
type input "Cabinets"
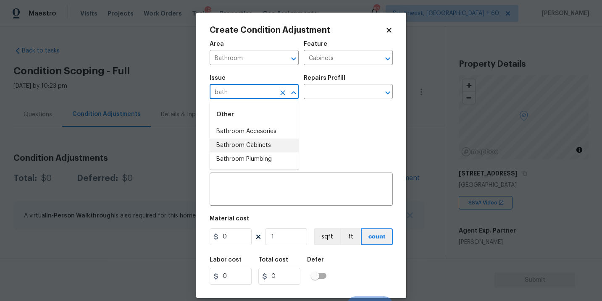
click at [270, 142] on li "Bathroom Cabinets" at bounding box center [254, 146] width 89 height 14
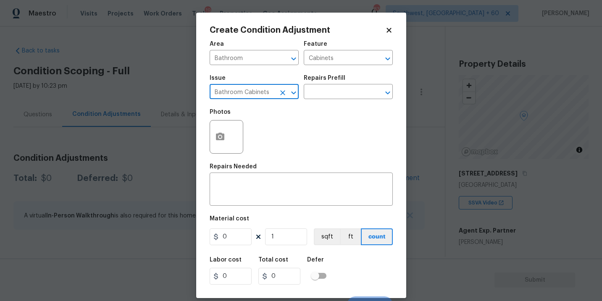
type input "Bathroom Cabinets"
click at [329, 100] on div "Issue Bathroom Cabinets ​ Repairs Prefill ​" at bounding box center [301, 87] width 183 height 34
click at [341, 90] on input "text" at bounding box center [337, 92] width 66 height 13
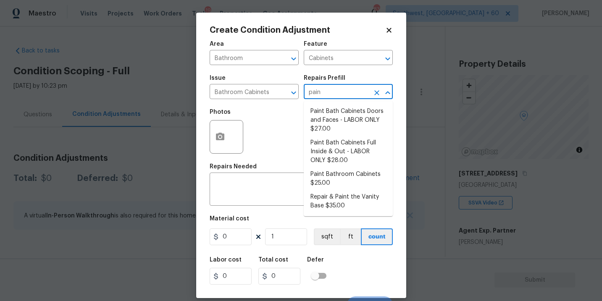
type input "paint"
click at [348, 180] on li "Paint Bathroom Cabinets $25.00" at bounding box center [348, 179] width 89 height 23
type textarea "Prep, sand, mask and apply 2 coats of paint to the bathroom cabinet doors, inte…"
type input "25"
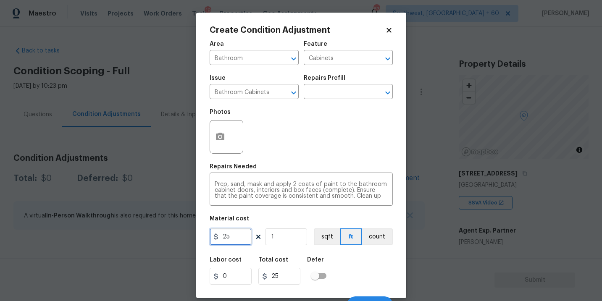
drag, startPoint x: 246, startPoint y: 239, endPoint x: 167, endPoint y: 232, distance: 79.3
click at [170, 235] on div "Create Condition Adjustment Area Bathroom ​ Feature Cabinets ​ Issue Bathroom C…" at bounding box center [301, 150] width 602 height 301
type input "1000"
click at [386, 230] on button "count" at bounding box center [377, 237] width 31 height 17
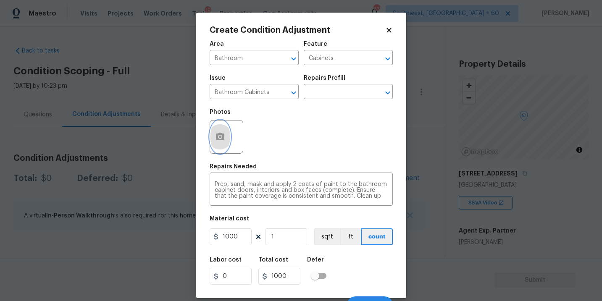
click at [218, 138] on icon "button" at bounding box center [220, 137] width 10 height 10
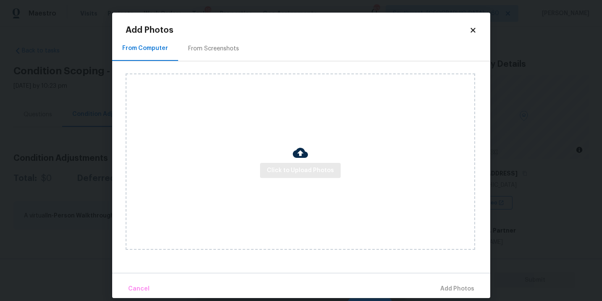
click at [287, 163] on div "Click to Upload Photos" at bounding box center [301, 162] width 350 height 177
click at [296, 142] on div "Click to Upload Photos" at bounding box center [301, 162] width 350 height 177
click at [294, 166] on span "Click to Upload Photos" at bounding box center [300, 171] width 67 height 11
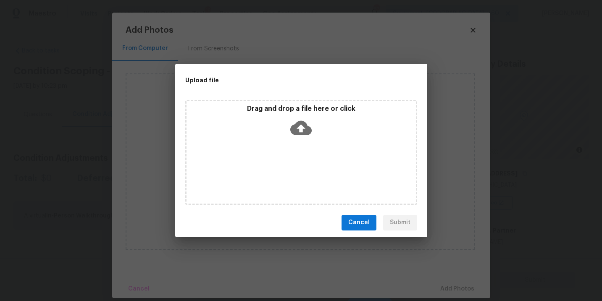
click at [303, 110] on p "Drag and drop a file here or click" at bounding box center [301, 109] width 229 height 9
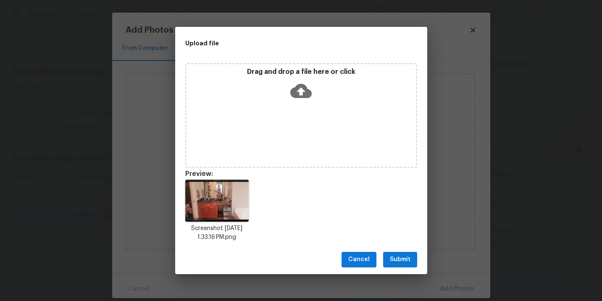
click at [403, 264] on span "Submit" at bounding box center [400, 260] width 21 height 11
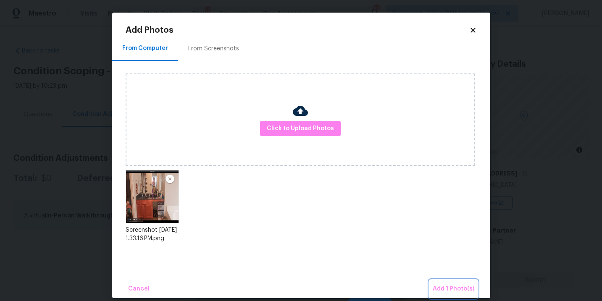
click at [440, 285] on span "Add 1 Photo(s)" at bounding box center [454, 289] width 42 height 11
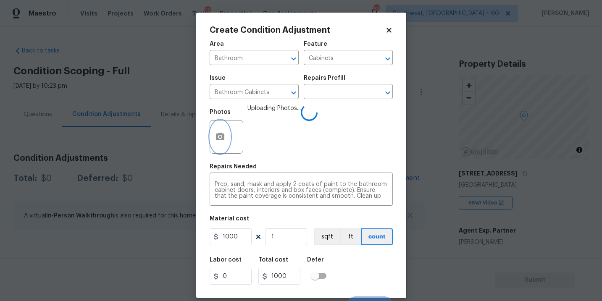
scroll to position [13, 0]
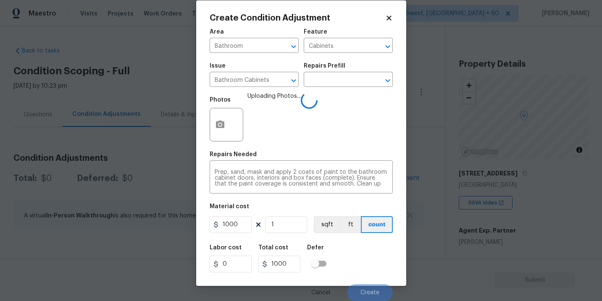
click at [366, 261] on div "Labor cost 0 Total cost 1000 Defer" at bounding box center [301, 259] width 183 height 38
click at [367, 269] on div "Labor cost 0 Total cost 1000 Defer" at bounding box center [301, 259] width 183 height 38
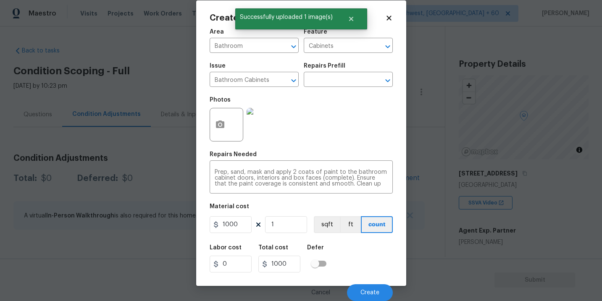
click at [370, 273] on div "Labor cost 0 Total cost 1000 Defer" at bounding box center [301, 259] width 183 height 38
click at [369, 295] on span "Create" at bounding box center [370, 293] width 19 height 6
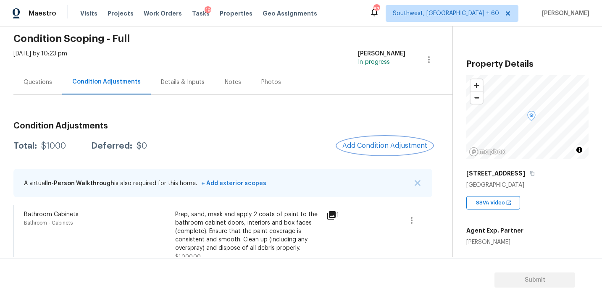
scroll to position [33, 0]
click at [358, 143] on span "Add Condition Adjustment" at bounding box center [385, 146] width 85 height 8
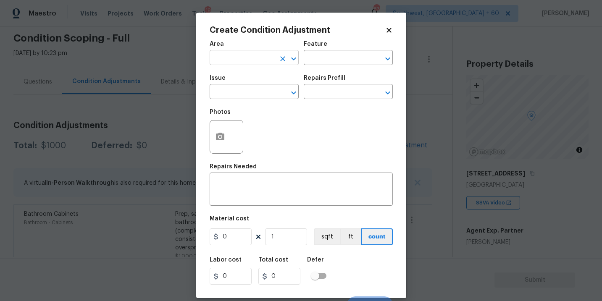
click at [229, 59] on input "text" at bounding box center [243, 58] width 66 height 13
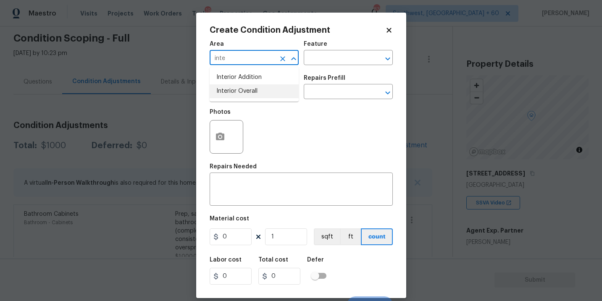
click at [232, 90] on li "Interior Overall" at bounding box center [254, 91] width 89 height 14
type input "Interior Overall"
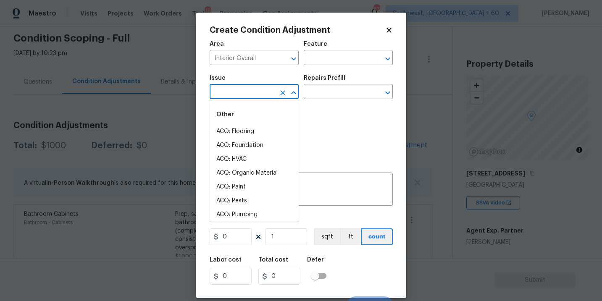
click at [232, 90] on input "text" at bounding box center [243, 92] width 66 height 13
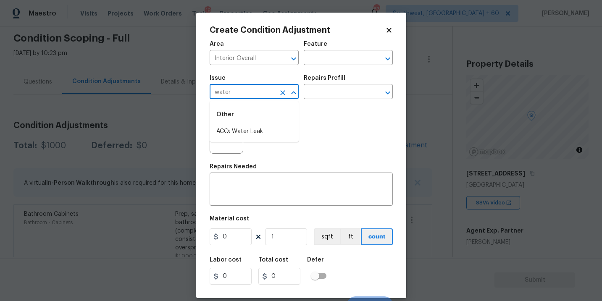
click at [238, 128] on li "ACQ: Water Leak" at bounding box center [254, 132] width 89 height 14
type input "ACQ: Water Leak"
click at [315, 103] on div "Issue ACQ: Water Leak ​ Repairs Prefill ​" at bounding box center [301, 87] width 183 height 34
click at [330, 97] on input "text" at bounding box center [337, 92] width 66 height 13
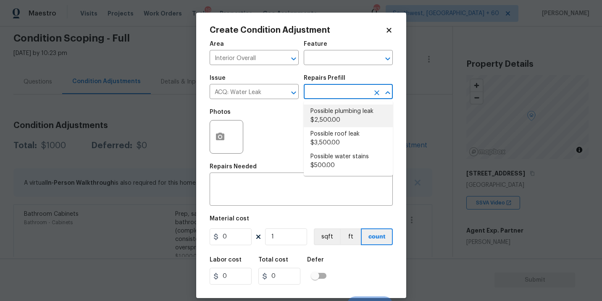
click at [330, 119] on li "Possible plumbing leak $2,500.00" at bounding box center [348, 116] width 89 height 23
type input "Acquisition"
type textarea "Acquisition Scope: Possible plumbing leak"
type input "2500"
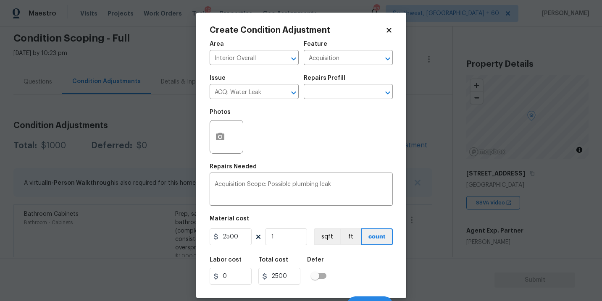
click at [228, 148] on div at bounding box center [227, 137] width 34 height 34
click at [222, 144] on button "button" at bounding box center [220, 137] width 20 height 33
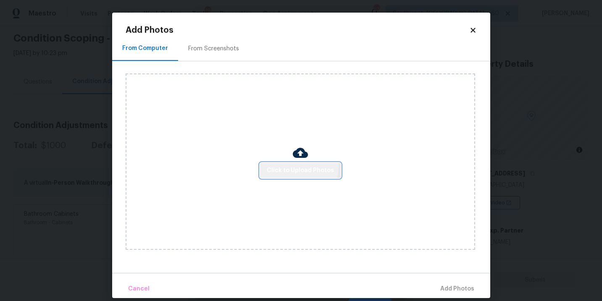
click at [274, 165] on button "Click to Upload Photos" at bounding box center [300, 171] width 81 height 16
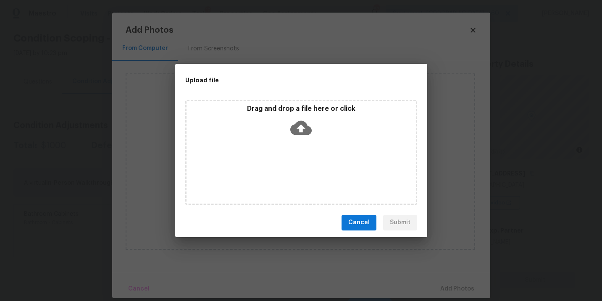
click at [290, 138] on div "Drag and drop a file here or click" at bounding box center [301, 123] width 229 height 36
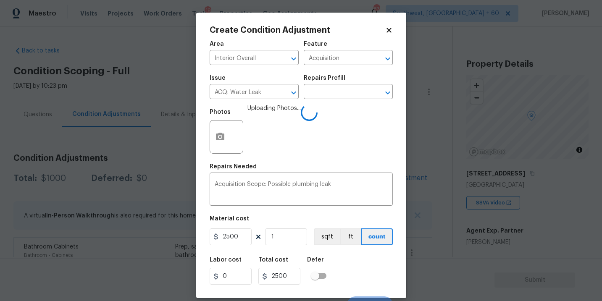
scroll to position [13, 0]
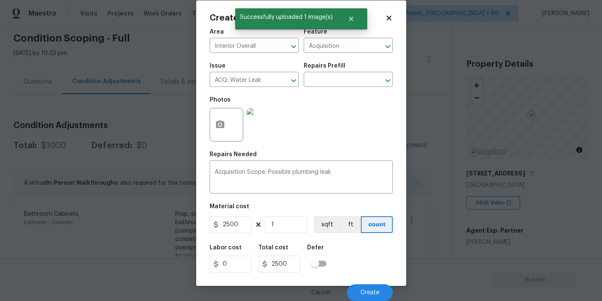
click at [358, 259] on div "Labor cost 0 Total cost 2500 Defer" at bounding box center [301, 259] width 183 height 38
click at [371, 296] on button "Create" at bounding box center [370, 293] width 46 height 17
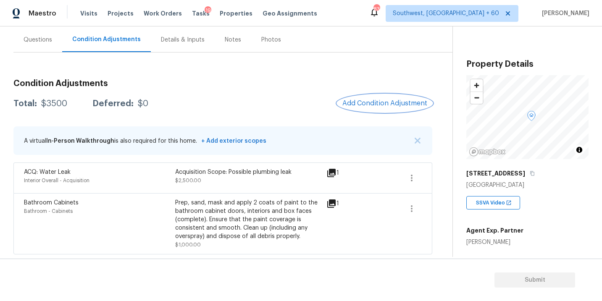
scroll to position [49, 0]
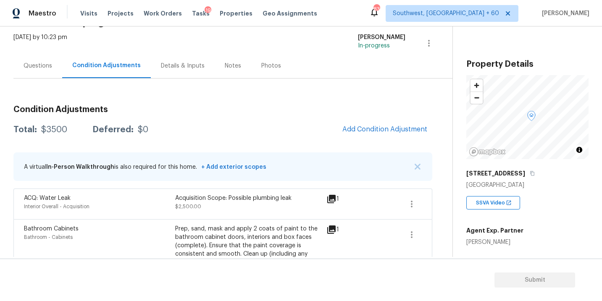
click at [259, 113] on h3 "Condition Adjustments" at bounding box center [222, 109] width 419 height 8
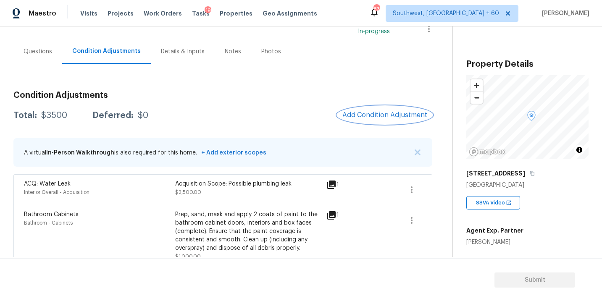
click at [389, 118] on span "Add Condition Adjustment" at bounding box center [385, 115] width 85 height 8
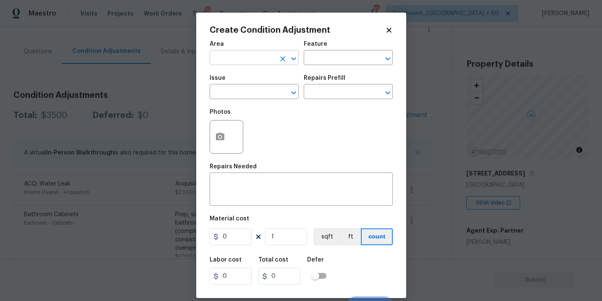
click at [263, 57] on input "text" at bounding box center [243, 58] width 66 height 13
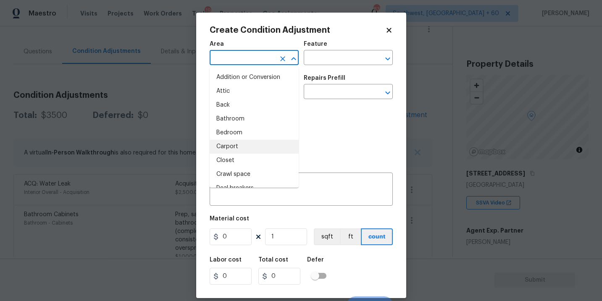
click at [334, 134] on div "Photos" at bounding box center [301, 131] width 183 height 55
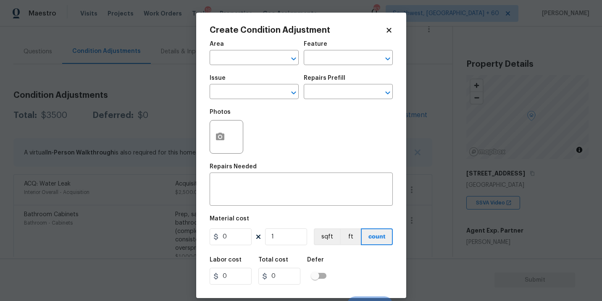
click at [430, 132] on body "Maestro Visits Projects Work Orders Tasks 19 Properties Geo Assignments 832 Sou…" at bounding box center [301, 150] width 602 height 301
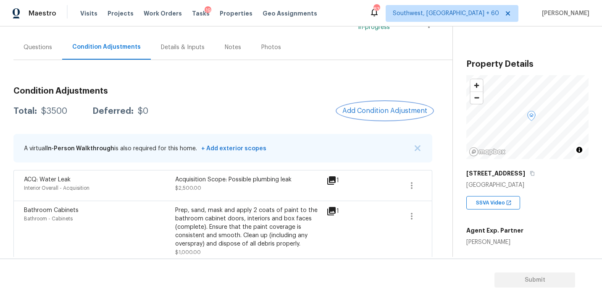
scroll to position [75, 0]
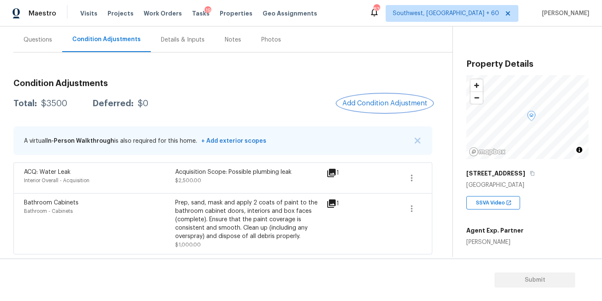
click at [385, 101] on span "Add Condition Adjustment" at bounding box center [385, 104] width 85 height 8
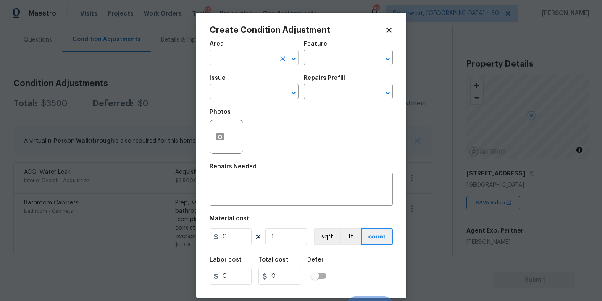
click at [230, 58] on input "text" at bounding box center [243, 58] width 66 height 13
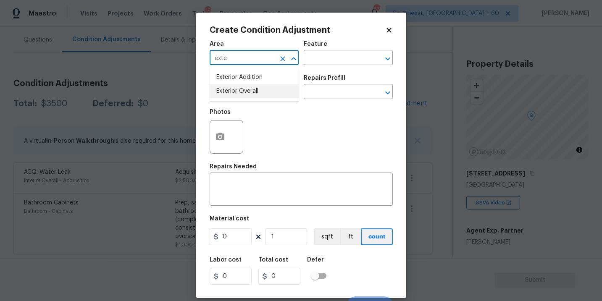
click at [240, 92] on li "Exterior Overall" at bounding box center [254, 91] width 89 height 14
type input "Exterior Overall"
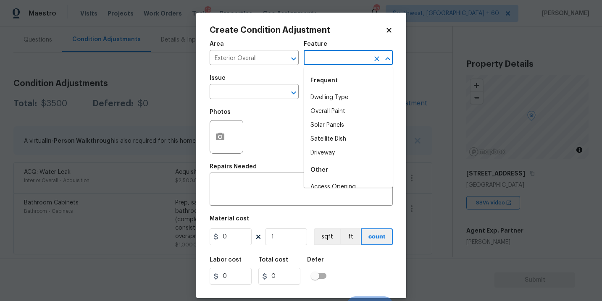
click at [343, 62] on input "text" at bounding box center [337, 58] width 66 height 13
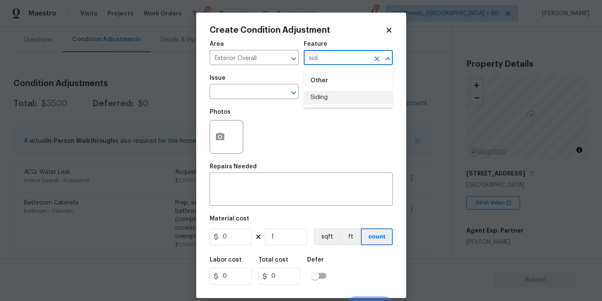
click at [340, 98] on li "Siding" at bounding box center [348, 98] width 89 height 14
type input "Siding"
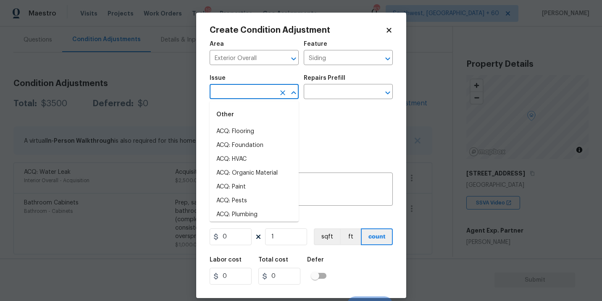
click at [237, 98] on input "text" at bounding box center [243, 92] width 66 height 13
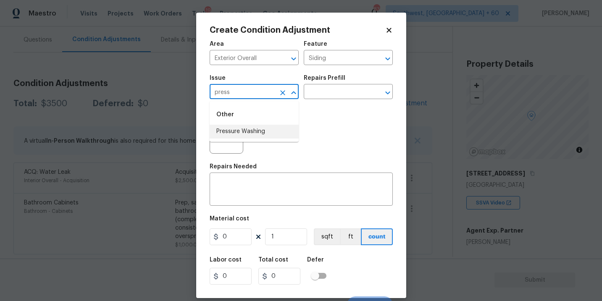
click at [246, 134] on li "Pressure Washing" at bounding box center [254, 132] width 89 height 14
type input "Pressure Washing"
click at [335, 105] on div "Photos" at bounding box center [301, 131] width 183 height 55
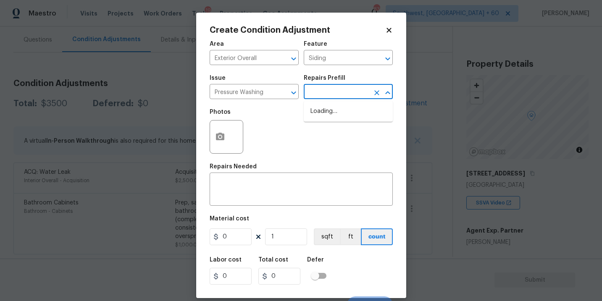
click at [347, 94] on input "text" at bounding box center [337, 92] width 66 height 13
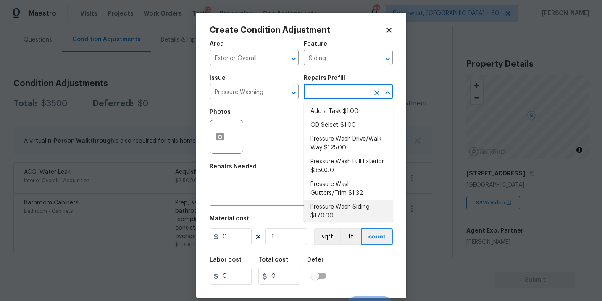
click at [331, 210] on li "Pressure Wash Siding $170.00" at bounding box center [348, 211] width 89 height 23
type textarea "Protect areas as needed for pressure washing. Pressure wash the siding on the h…"
type input "170"
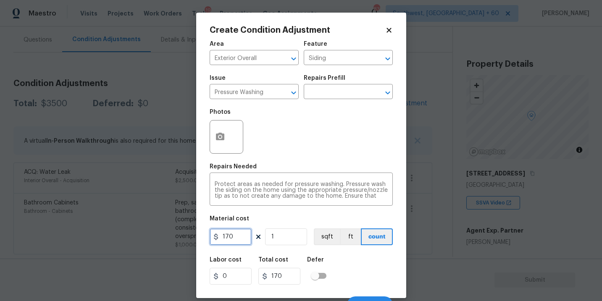
drag, startPoint x: 227, startPoint y: 235, endPoint x: 145, endPoint y: 235, distance: 81.1
click at [145, 235] on div "Create Condition Adjustment Area Exterior Overall ​ Feature Siding ​ Issue Pres…" at bounding box center [301, 150] width 602 height 301
type input "200"
click at [218, 144] on button "button" at bounding box center [220, 137] width 20 height 33
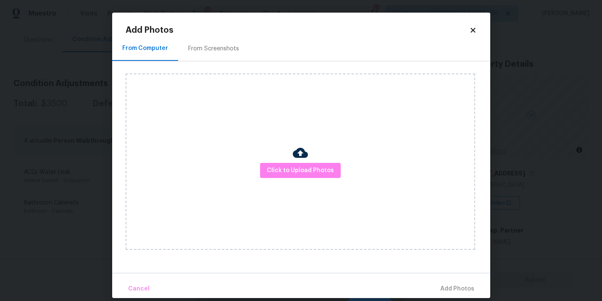
click at [293, 182] on div "Click to Upload Photos" at bounding box center [301, 162] width 350 height 177
click at [296, 176] on button "Click to Upload Photos" at bounding box center [300, 171] width 81 height 16
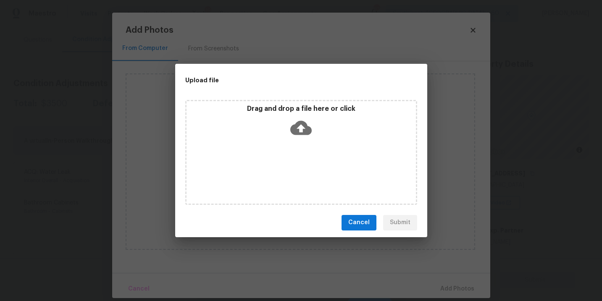
click at [305, 134] on icon at bounding box center [300, 128] width 21 height 14
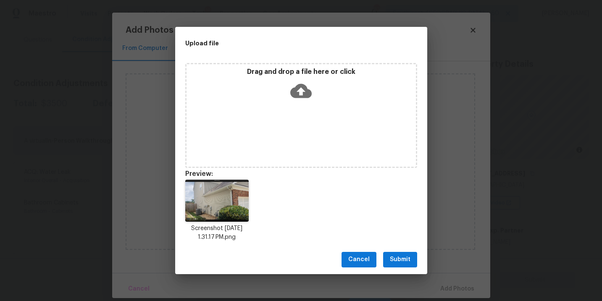
click at [401, 258] on span "Submit" at bounding box center [400, 260] width 21 height 11
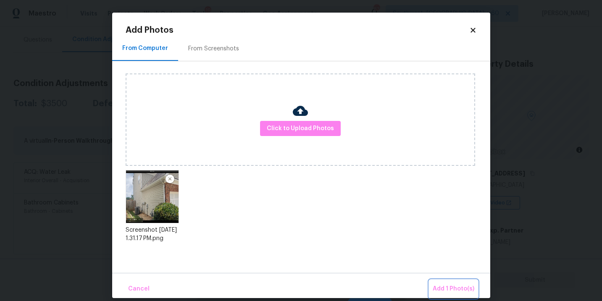
click at [444, 283] on button "Add 1 Photo(s)" at bounding box center [454, 289] width 48 height 18
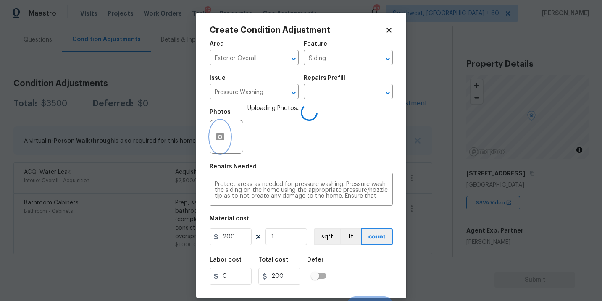
scroll to position [13, 0]
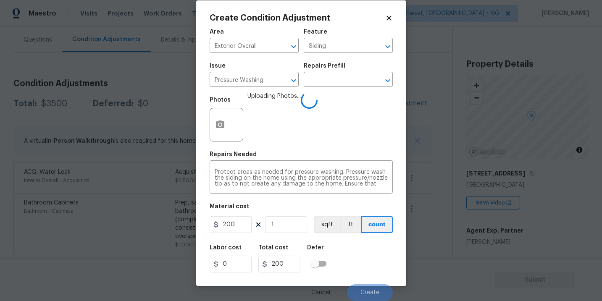
click at [364, 249] on div "Labor cost 0 Total cost 200 Defer" at bounding box center [301, 259] width 183 height 38
click at [364, 258] on div "Labor cost 0 Total cost 200 Defer" at bounding box center [301, 259] width 183 height 38
click at [364, 260] on div "Labor cost 0 Total cost 200 Defer" at bounding box center [301, 259] width 183 height 38
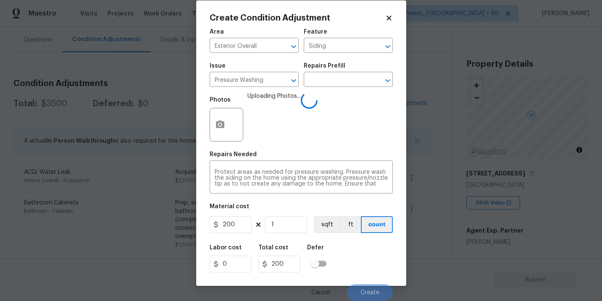
click at [364, 260] on div "Labor cost 0 Total cost 200 Defer" at bounding box center [301, 259] width 183 height 38
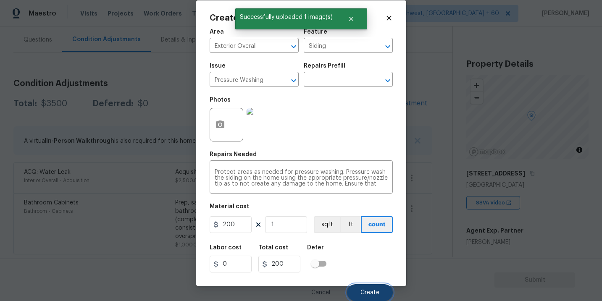
click at [372, 291] on span "Create" at bounding box center [370, 293] width 19 height 6
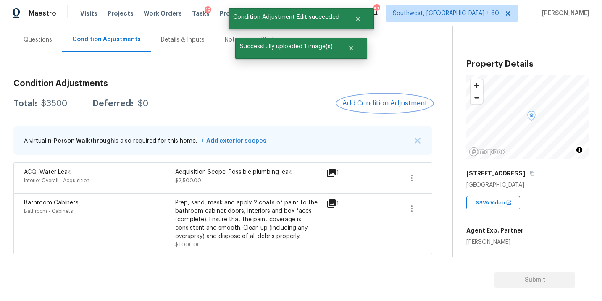
scroll to position [0, 0]
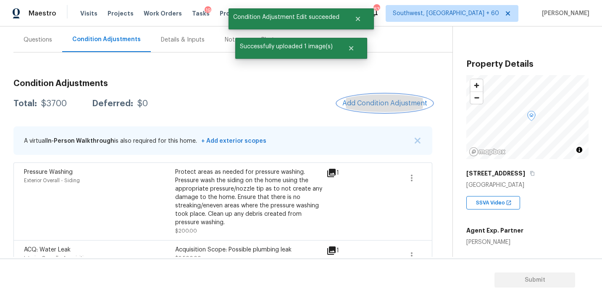
click at [396, 106] on span "Add Condition Adjustment" at bounding box center [385, 104] width 85 height 8
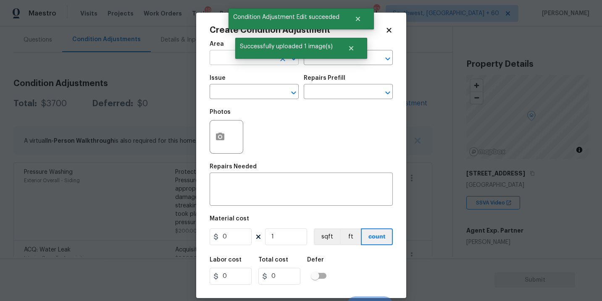
click at [213, 56] on input "text" at bounding box center [243, 58] width 66 height 13
click at [249, 91] on li "Exterior Overall" at bounding box center [254, 91] width 89 height 14
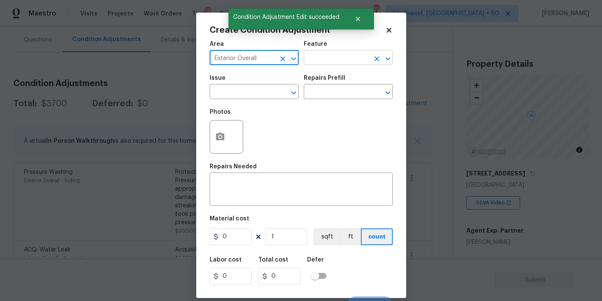
type input "Exterior Overall"
click at [312, 63] on input "text" at bounding box center [337, 58] width 66 height 13
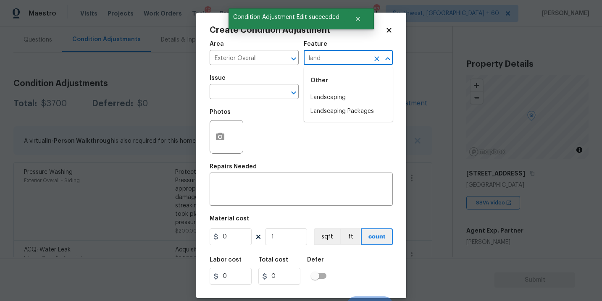
drag, startPoint x: 312, startPoint y: 63, endPoint x: 319, endPoint y: 90, distance: 27.7
click at [312, 68] on body "Maestro Visits Projects Work Orders Tasks 19 Properties Geo Assignments 832 Sou…" at bounding box center [301, 150] width 602 height 301
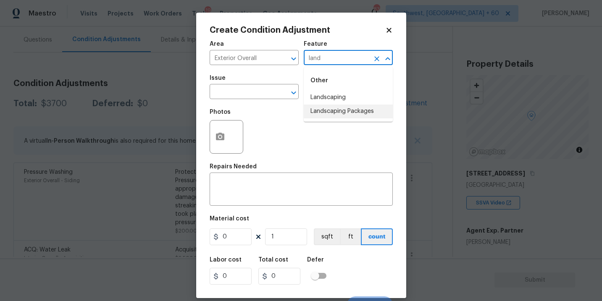
click at [326, 113] on li "Landscaping Packages" at bounding box center [348, 112] width 89 height 14
type input "Landscaping Packages"
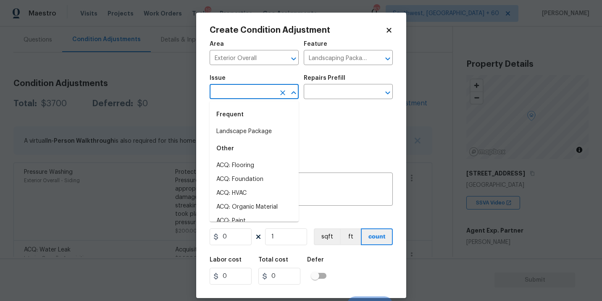
click at [237, 92] on input "text" at bounding box center [243, 92] width 66 height 13
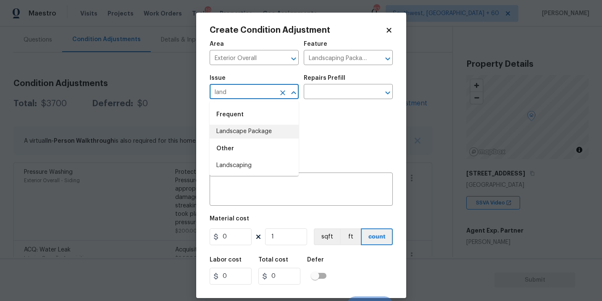
click at [248, 139] on div "Other" at bounding box center [254, 149] width 89 height 20
click at [260, 131] on li "Landscape Package" at bounding box center [254, 132] width 89 height 14
type input "Landscape Package"
click at [324, 98] on input "text" at bounding box center [337, 92] width 66 height 13
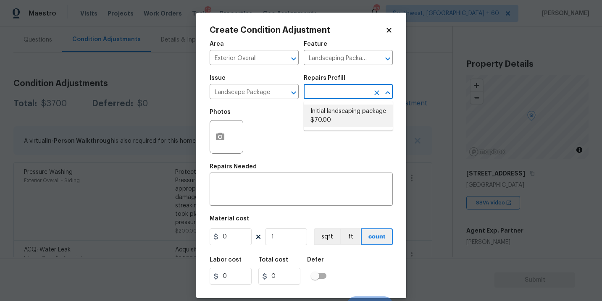
click at [323, 117] on li "Initial landscaping package $70.00" at bounding box center [348, 116] width 89 height 23
type input "Home Readiness Packages"
type textarea "Mowing of grass up to 6" in height. Mow, edge along driveways & sidewalks, trim…"
type input "70"
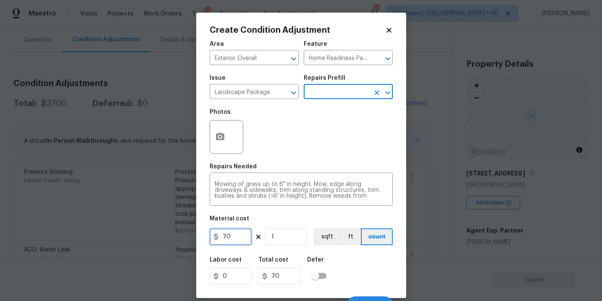
drag, startPoint x: 226, startPoint y: 235, endPoint x: 156, endPoint y: 225, distance: 71.3
click at [156, 225] on div "Create Condition Adjustment Area Exterior Overall ​ Feature Home Readiness Pack…" at bounding box center [301, 150] width 602 height 301
type input "300"
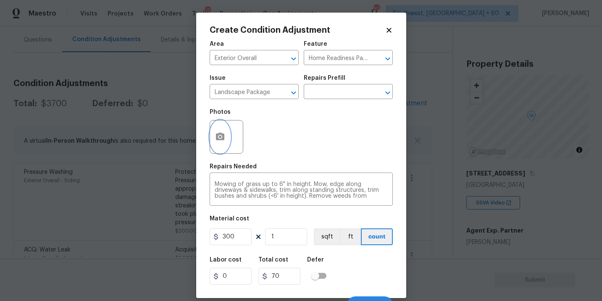
type input "300"
click at [219, 142] on button "button" at bounding box center [220, 137] width 20 height 33
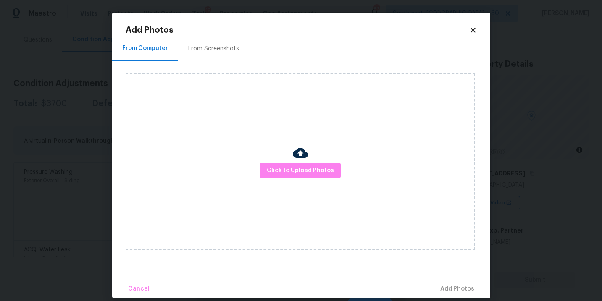
click at [315, 179] on div "Click to Upload Photos" at bounding box center [301, 162] width 350 height 177
click at [316, 175] on span "Click to Upload Photos" at bounding box center [300, 171] width 67 height 11
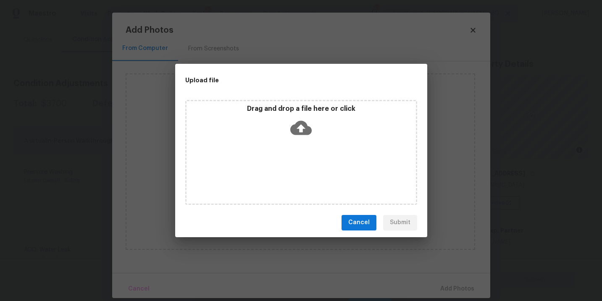
click at [313, 160] on div "Drag and drop a file here or click" at bounding box center [301, 152] width 232 height 105
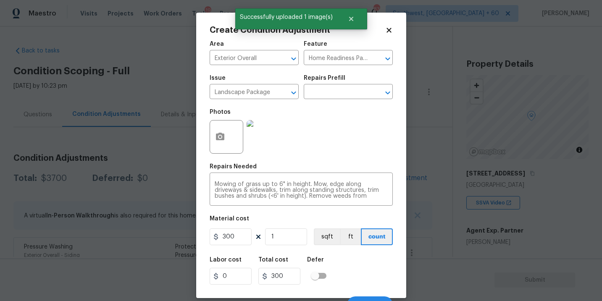
scroll to position [13, 0]
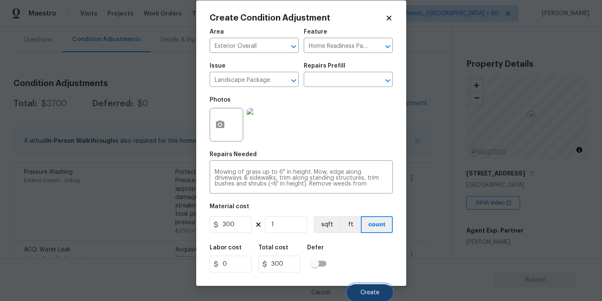
click at [362, 287] on button "Create" at bounding box center [370, 293] width 46 height 17
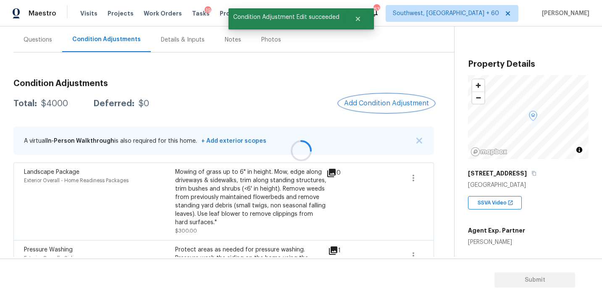
scroll to position [0, 0]
click at [382, 105] on span "Add Condition Adjustment" at bounding box center [385, 104] width 85 height 8
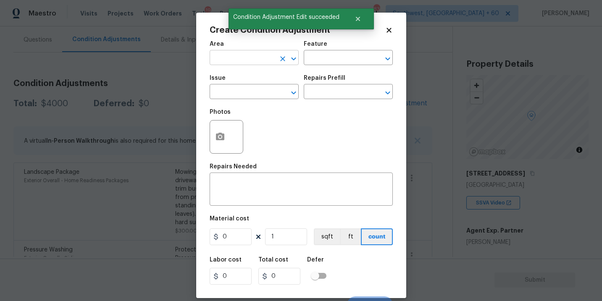
click at [247, 63] on input "text" at bounding box center [243, 58] width 66 height 13
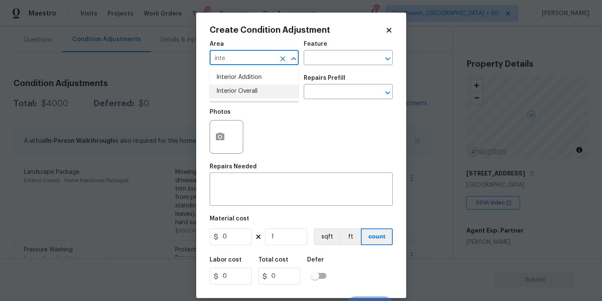
click at [269, 92] on li "Interior Overall" at bounding box center [254, 91] width 89 height 14
type input "Interior Overall"
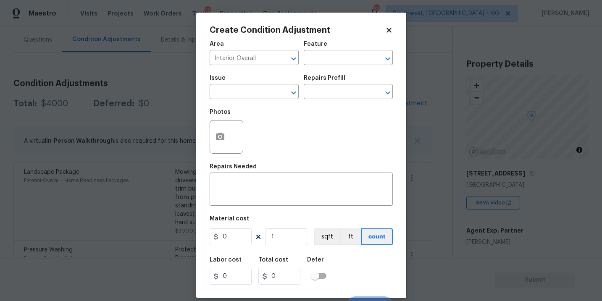
click at [338, 47] on div "Feature" at bounding box center [348, 46] width 89 height 11
click at [337, 57] on input "text" at bounding box center [337, 58] width 66 height 13
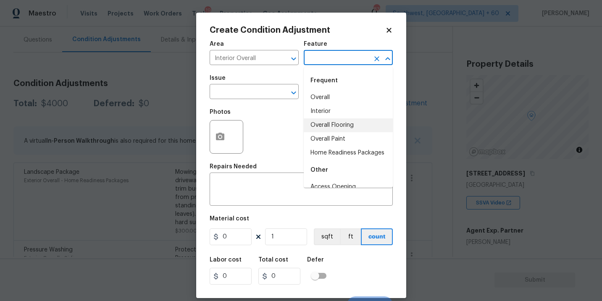
click at [337, 137] on li "Overall Paint" at bounding box center [348, 139] width 89 height 14
type input "Overall Paint"
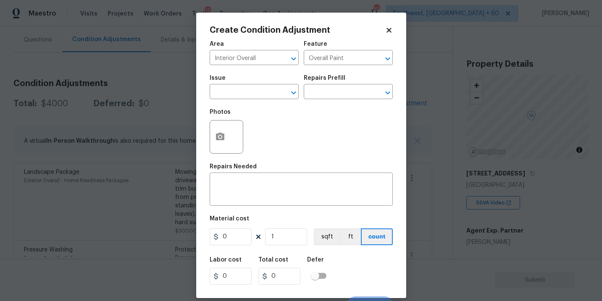
click at [240, 78] on div "Issue" at bounding box center [254, 80] width 89 height 11
click at [237, 91] on input "text" at bounding box center [243, 92] width 66 height 13
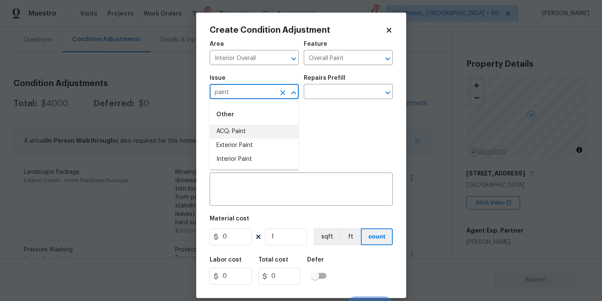
click at [238, 128] on li "ACQ: Paint" at bounding box center [254, 132] width 89 height 14
type input "ACQ: Paint"
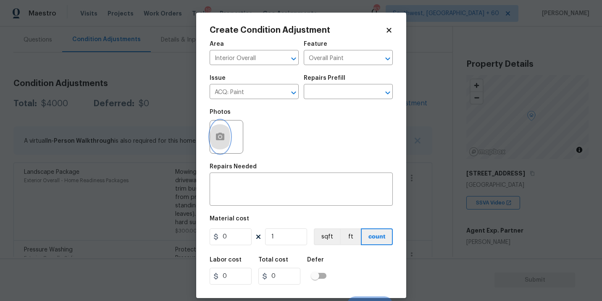
click at [225, 138] on button "button" at bounding box center [220, 137] width 20 height 33
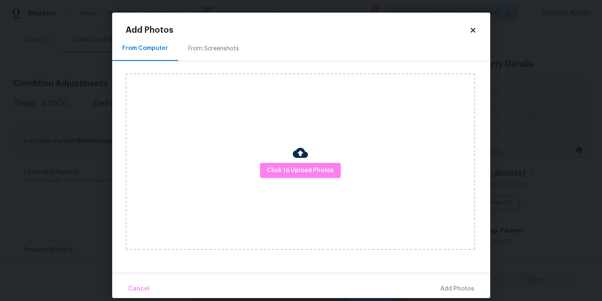
click at [275, 162] on div "Click to Upload Photos" at bounding box center [301, 162] width 350 height 177
click at [297, 177] on button "Click to Upload Photos" at bounding box center [300, 171] width 81 height 16
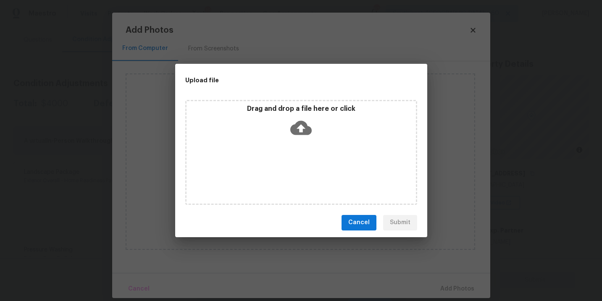
click at [305, 153] on div "Drag and drop a file here or click" at bounding box center [301, 152] width 232 height 105
